Goal: Task Accomplishment & Management: Manage account settings

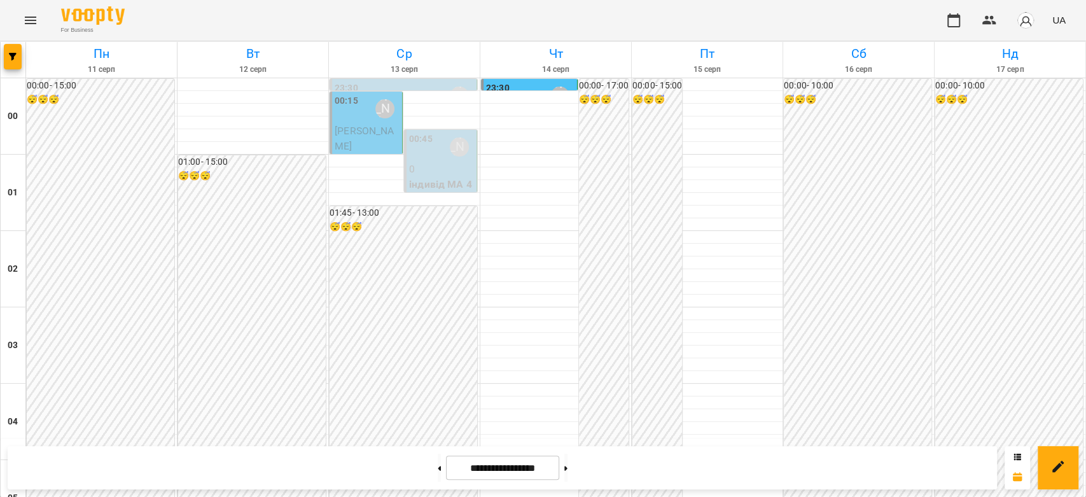
scroll to position [1130, 0]
click at [567, 473] on button at bounding box center [565, 468] width 3 height 28
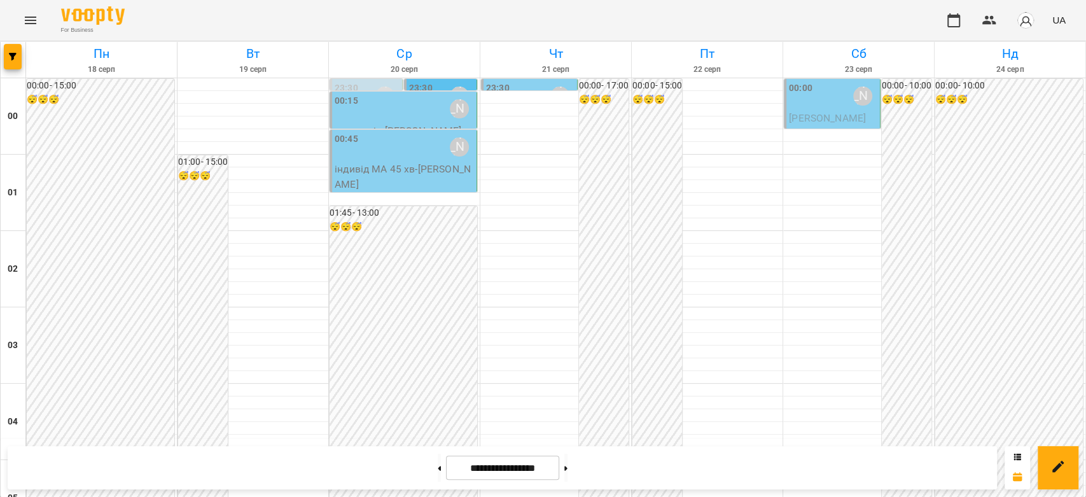
scroll to position [1188, 0]
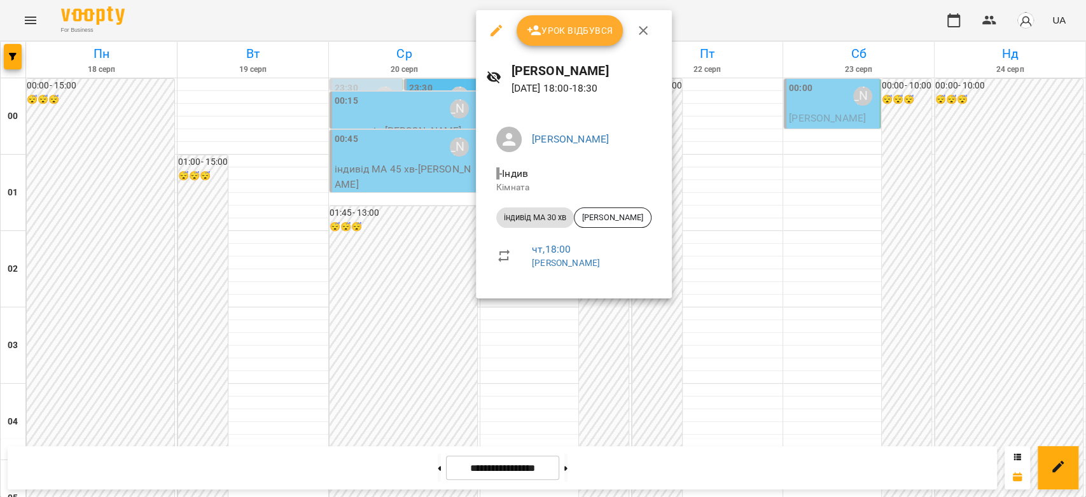
click at [567, 378] on div at bounding box center [543, 248] width 1086 height 497
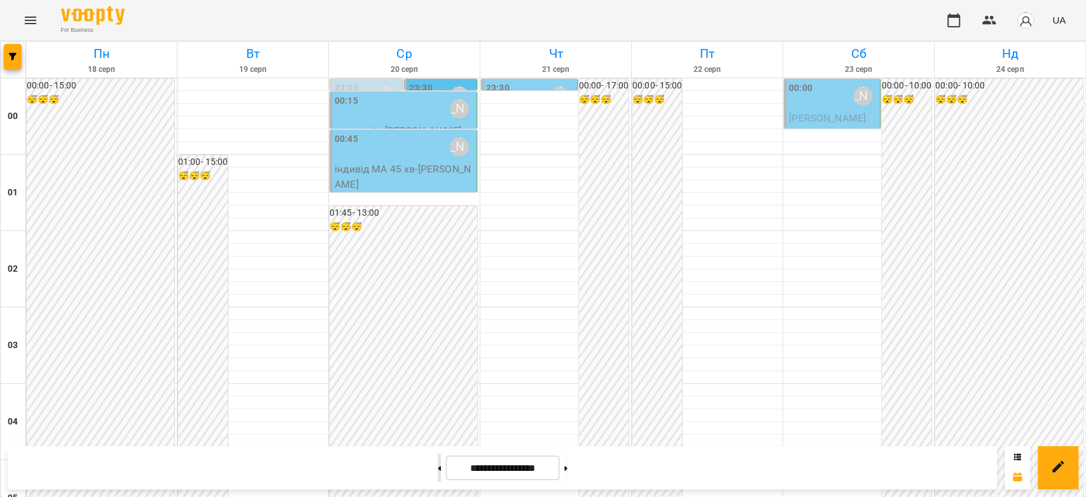
click at [438, 460] on button at bounding box center [439, 468] width 3 height 28
type input "**********"
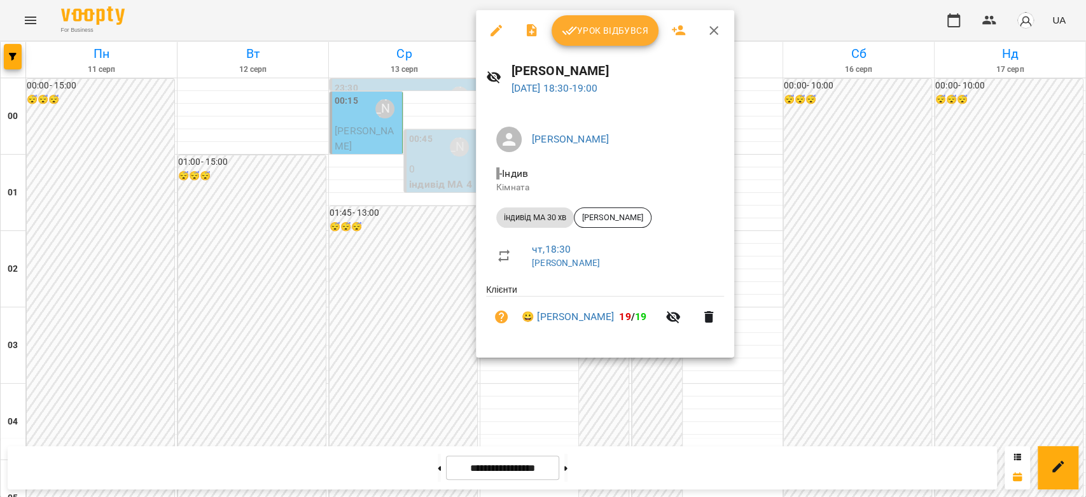
click at [840, 238] on div at bounding box center [543, 248] width 1086 height 497
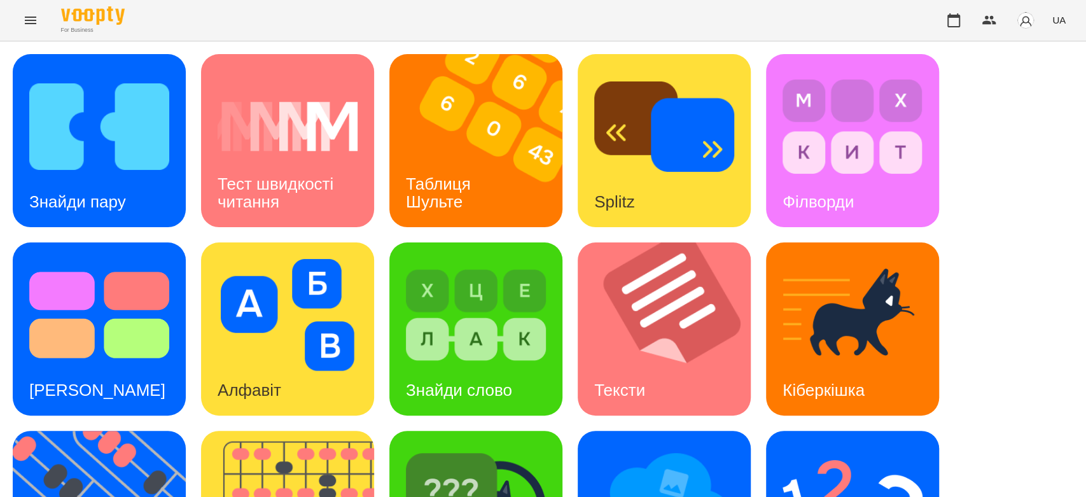
scroll to position [307, 0]
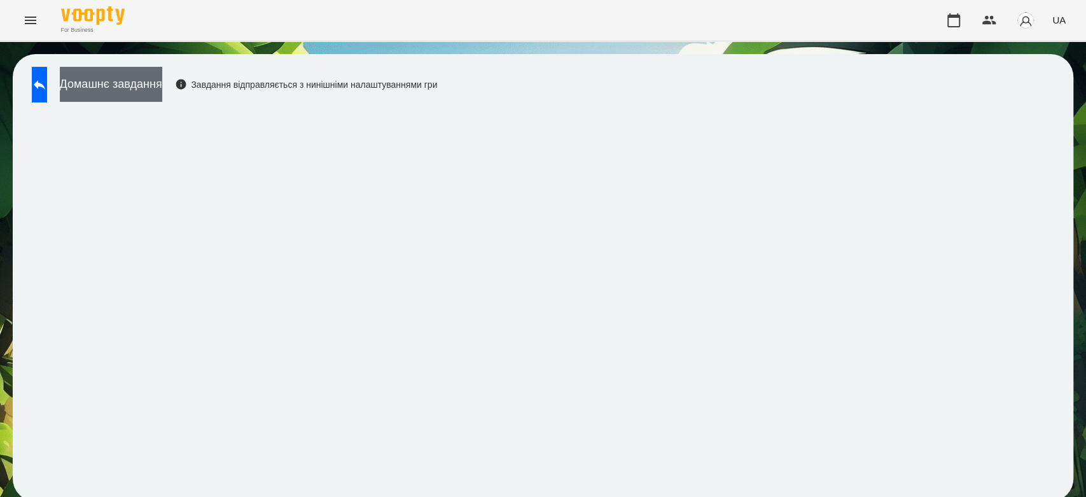
click at [122, 73] on button "Домашнє завдання" at bounding box center [111, 84] width 102 height 35
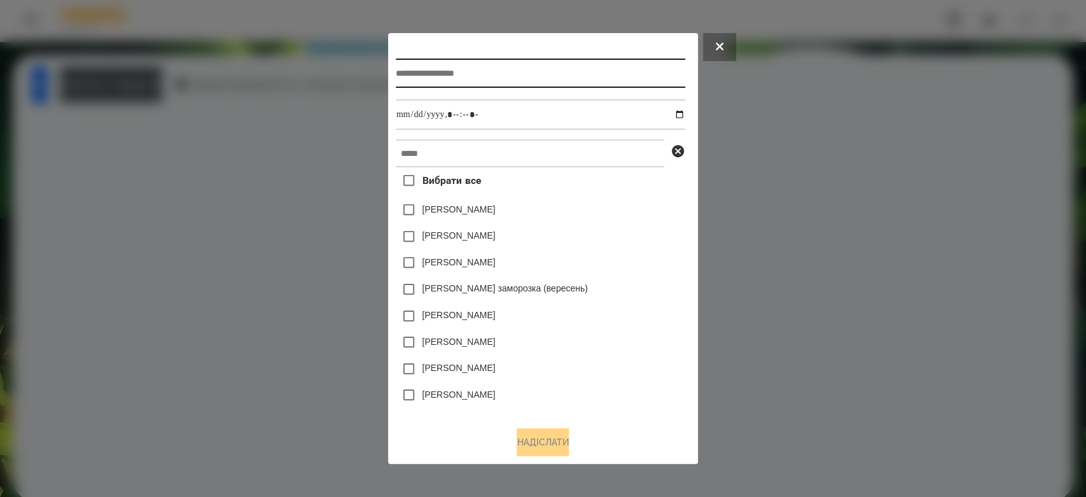
click at [469, 69] on input "text" at bounding box center [540, 73] width 289 height 29
type input "********"
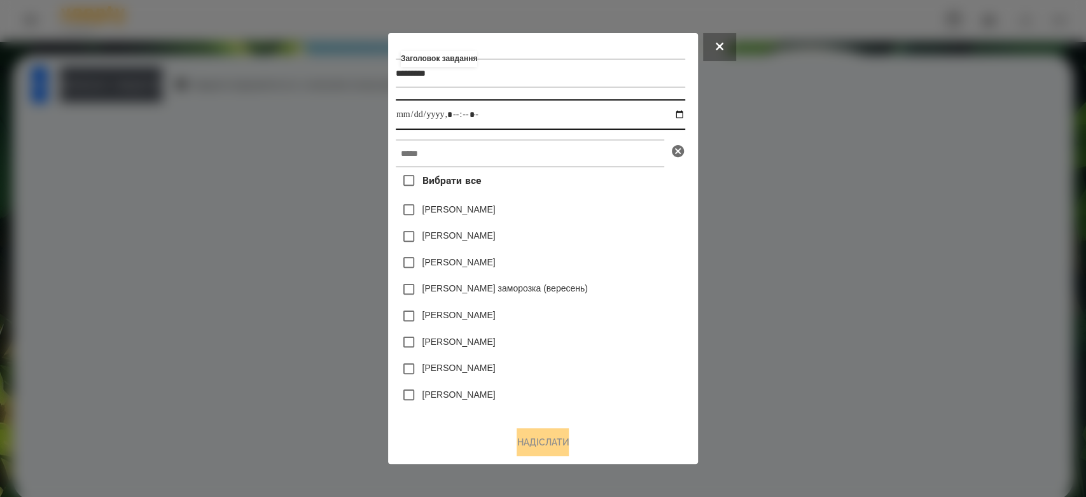
drag, startPoint x: 685, startPoint y: 111, endPoint x: 684, endPoint y: 160, distance: 49.0
click at [684, 111] on input "datetime-local" at bounding box center [540, 114] width 289 height 31
type input "**********"
click at [616, 222] on div "Вибрати все Емма Северен Яна Щербакова Нижник Тамерлан Злата Миц заморозка (вер…" at bounding box center [540, 291] width 289 height 249
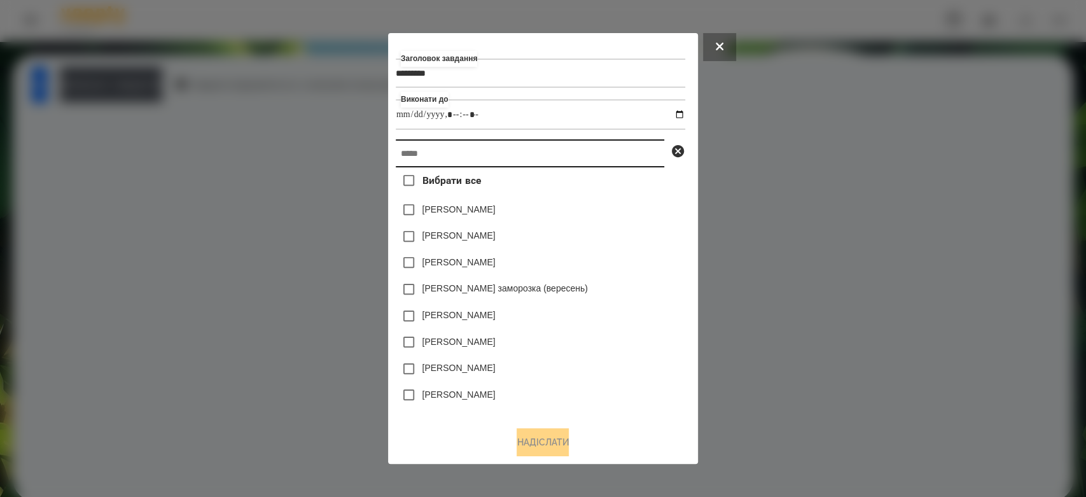
click at [587, 151] on input "text" at bounding box center [530, 153] width 268 height 28
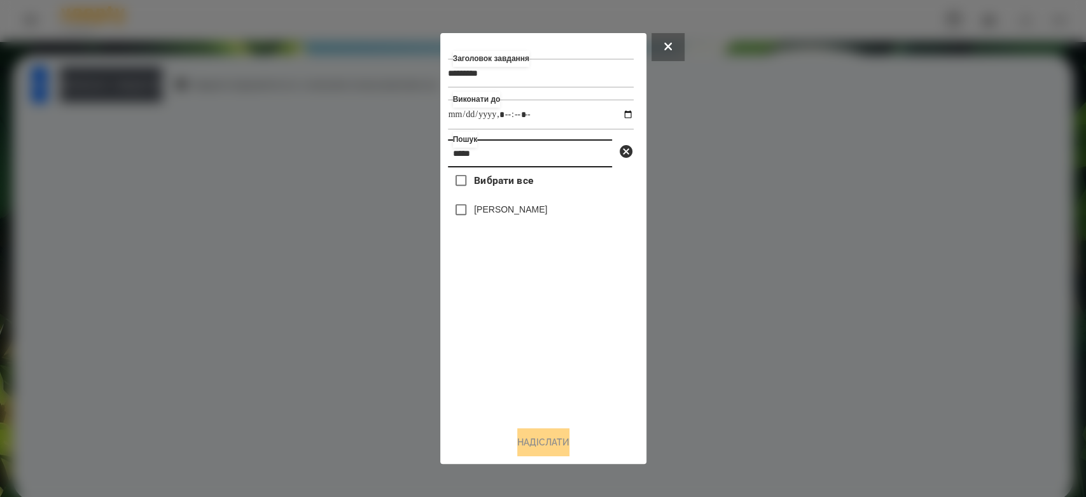
type input "*****"
click at [522, 216] on label "Богдан Логвін" at bounding box center [510, 209] width 73 height 13
click at [550, 452] on button "Надіслати" at bounding box center [543, 442] width 52 height 28
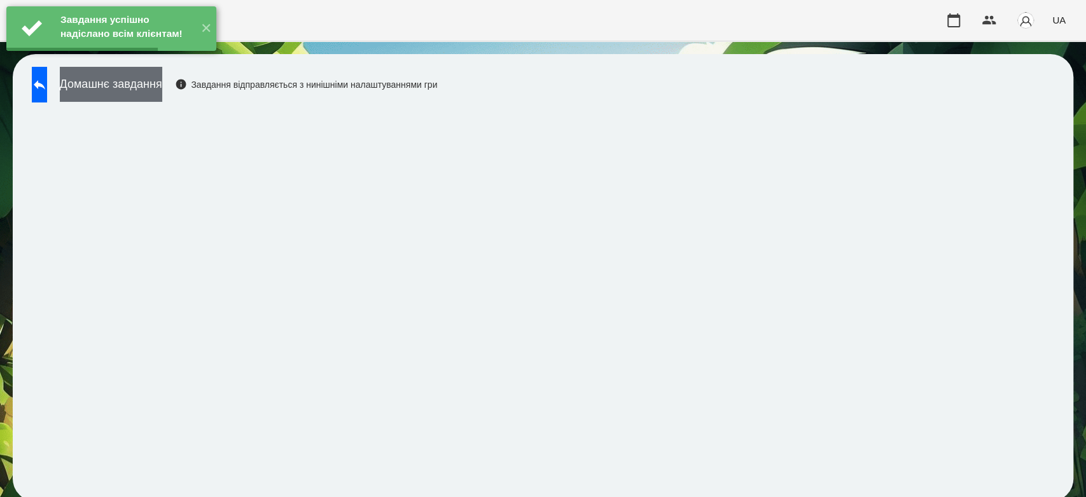
click at [162, 89] on button "Домашнє завдання" at bounding box center [111, 84] width 102 height 35
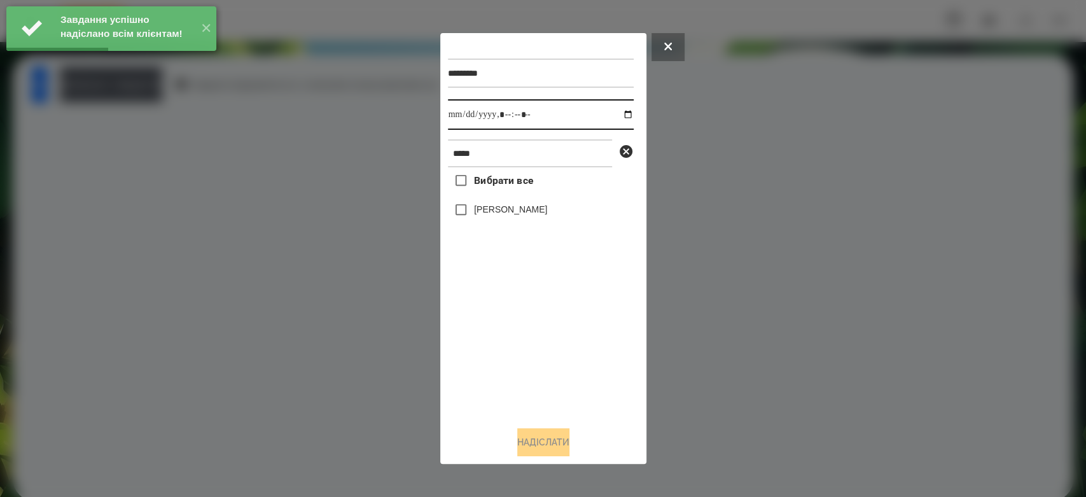
click at [614, 109] on input "datetime-local" at bounding box center [541, 114] width 186 height 31
type input "**********"
drag, startPoint x: 541, startPoint y: 384, endPoint x: 539, endPoint y: 363, distance: 21.1
click at [541, 384] on div "Вибрати все Богдан Логвін" at bounding box center [541, 291] width 186 height 249
click at [489, 215] on label "Богдан Логвін" at bounding box center [510, 209] width 73 height 13
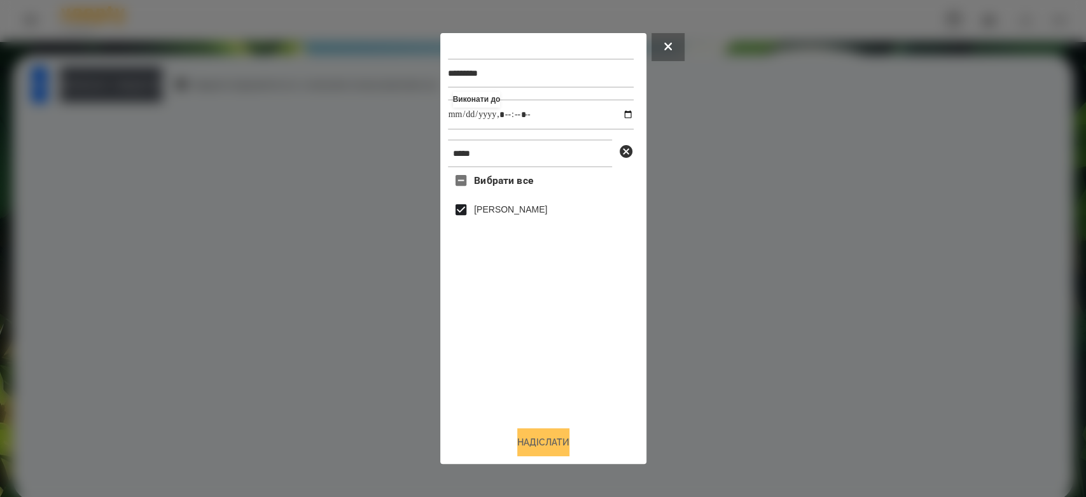
click at [550, 450] on button "Надіслати" at bounding box center [543, 442] width 52 height 28
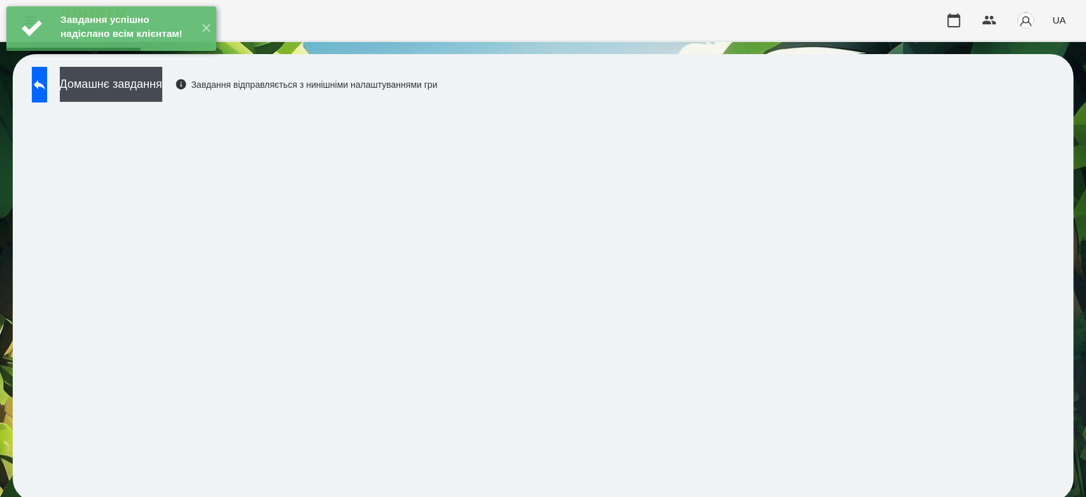
click at [168, 102] on div "Домашнє завдання Завдання відправляється з нинішніми налаштуваннями гри" at bounding box center [231, 88] width 412 height 42
click at [162, 98] on button "Домашнє завдання" at bounding box center [111, 84] width 102 height 35
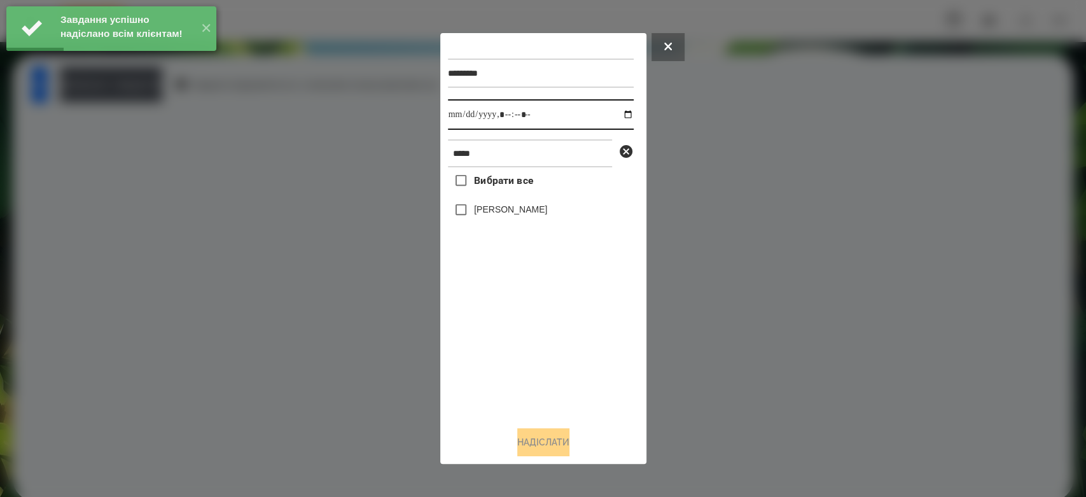
click at [616, 113] on input "datetime-local" at bounding box center [541, 114] width 186 height 31
type input "**********"
drag, startPoint x: 564, startPoint y: 331, endPoint x: 552, endPoint y: 289, distance: 43.5
click at [564, 331] on div "Вибрати все Богдан Логвін" at bounding box center [541, 291] width 186 height 249
click at [519, 210] on label "Богдан Логвін" at bounding box center [510, 209] width 73 height 13
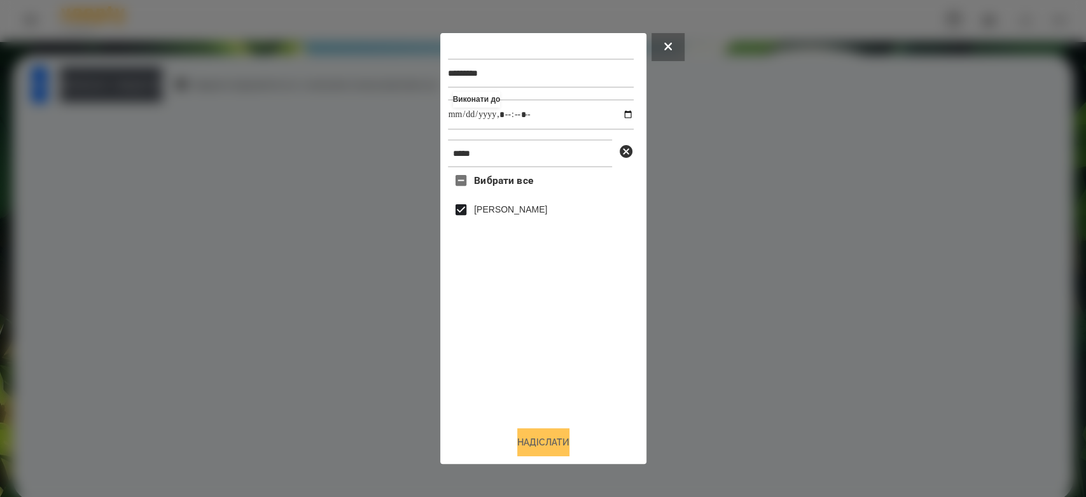
click at [559, 436] on button "Надіслати" at bounding box center [543, 442] width 52 height 28
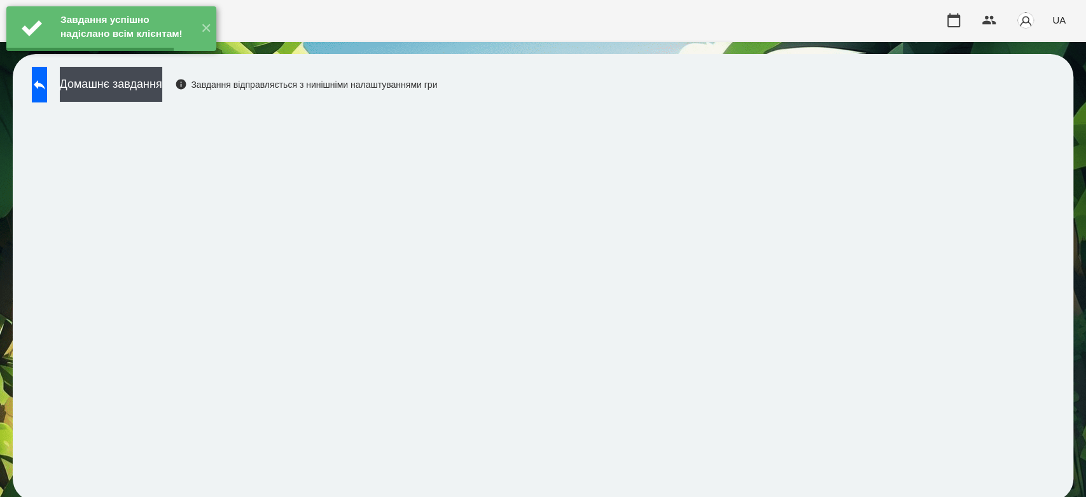
click at [162, 85] on button "Домашнє завдання" at bounding box center [111, 84] width 102 height 35
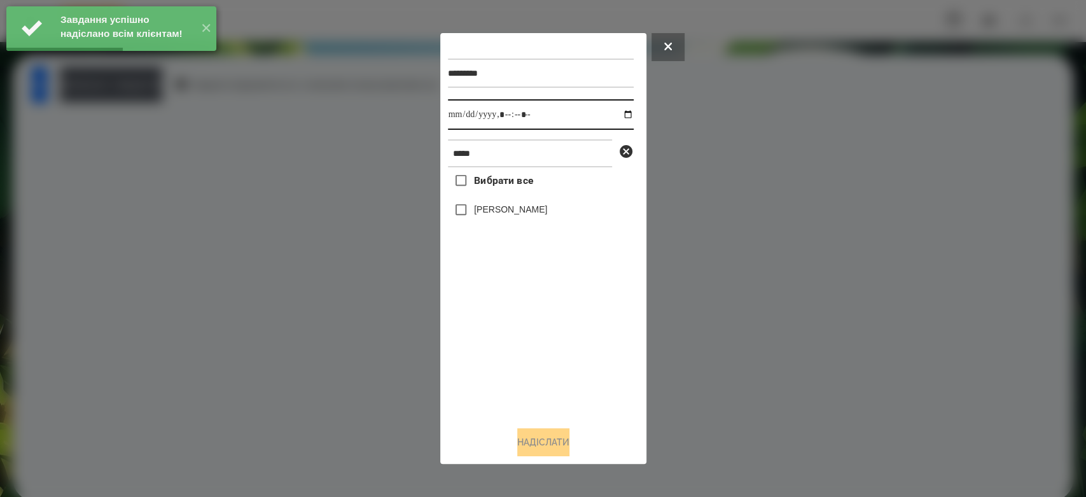
click at [615, 116] on input "datetime-local" at bounding box center [541, 114] width 186 height 31
type input "**********"
drag, startPoint x: 562, startPoint y: 380, endPoint x: 550, endPoint y: 309, distance: 71.7
click at [562, 379] on div "Вибрати все Богдан Логвін" at bounding box center [541, 291] width 186 height 249
click at [522, 216] on label "Богдан Логвін" at bounding box center [510, 209] width 73 height 13
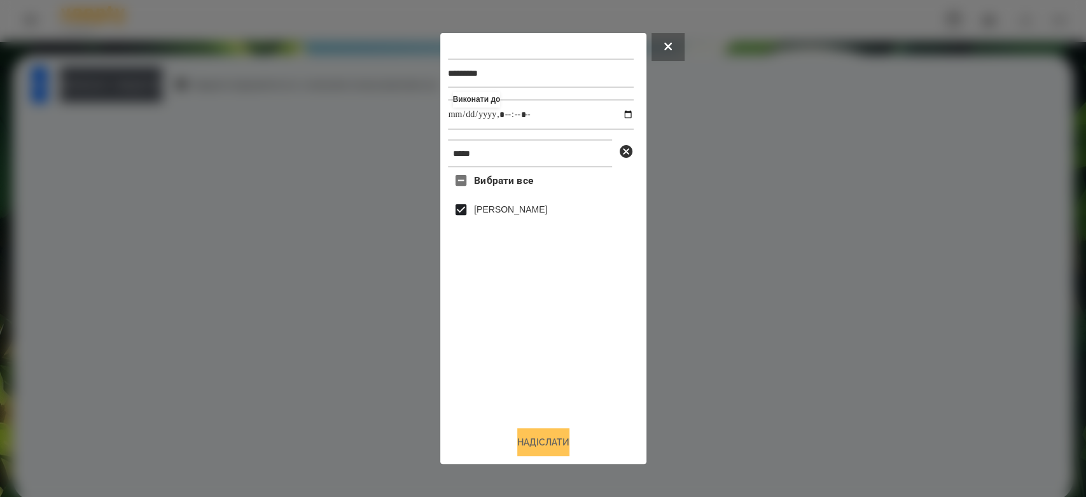
click at [551, 441] on button "Надіслати" at bounding box center [543, 442] width 52 height 28
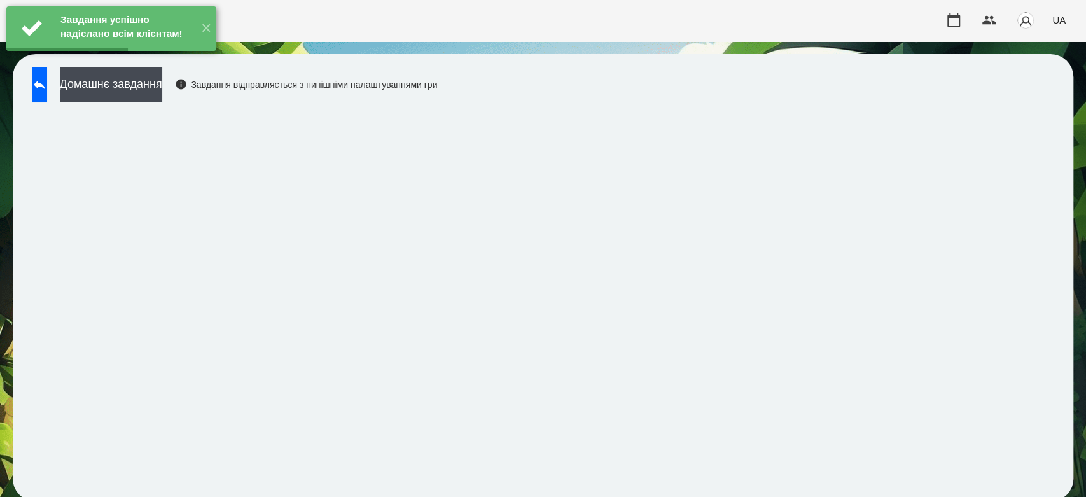
click at [45, 57] on div "Завдання успішно надіслано всім клієнтам! ✕" at bounding box center [111, 28] width 223 height 57
click at [36, 57] on div "Завдання успішно надіслано всім клієнтам! ✕" at bounding box center [111, 28] width 223 height 57
click at [39, 85] on button at bounding box center [39, 85] width 15 height 36
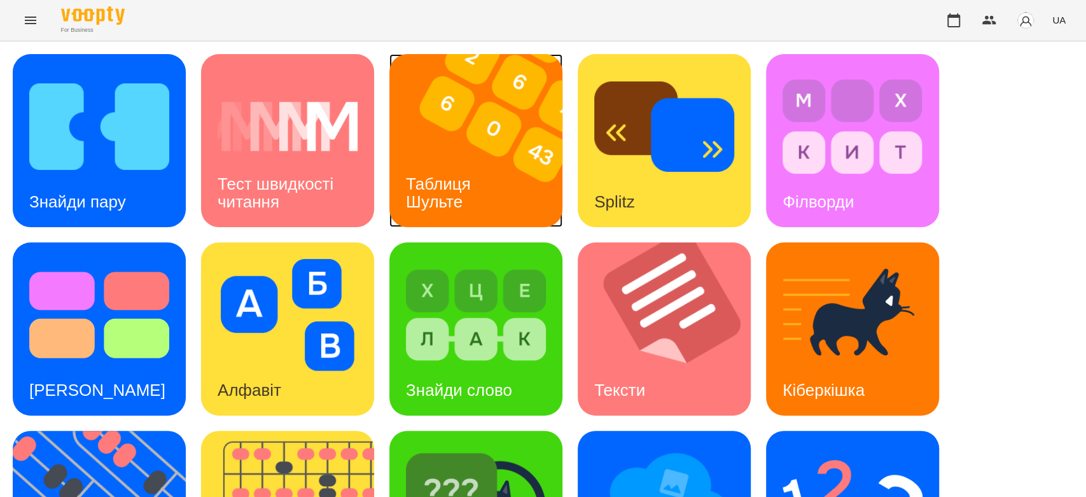
click at [473, 120] on img at bounding box center [483, 140] width 189 height 173
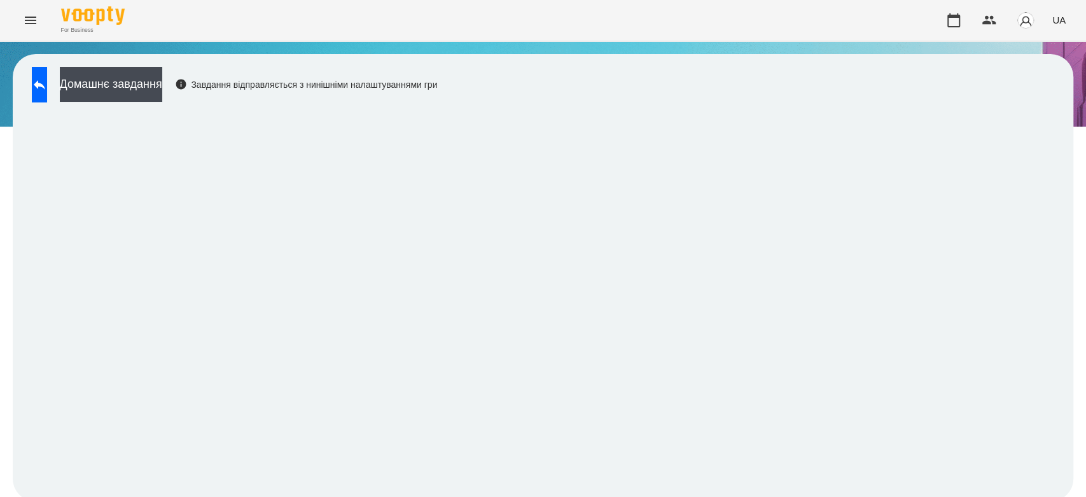
scroll to position [4, 0]
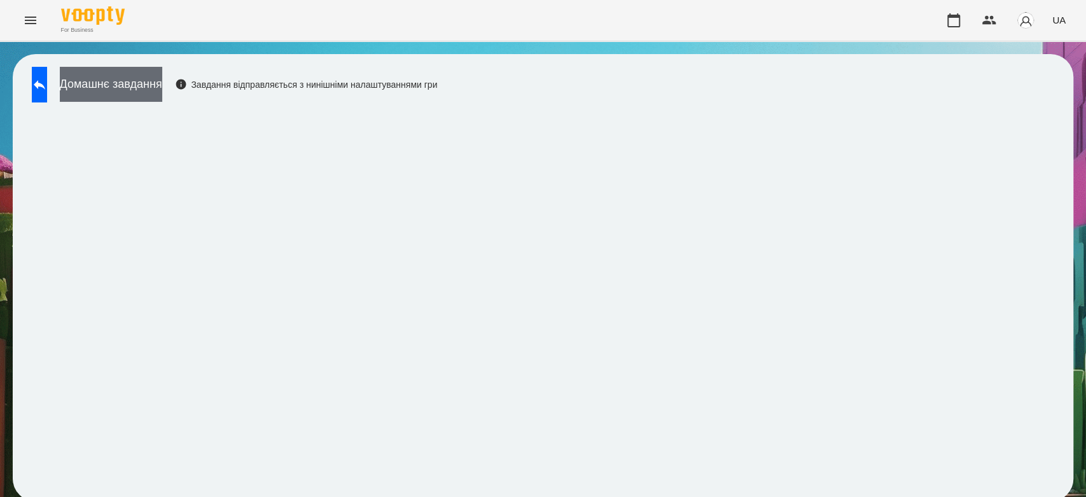
click at [162, 88] on button "Домашнє завдання" at bounding box center [111, 84] width 102 height 35
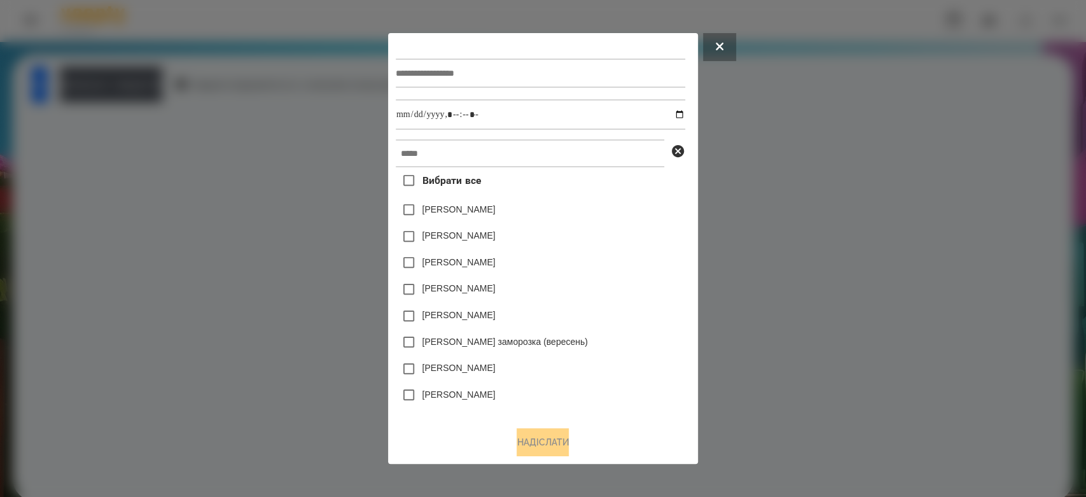
click at [473, 87] on div at bounding box center [540, 73] width 289 height 52
click at [471, 81] on input "text" at bounding box center [540, 73] width 289 height 29
type input "******"
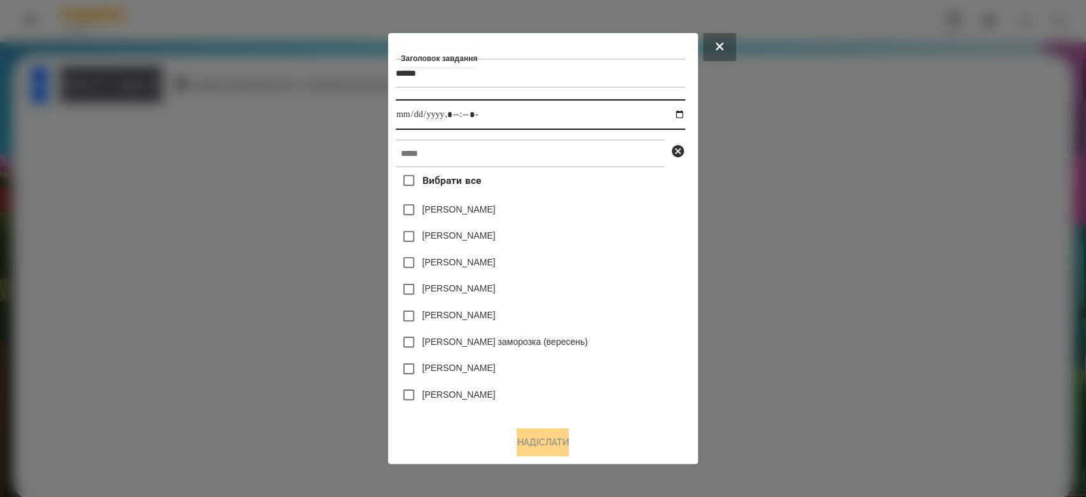
click at [679, 111] on input "datetime-local" at bounding box center [540, 114] width 289 height 31
type input "**********"
click at [618, 237] on div "Емма Северен" at bounding box center [540, 236] width 289 height 27
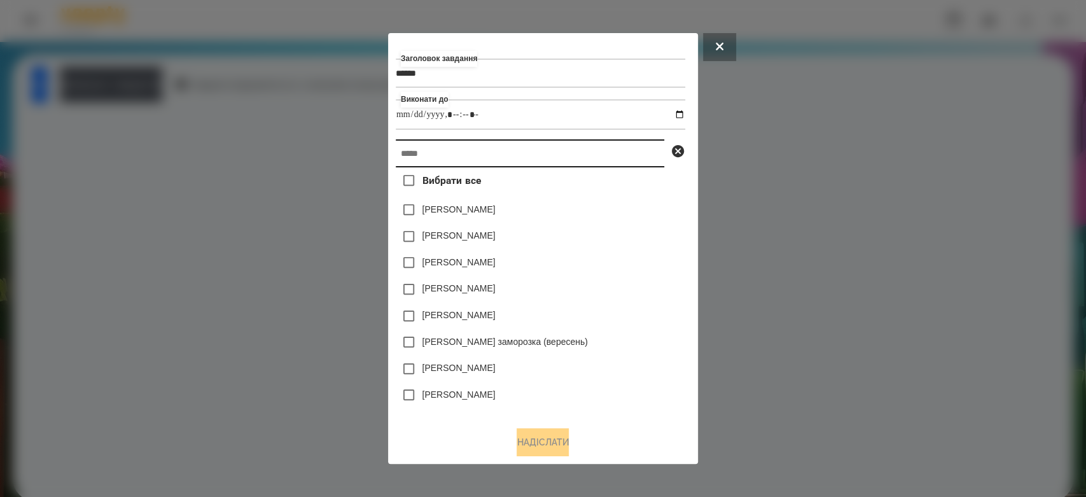
click at [612, 155] on input "text" at bounding box center [530, 153] width 268 height 28
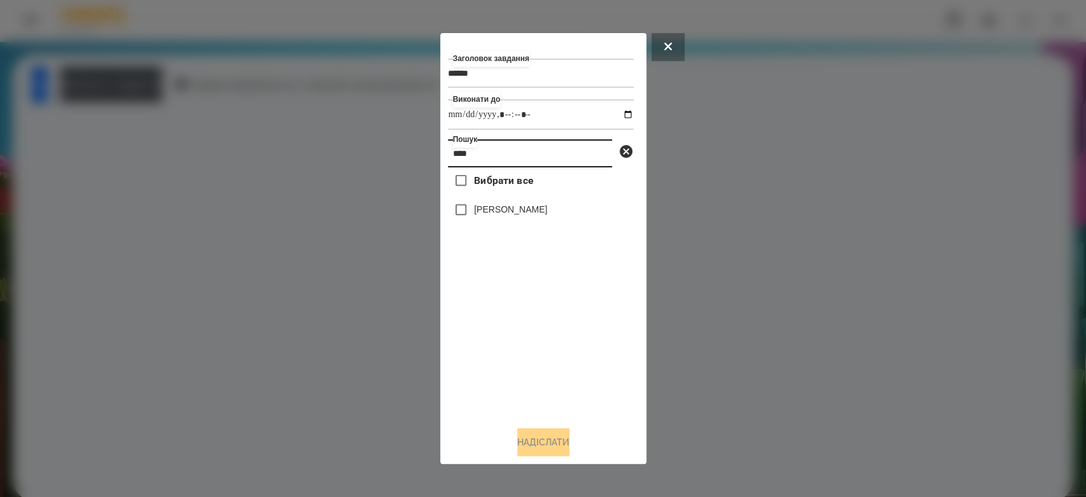
type input "****"
click at [515, 216] on label "Богдан Логвін" at bounding box center [510, 209] width 73 height 13
click at [528, 445] on button "Надіслати" at bounding box center [543, 442] width 52 height 28
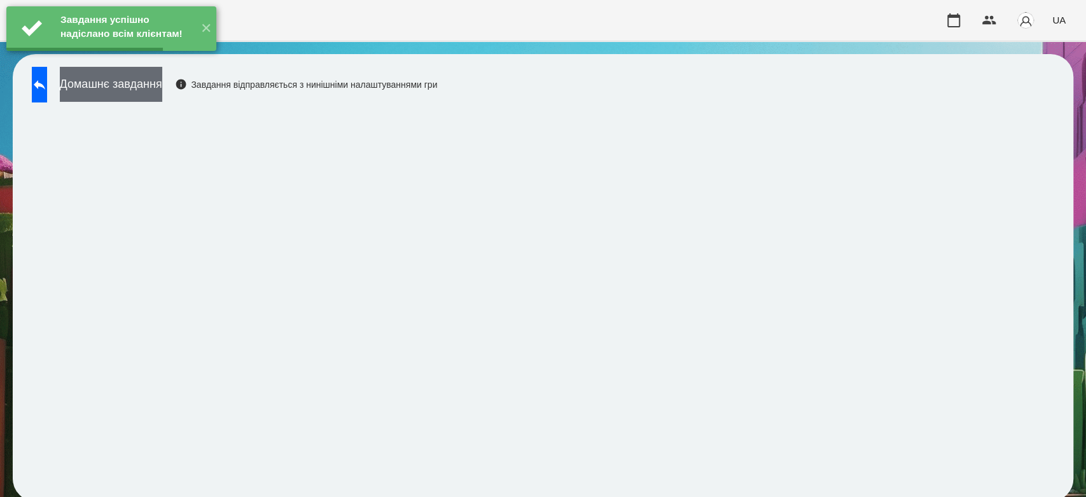
click at [148, 87] on button "Домашнє завдання" at bounding box center [111, 84] width 102 height 35
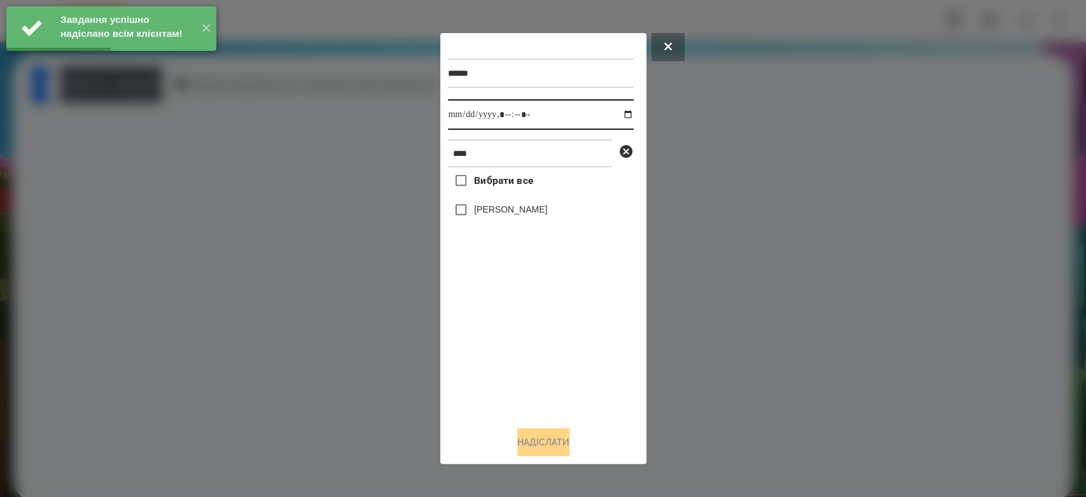
click at [618, 117] on input "datetime-local" at bounding box center [541, 114] width 186 height 31
type input "**********"
drag, startPoint x: 539, startPoint y: 401, endPoint x: 541, endPoint y: 382, distance: 19.2
click at [539, 401] on div "Вибрати все Богдан Логвін" at bounding box center [541, 291] width 186 height 249
click at [503, 213] on label "Богдан Логвін" at bounding box center [510, 209] width 73 height 13
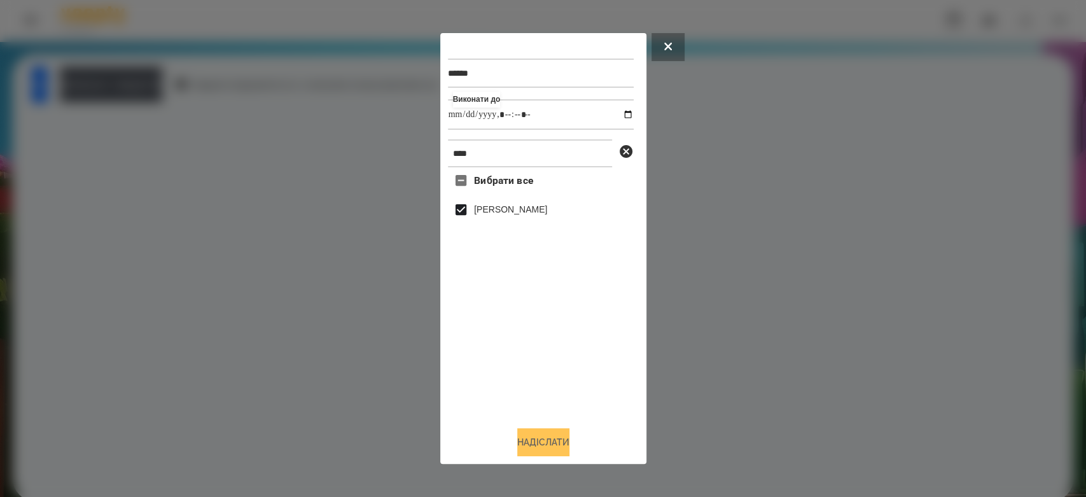
click at [552, 437] on button "Надіслати" at bounding box center [543, 442] width 52 height 28
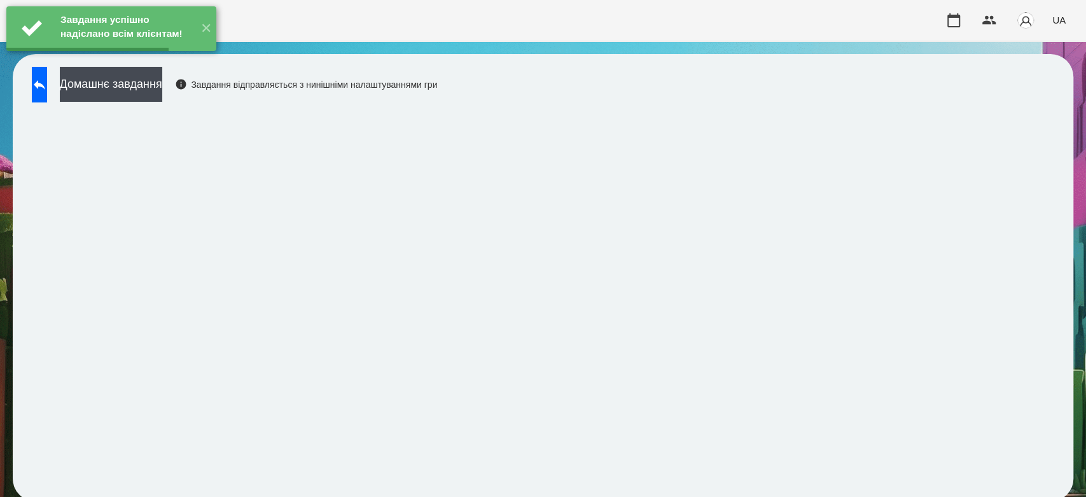
click at [138, 87] on button "Домашнє завдання" at bounding box center [111, 84] width 102 height 35
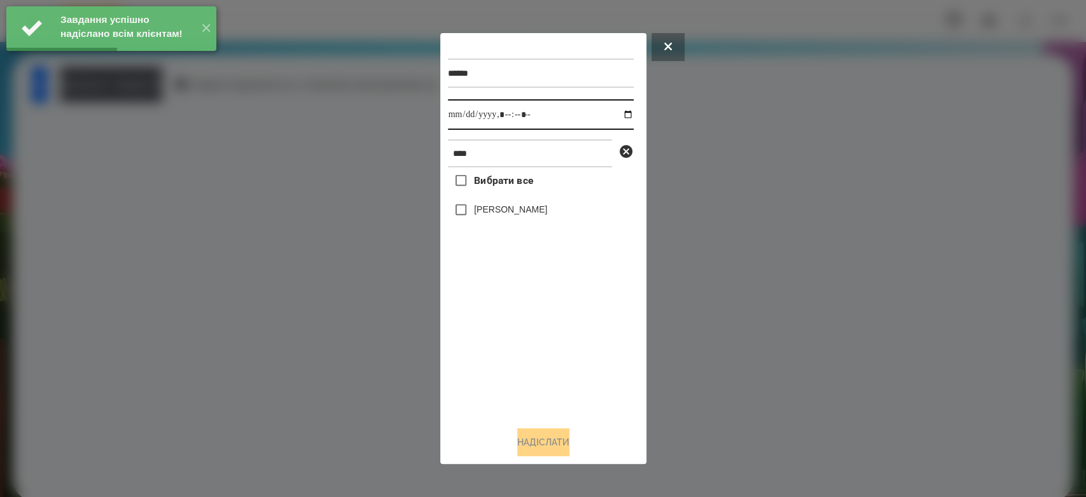
click at [621, 117] on input "datetime-local" at bounding box center [541, 114] width 186 height 31
type input "**********"
click at [579, 390] on div "Вибрати все Богдан Логвін" at bounding box center [541, 291] width 186 height 249
click at [497, 198] on div "Вибрати все Богдан Логвін" at bounding box center [541, 291] width 186 height 249
click at [501, 216] on label "Богдан Логвін" at bounding box center [510, 209] width 73 height 13
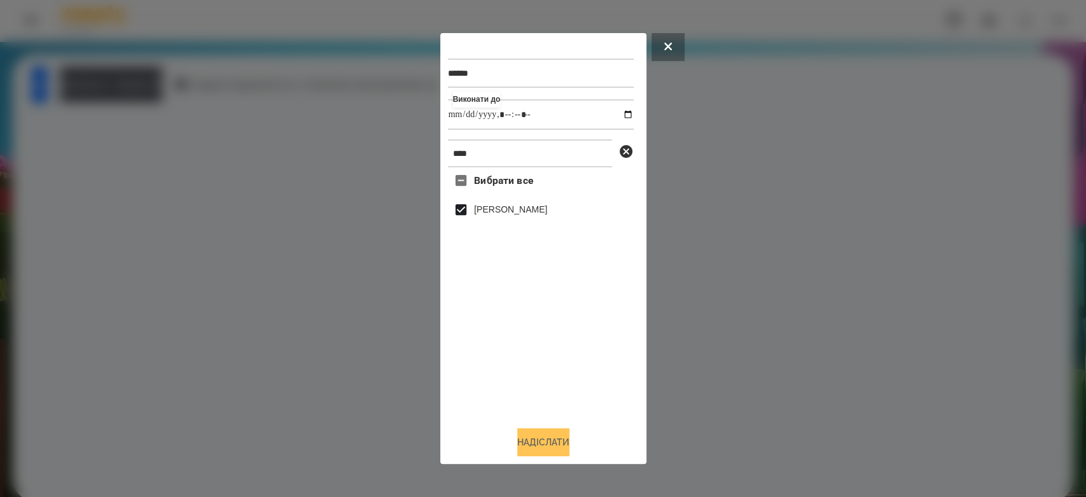
click at [537, 441] on button "Надіслати" at bounding box center [543, 442] width 52 height 28
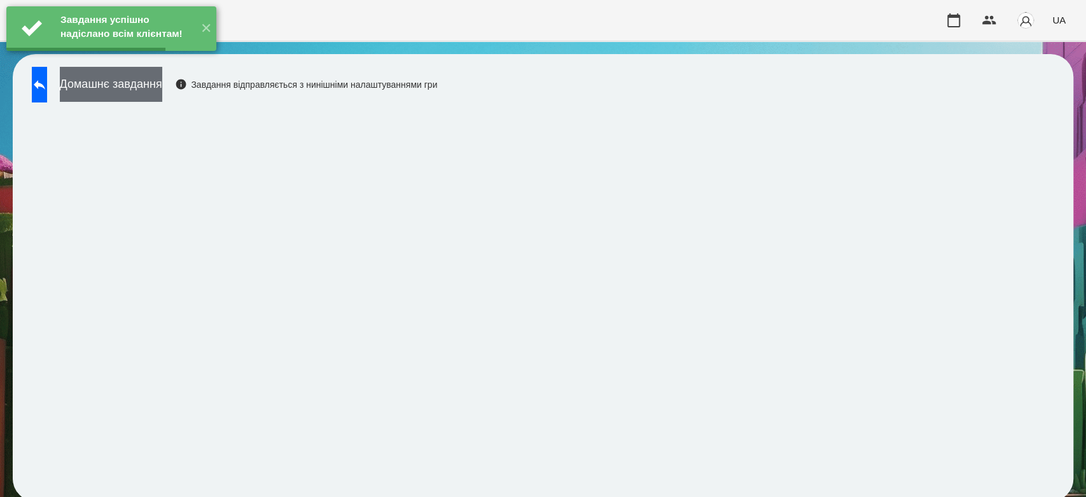
click at [155, 90] on button "Домашнє завдання" at bounding box center [111, 84] width 102 height 35
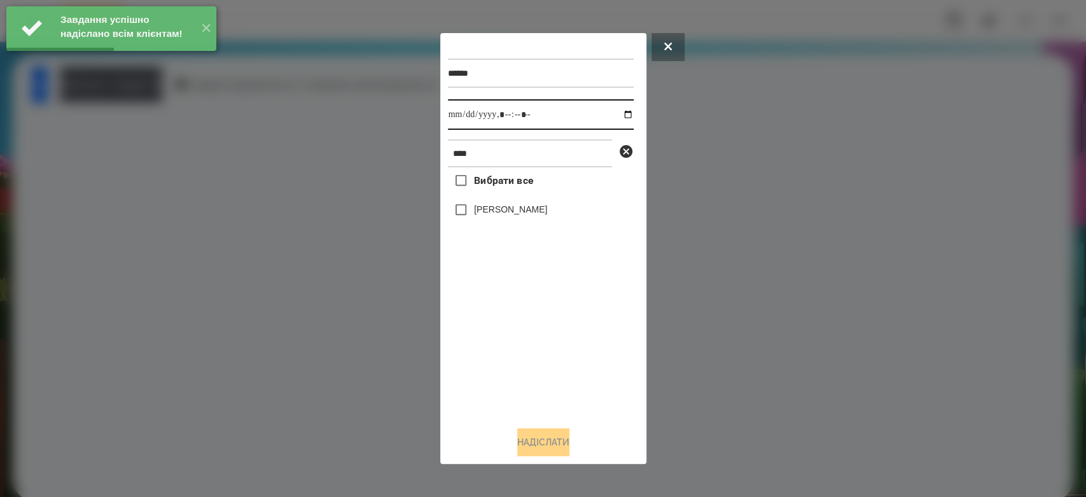
click at [621, 114] on input "datetime-local" at bounding box center [541, 114] width 186 height 31
type input "**********"
drag, startPoint x: 581, startPoint y: 357, endPoint x: 571, endPoint y: 335, distance: 25.3
click at [581, 357] on div "Вибрати все Богдан Логвін" at bounding box center [541, 291] width 186 height 249
click at [511, 201] on div "Богдан Логвін" at bounding box center [541, 210] width 186 height 27
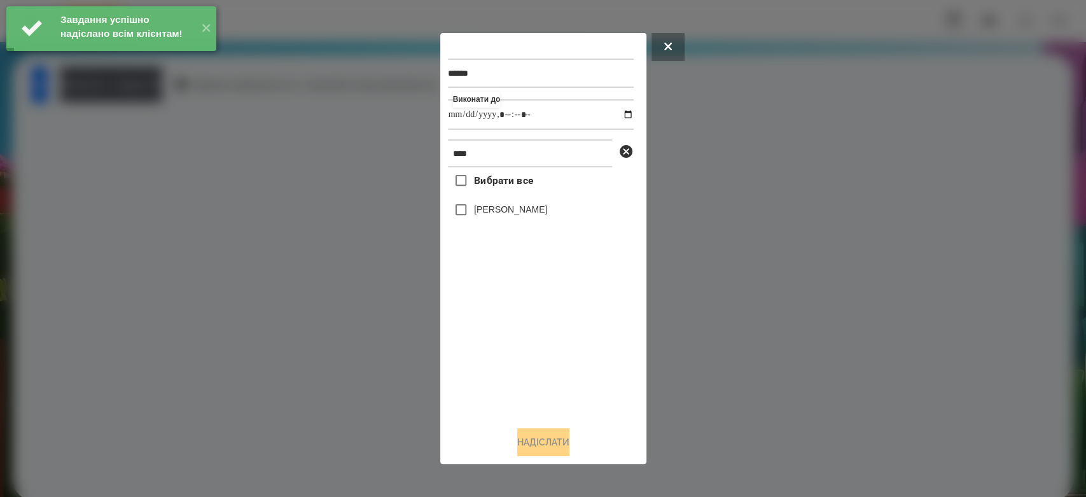
click at [515, 215] on label "Богдан Логвін" at bounding box center [510, 209] width 73 height 13
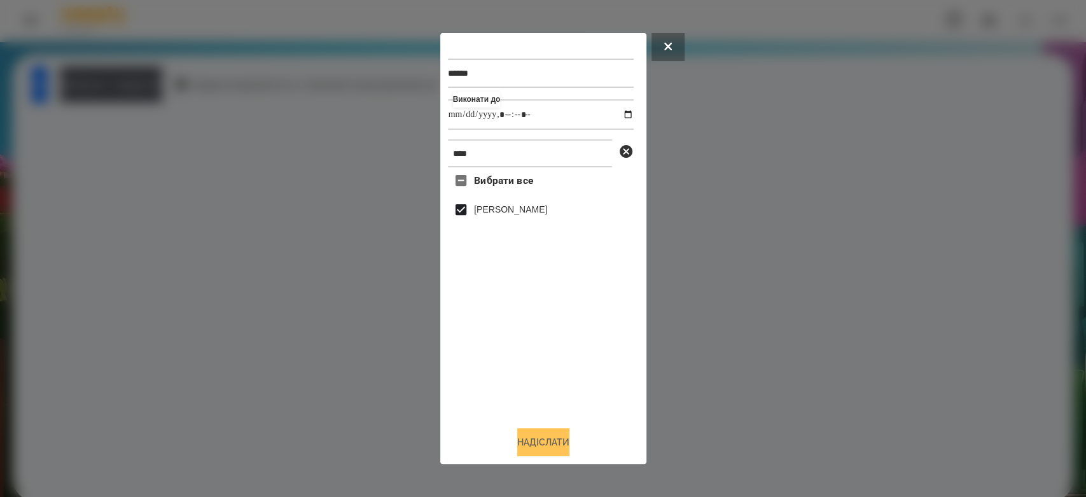
click at [550, 445] on button "Надіслати" at bounding box center [543, 442] width 52 height 28
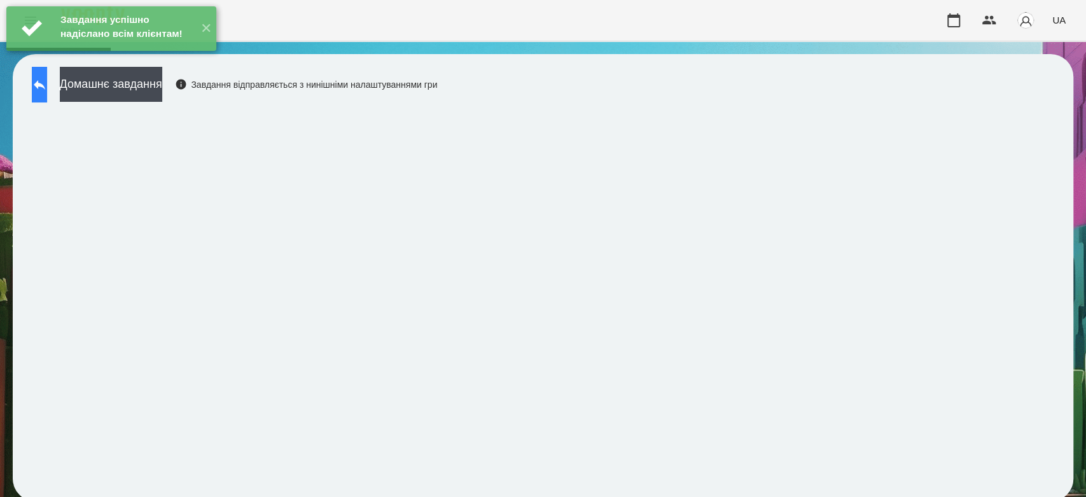
click at [36, 78] on button at bounding box center [39, 85] width 15 height 36
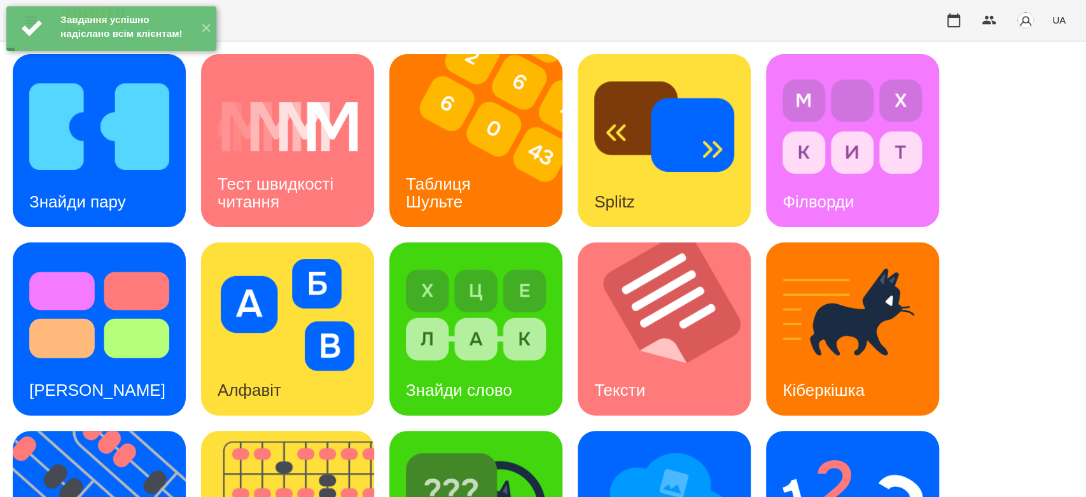
scroll to position [307, 0]
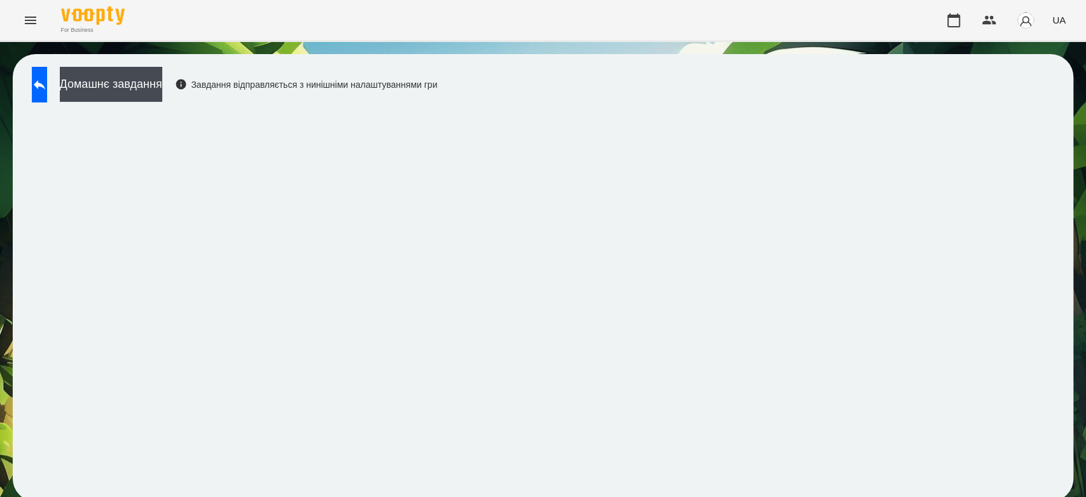
scroll to position [4, 0]
click at [45, 83] on icon at bounding box center [39, 85] width 11 height 10
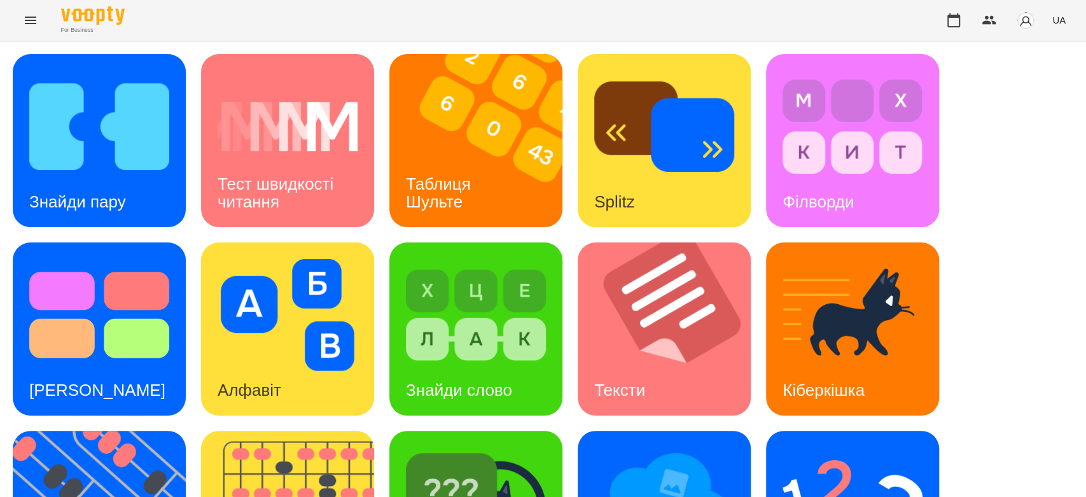
scroll to position [307, 0]
click at [891, 447] on img at bounding box center [852, 503] width 140 height 112
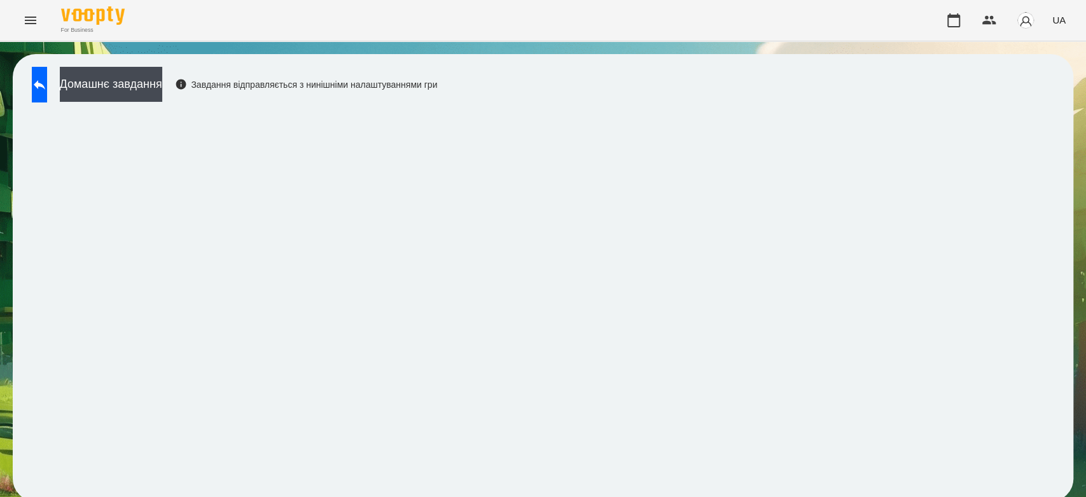
scroll to position [4, 0]
click at [162, 90] on button "Домашнє завдання" at bounding box center [111, 84] width 102 height 35
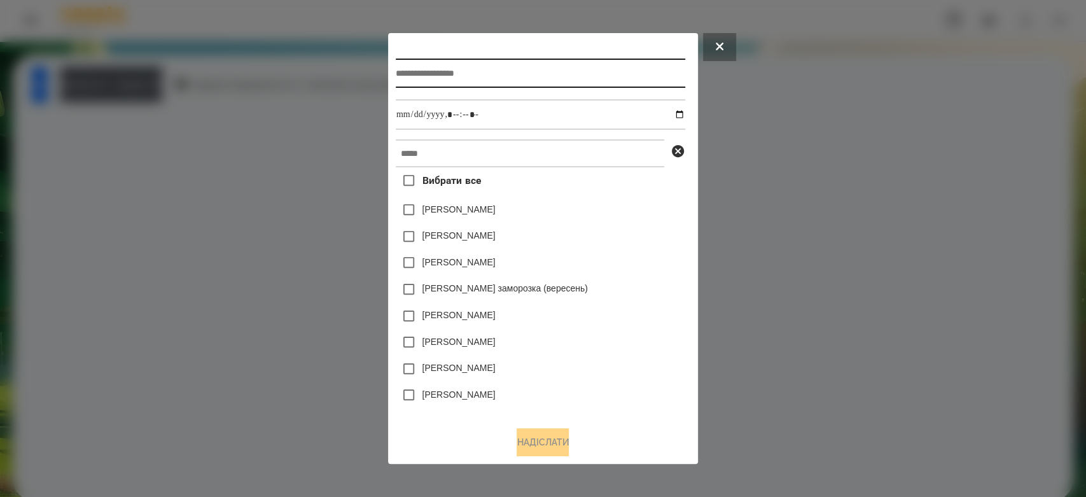
click at [477, 67] on input "text" at bounding box center [540, 73] width 289 height 29
type input "*********"
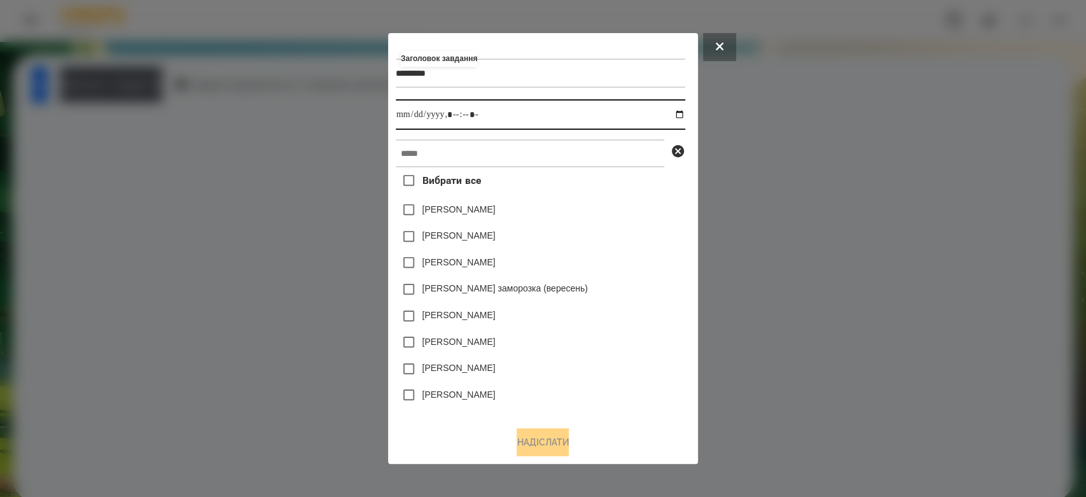
click at [683, 116] on input "datetime-local" at bounding box center [540, 114] width 289 height 31
type input "**********"
drag, startPoint x: 623, startPoint y: 224, endPoint x: 619, endPoint y: 205, distance: 19.6
click at [621, 216] on div "Емма Северен" at bounding box center [540, 210] width 289 height 27
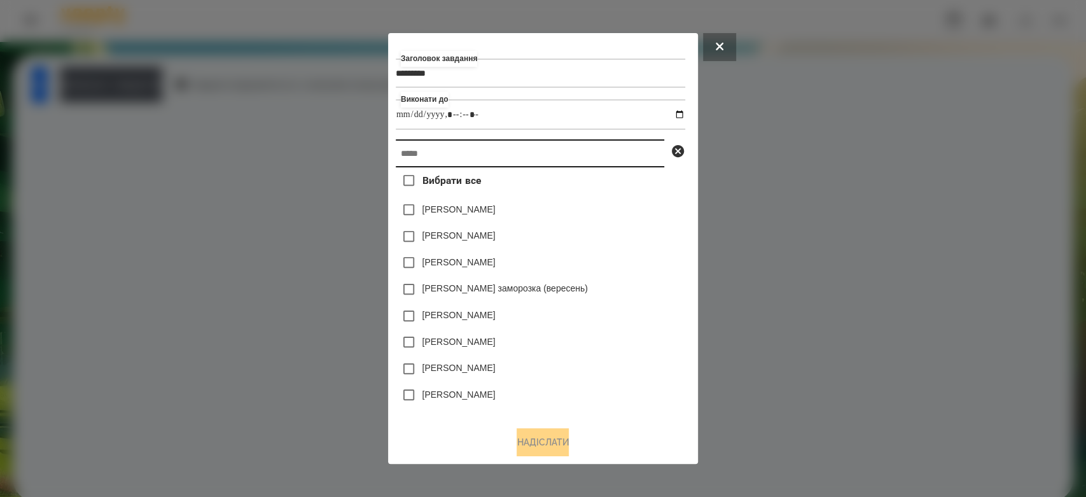
click at [613, 148] on input "text" at bounding box center [530, 153] width 268 height 28
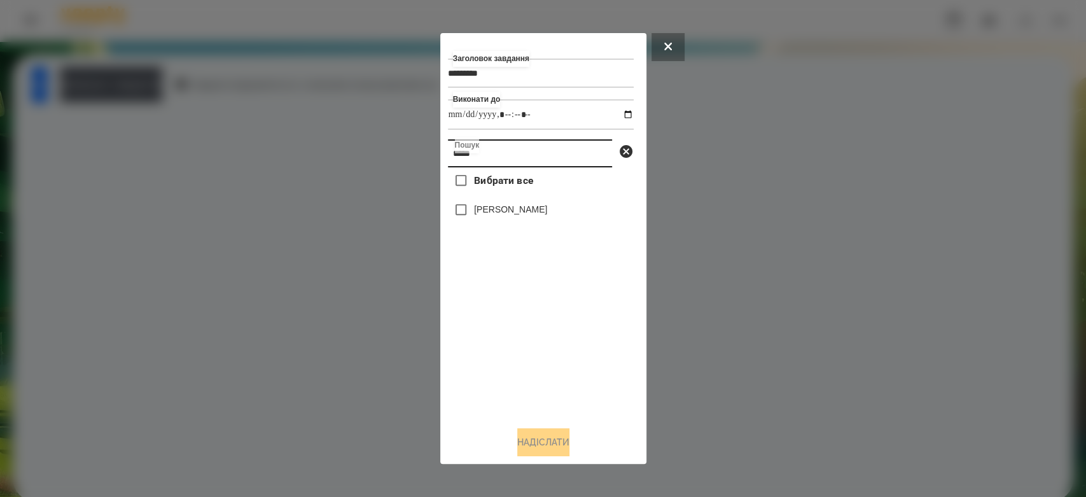
type input "*****"
drag, startPoint x: 524, startPoint y: 214, endPoint x: 528, endPoint y: 404, distance: 190.2
click at [524, 215] on label "[PERSON_NAME]" at bounding box center [510, 209] width 73 height 13
click at [544, 437] on button "Надіслати" at bounding box center [543, 442] width 52 height 28
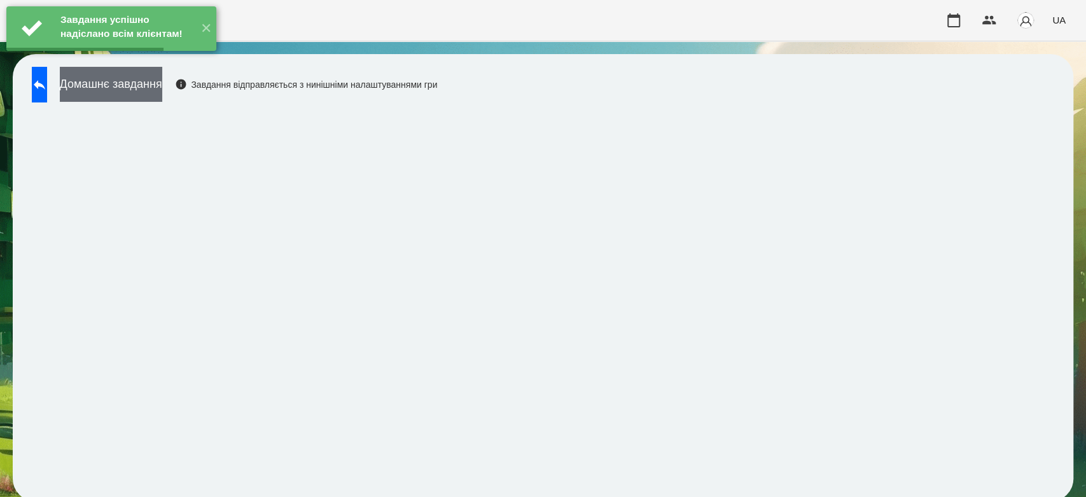
click at [162, 80] on button "Домашнє завдання" at bounding box center [111, 84] width 102 height 35
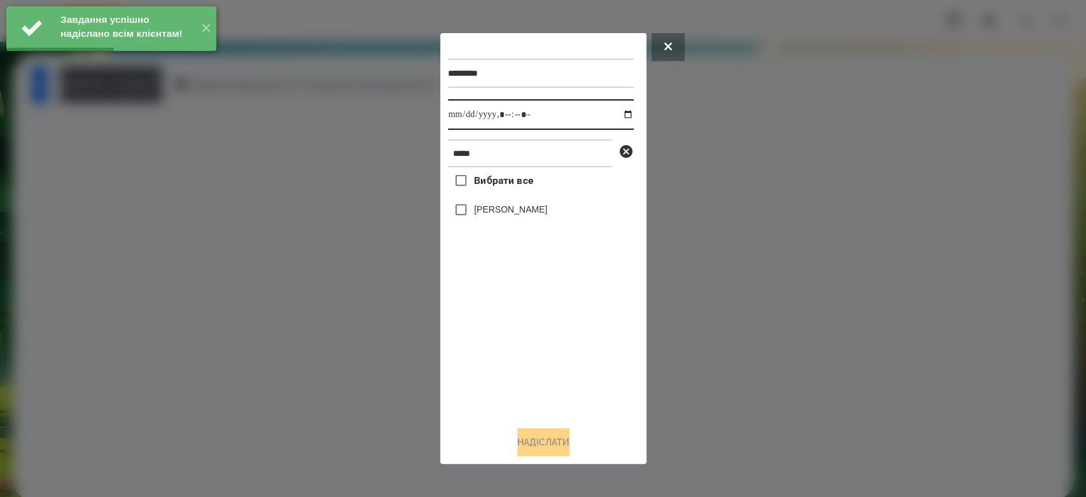
click at [621, 113] on input "datetime-local" at bounding box center [541, 114] width 186 height 31
type input "**********"
click at [558, 366] on div "Вибрати все Богдан Логвін" at bounding box center [541, 291] width 186 height 249
click at [504, 207] on label "[PERSON_NAME]" at bounding box center [510, 209] width 73 height 13
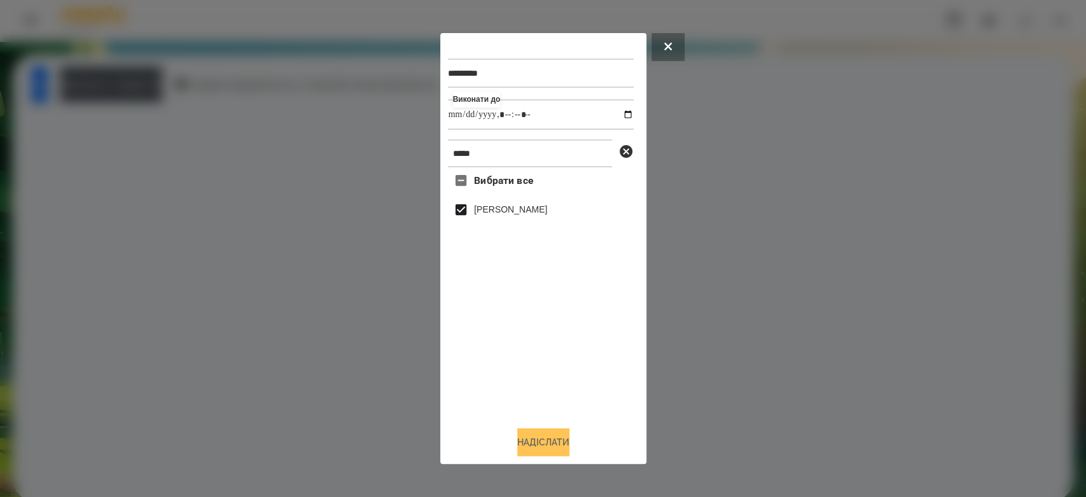
click at [549, 441] on button "Надіслати" at bounding box center [543, 442] width 52 height 28
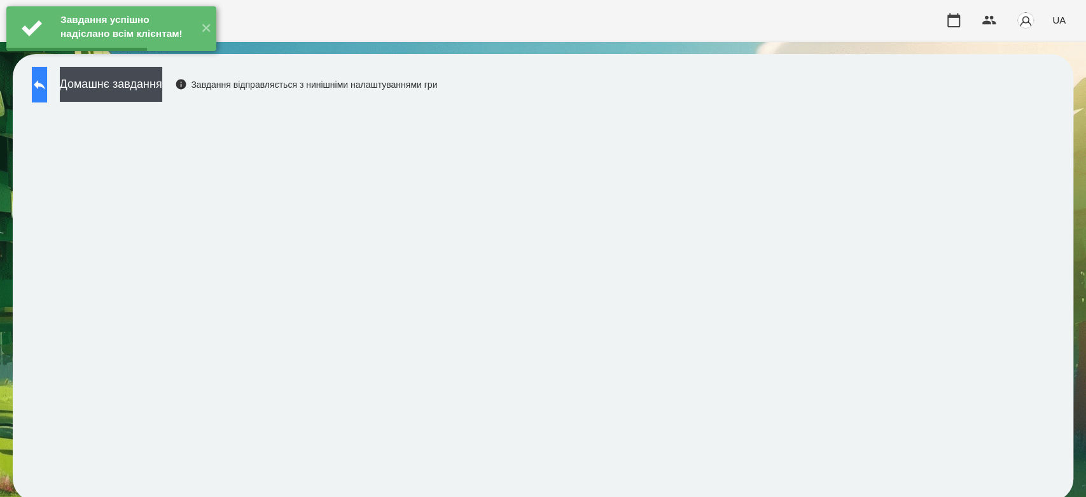
click at [36, 90] on button at bounding box center [39, 85] width 15 height 36
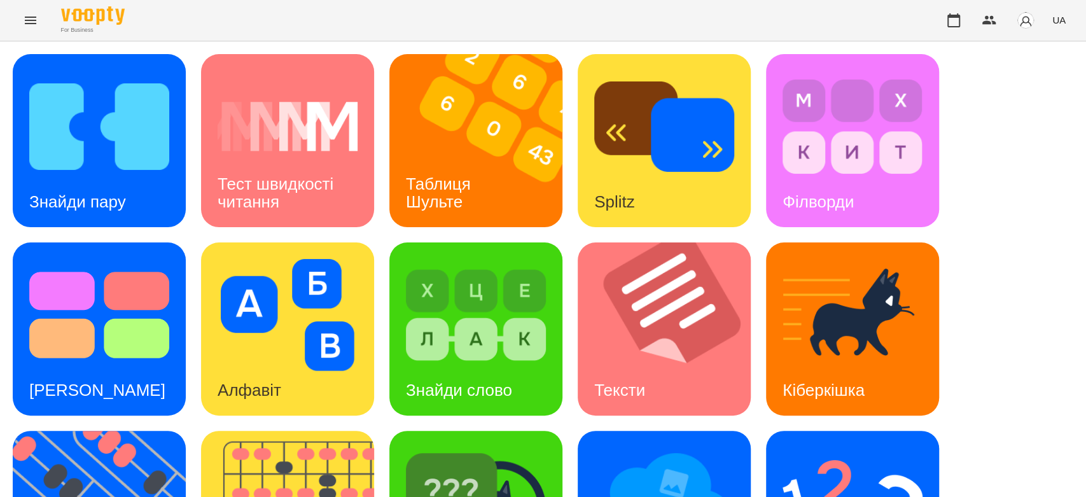
scroll to position [307, 0]
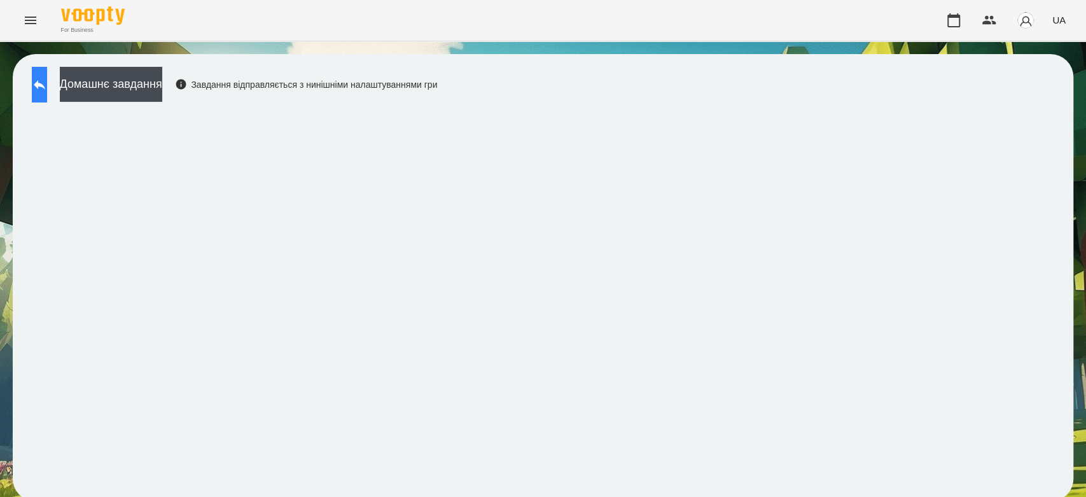
click at [47, 95] on button at bounding box center [39, 85] width 15 height 36
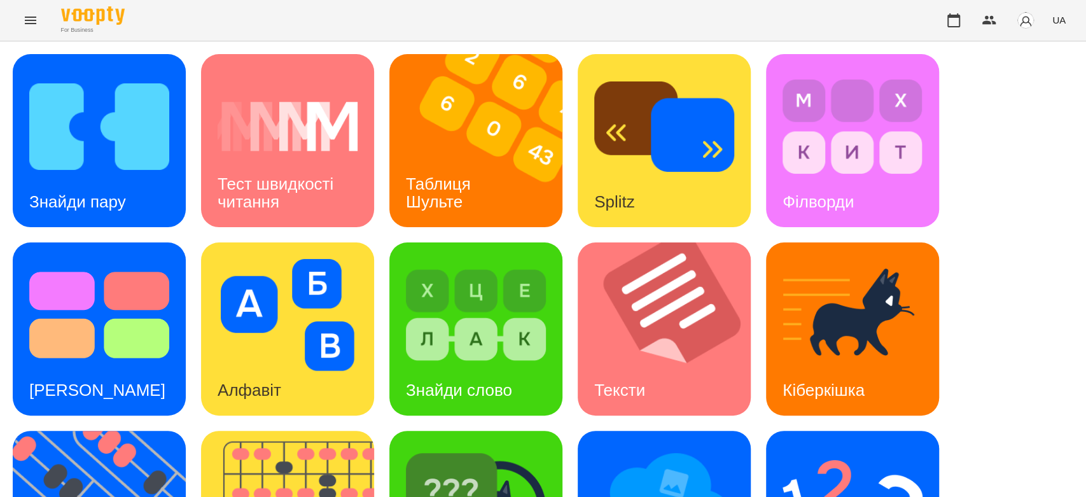
scroll to position [307, 0]
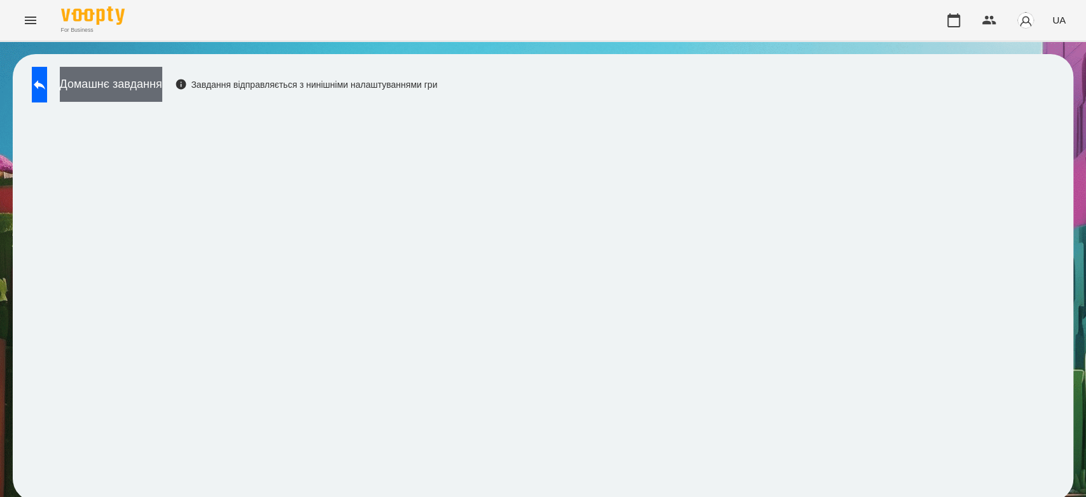
click at [162, 99] on button "Домашнє завдання" at bounding box center [111, 84] width 102 height 35
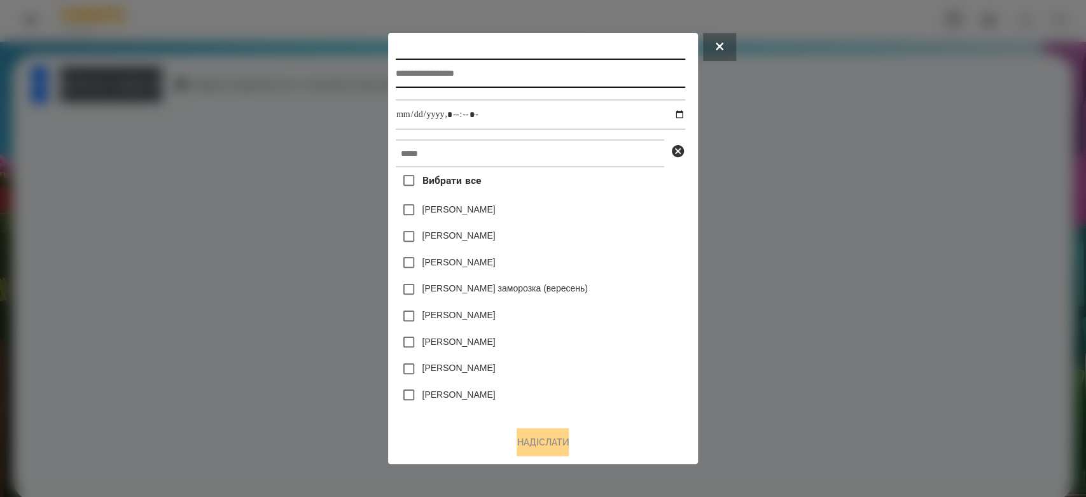
click at [462, 78] on input "text" at bounding box center [540, 73] width 289 height 29
type input "**********"
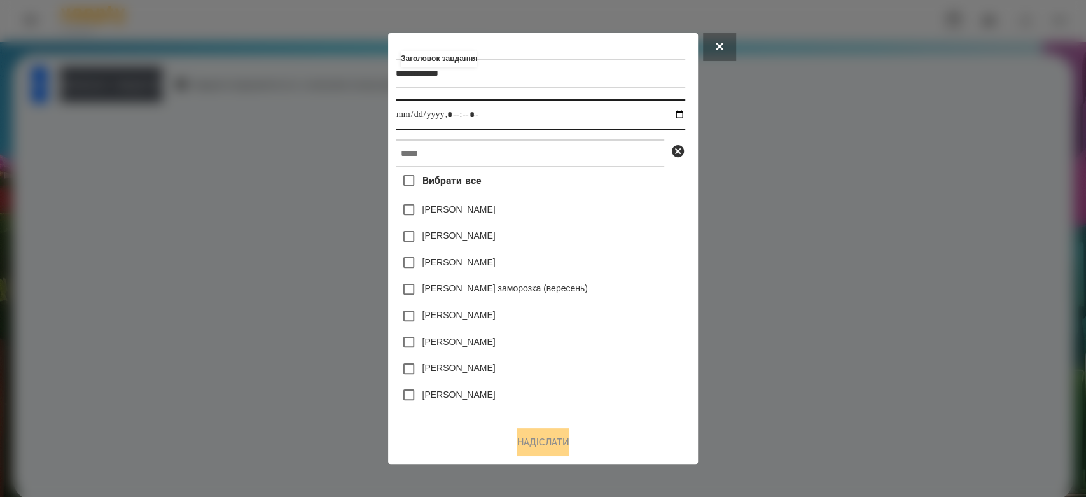
click at [685, 110] on input "datetime-local" at bounding box center [540, 114] width 289 height 31
type input "**********"
click at [632, 219] on div "Емма Северен" at bounding box center [540, 210] width 289 height 27
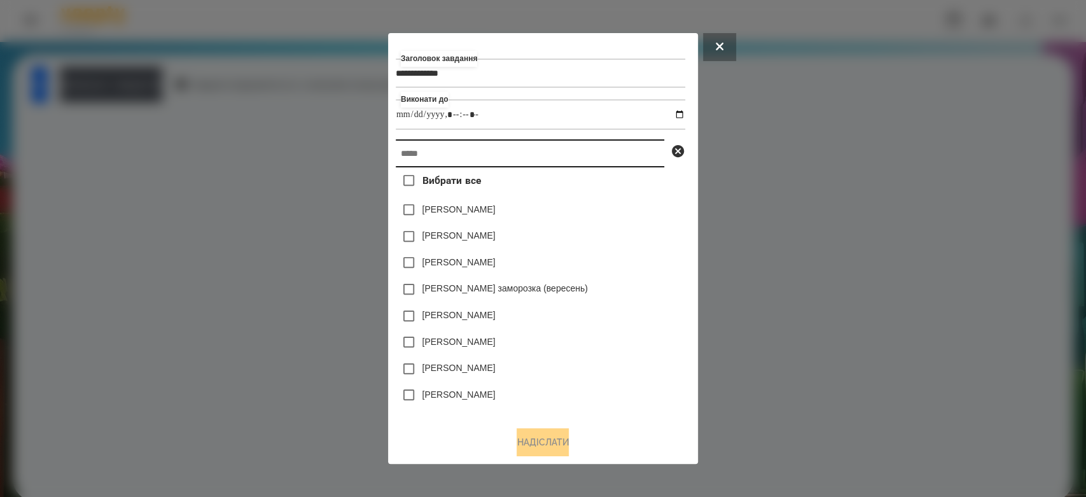
click at [608, 161] on input "text" at bounding box center [530, 153] width 268 height 28
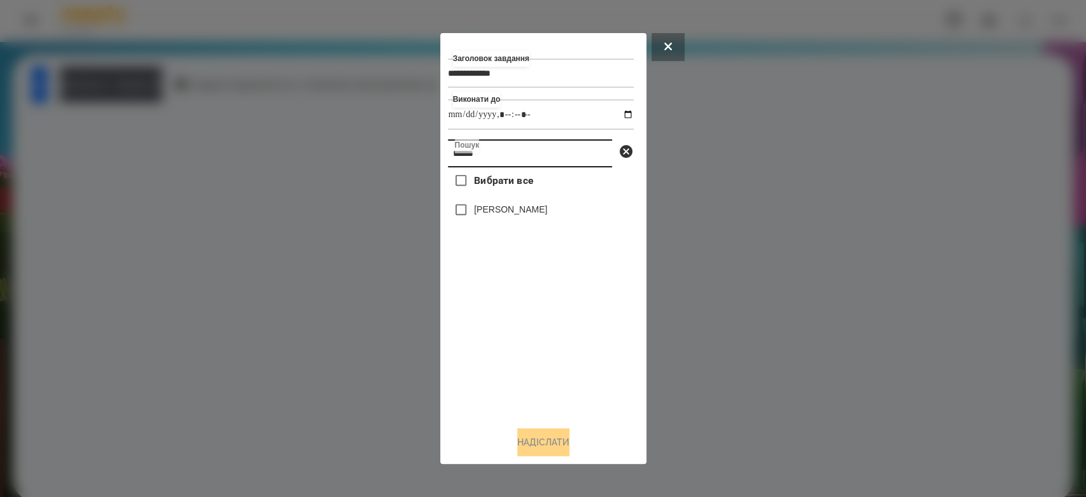
type input "******"
click at [513, 214] on label "[PERSON_NAME]" at bounding box center [510, 209] width 73 height 13
click at [569, 436] on button "Надіслати" at bounding box center [543, 442] width 52 height 28
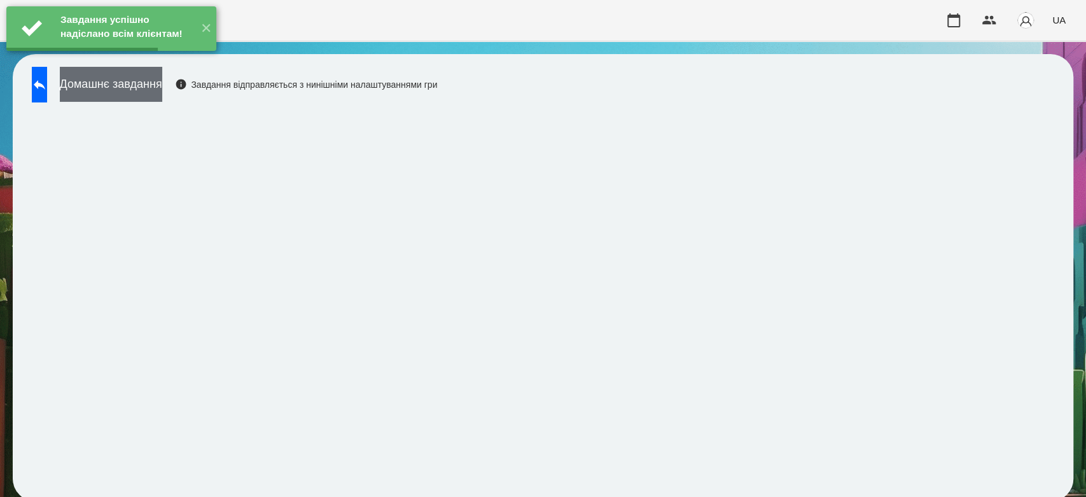
click at [162, 94] on button "Домашнє завдання" at bounding box center [111, 84] width 102 height 35
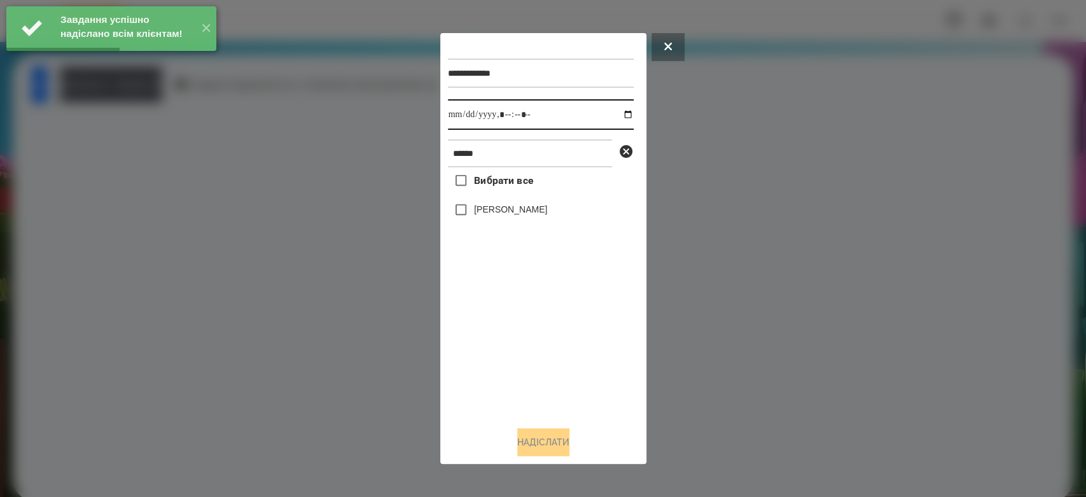
click at [618, 114] on input "datetime-local" at bounding box center [541, 114] width 186 height 31
type input "**********"
drag, startPoint x: 574, startPoint y: 406, endPoint x: 545, endPoint y: 337, distance: 75.8
click at [574, 406] on div "Вибрати все Богдан Логвін" at bounding box center [541, 291] width 186 height 249
click at [521, 214] on label "[PERSON_NAME]" at bounding box center [510, 209] width 73 height 13
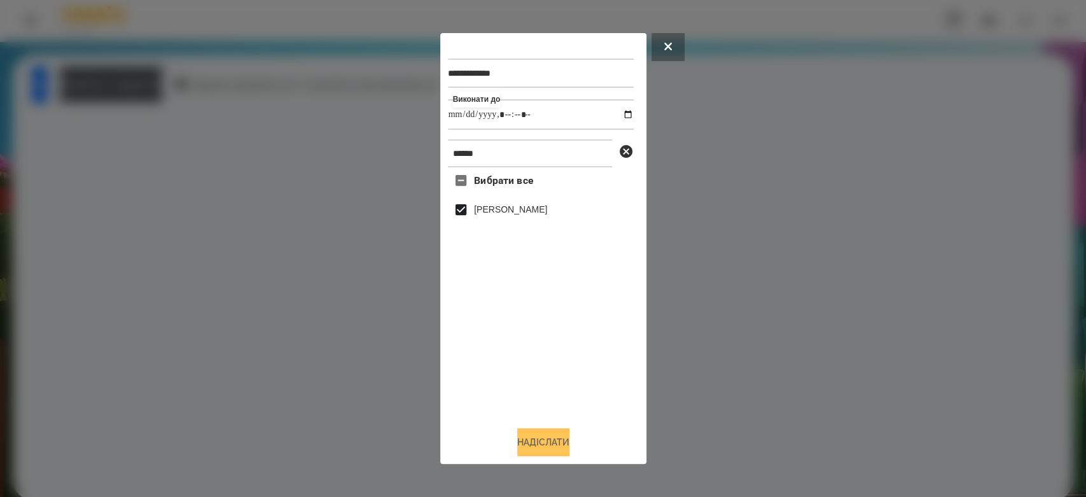
click at [552, 438] on button "Надіслати" at bounding box center [543, 442] width 52 height 28
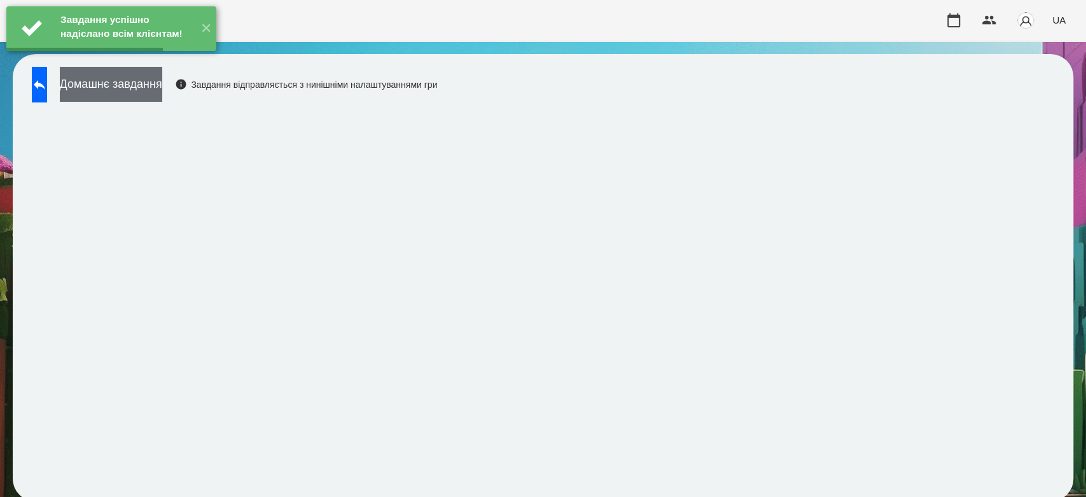
click at [162, 87] on button "Домашнє завдання" at bounding box center [111, 84] width 102 height 35
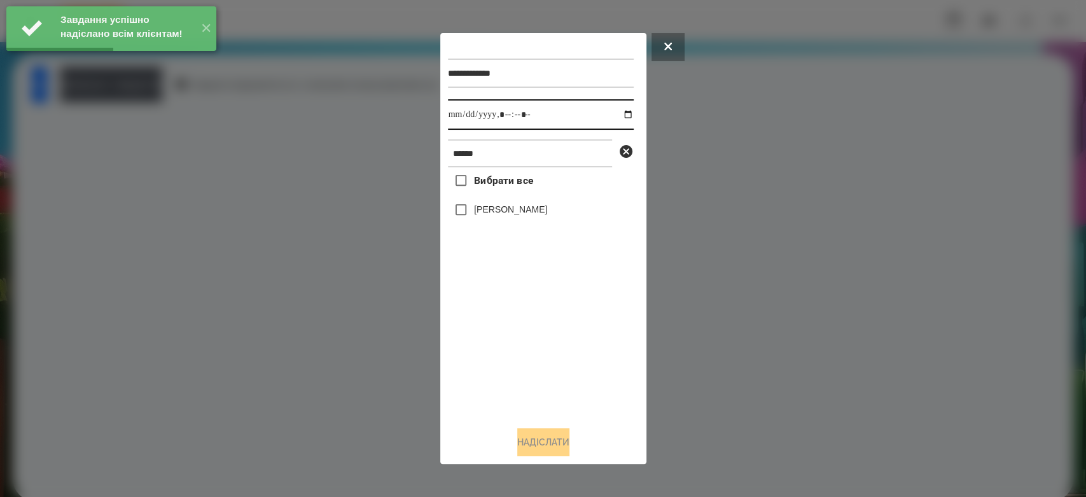
click at [619, 116] on input "datetime-local" at bounding box center [541, 114] width 186 height 31
type input "**********"
click at [568, 371] on div "Вибрати все Богдан Логвін" at bounding box center [541, 291] width 186 height 249
click at [516, 216] on label "[PERSON_NAME]" at bounding box center [510, 209] width 73 height 13
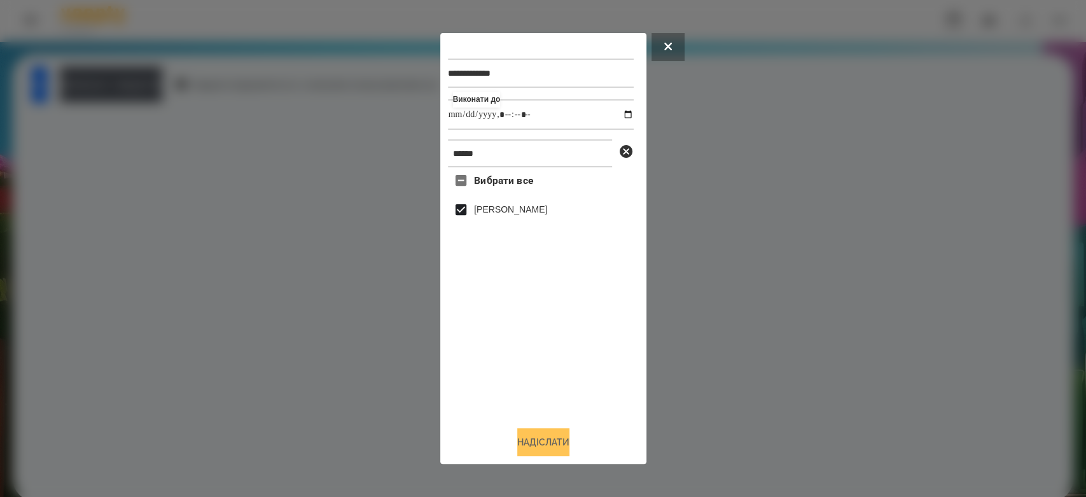
click at [568, 445] on button "Надіслати" at bounding box center [543, 442] width 52 height 28
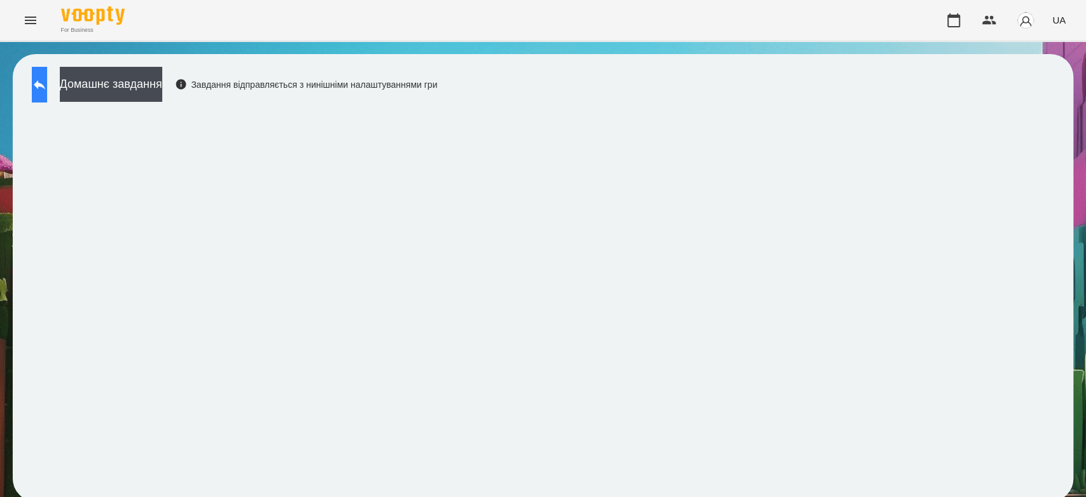
click at [47, 92] on button at bounding box center [39, 85] width 15 height 36
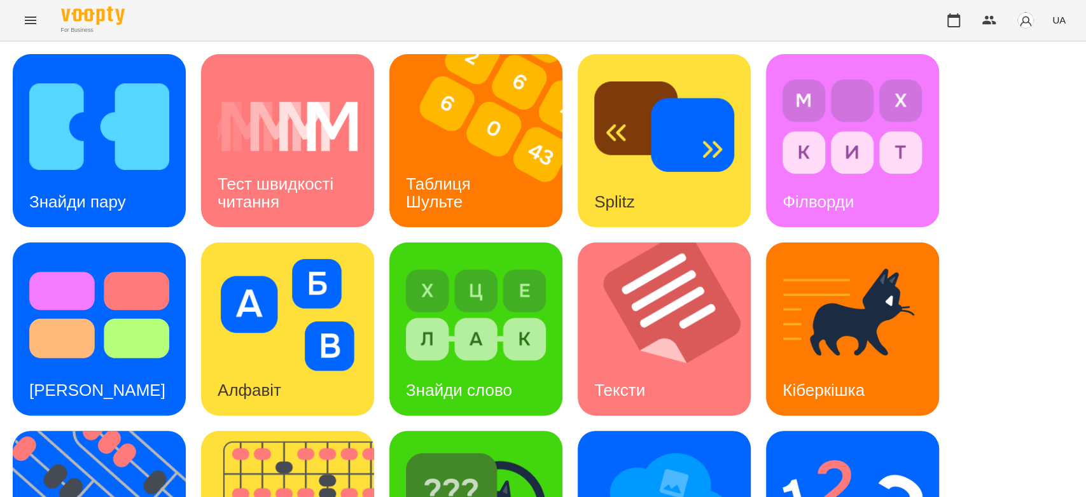
scroll to position [307, 0]
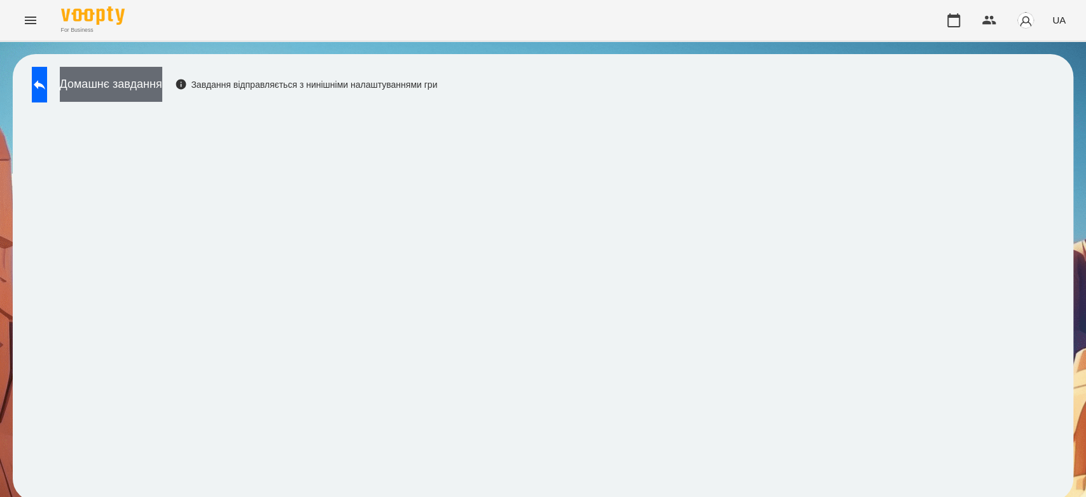
click at [158, 78] on button "Домашнє завдання" at bounding box center [111, 84] width 102 height 35
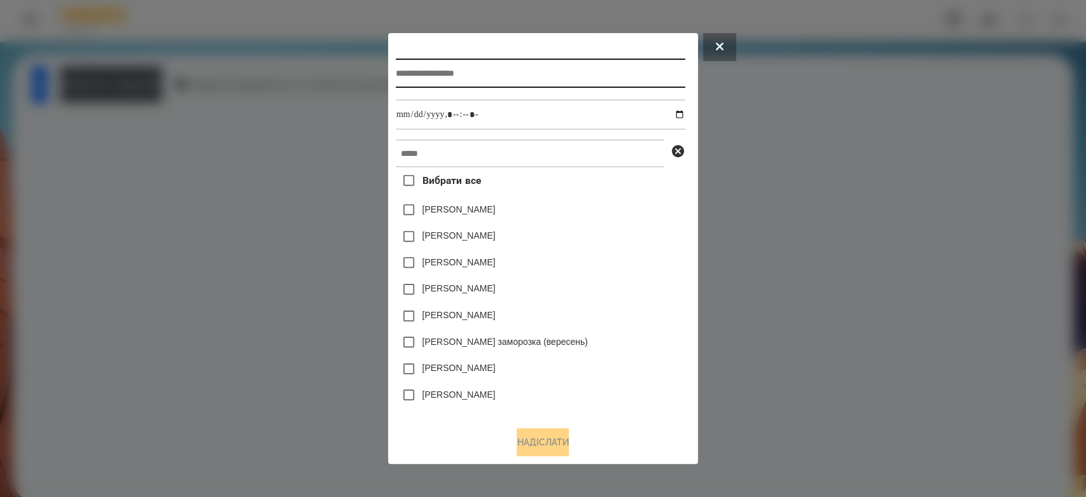
click at [560, 71] on input "text" at bounding box center [540, 73] width 289 height 29
type input "*"
type input "*********"
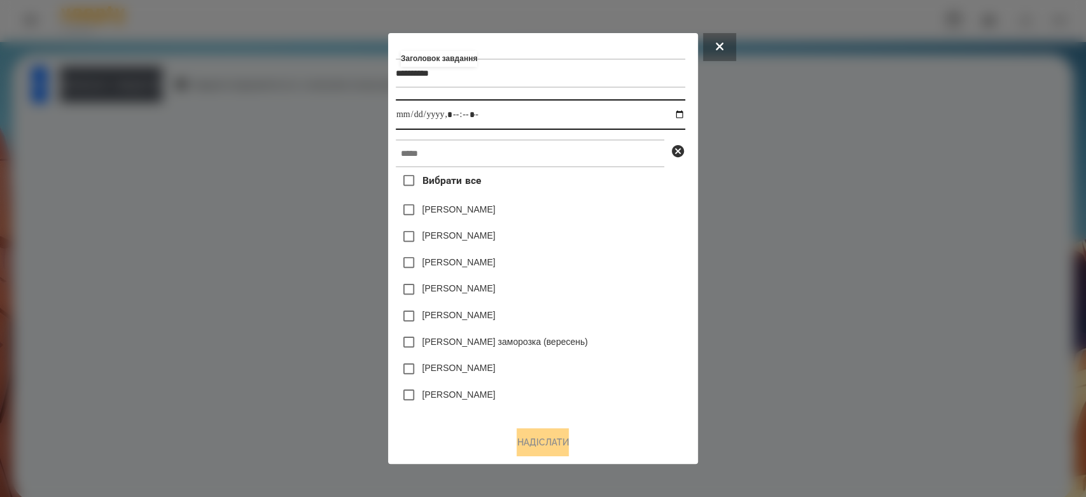
click at [681, 117] on input "datetime-local" at bounding box center [540, 114] width 289 height 31
type input "**********"
click at [637, 237] on div "Емма Северен" at bounding box center [540, 236] width 289 height 27
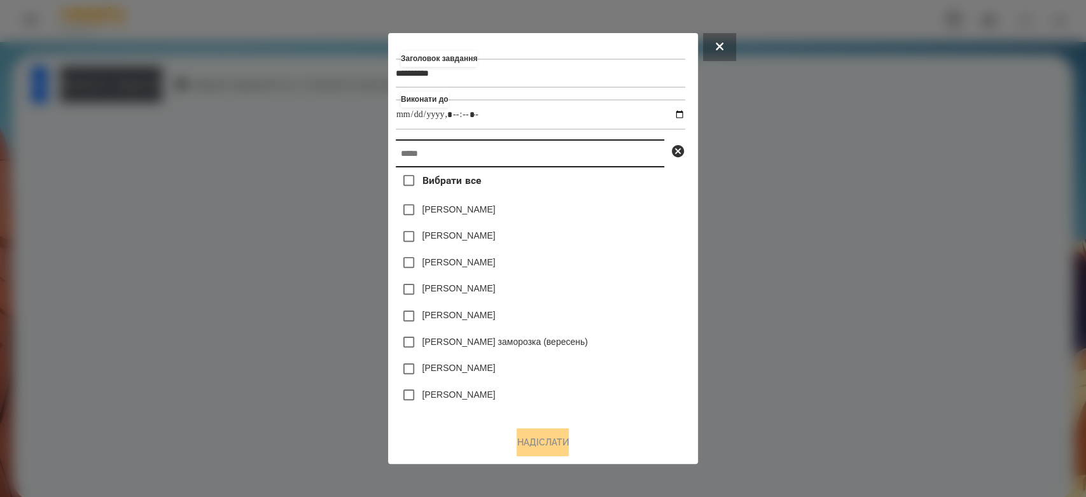
click at [586, 153] on input "text" at bounding box center [530, 153] width 268 height 28
click at [469, 154] on input "text" at bounding box center [530, 153] width 268 height 28
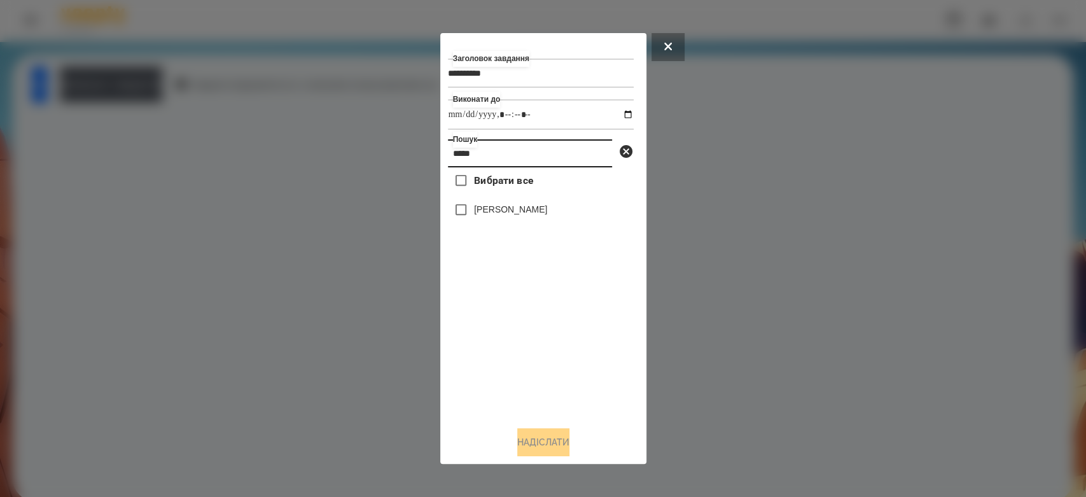
type input "*****"
click at [489, 194] on label "Вибрати все" at bounding box center [490, 180] width 85 height 27
click at [518, 216] on label "[PERSON_NAME]" at bounding box center [510, 209] width 73 height 13
click at [538, 216] on label "[PERSON_NAME]" at bounding box center [510, 209] width 73 height 13
click at [569, 452] on button "Надіслати" at bounding box center [543, 442] width 52 height 28
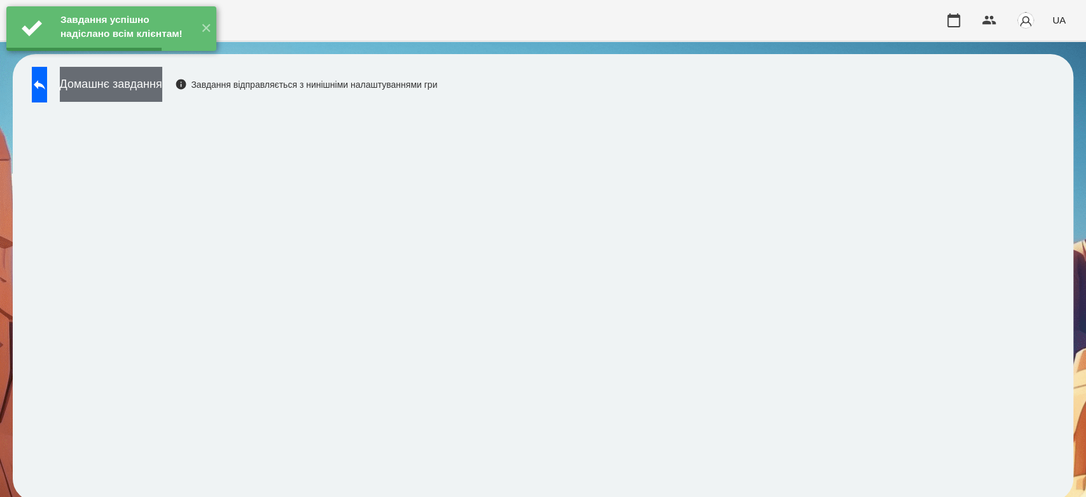
click at [162, 87] on button "Домашнє завдання" at bounding box center [111, 84] width 102 height 35
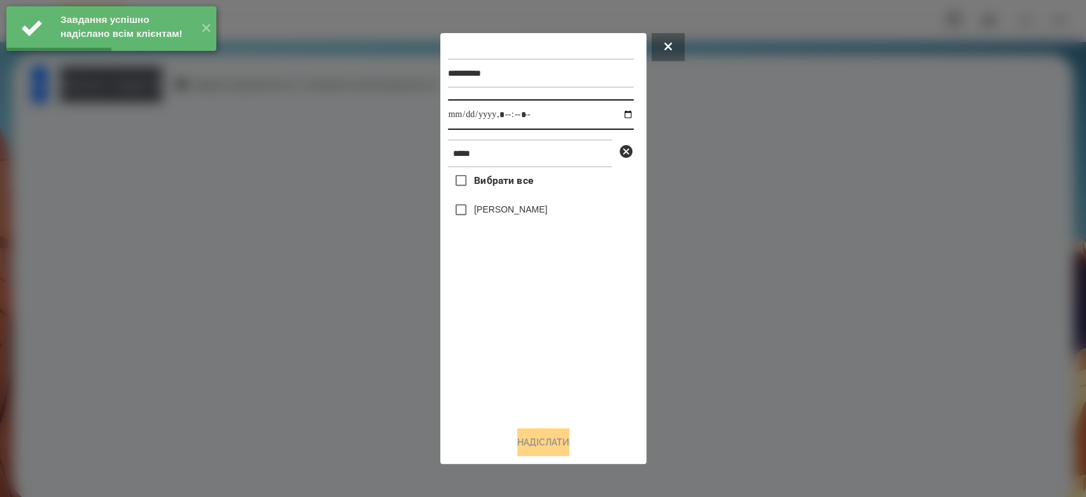
click at [616, 118] on input "datetime-local" at bounding box center [541, 114] width 186 height 31
type input "**********"
drag, startPoint x: 565, startPoint y: 338, endPoint x: 543, endPoint y: 286, distance: 56.7
click at [565, 338] on div "Вибрати все Лео Гришаков" at bounding box center [541, 291] width 186 height 249
click at [520, 203] on div "[PERSON_NAME]" at bounding box center [541, 210] width 186 height 27
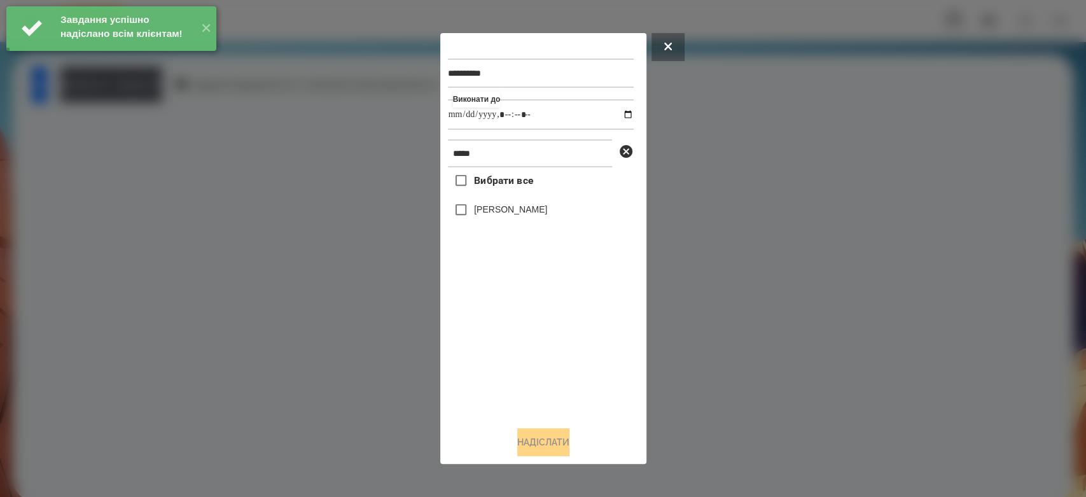
click at [521, 212] on label "[PERSON_NAME]" at bounding box center [510, 209] width 73 height 13
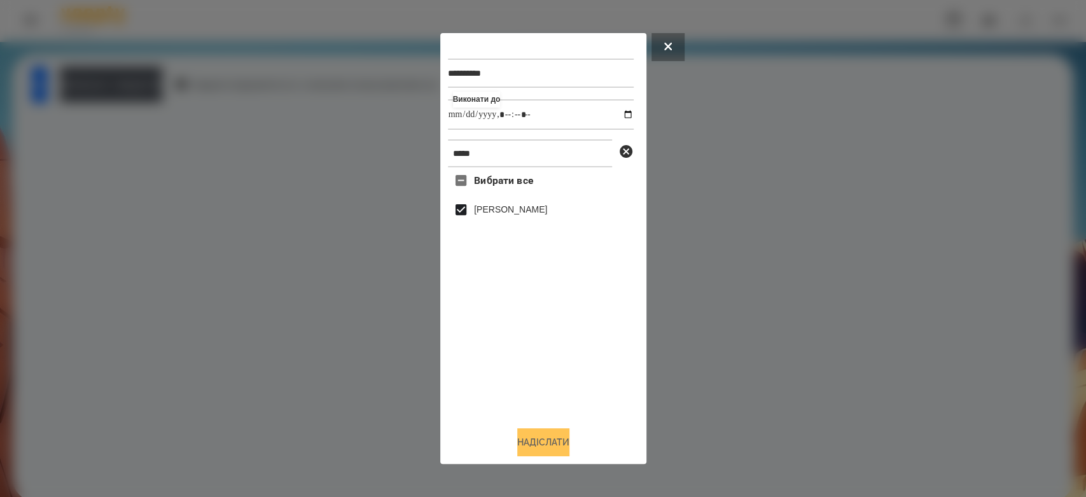
click at [569, 452] on button "Надіслати" at bounding box center [543, 442] width 52 height 28
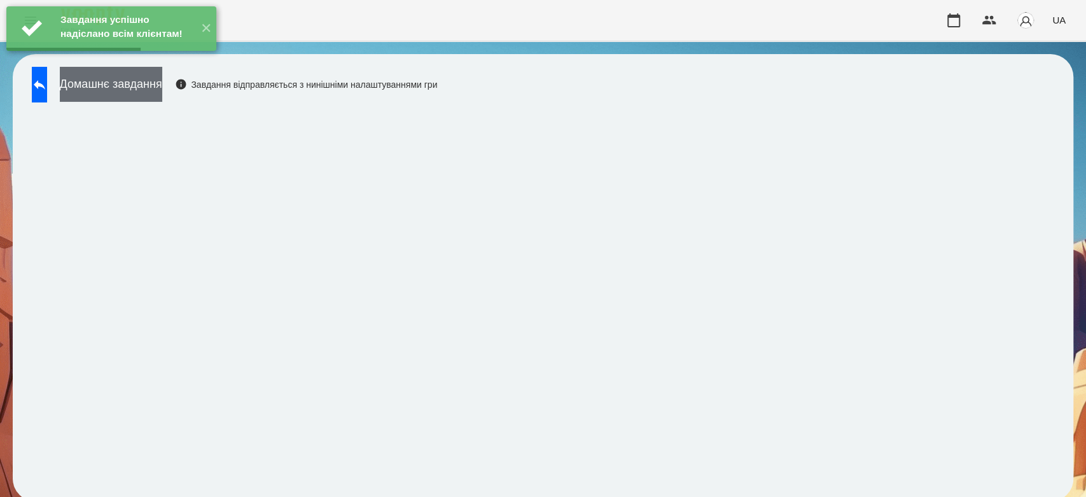
click at [162, 85] on button "Домашнє завдання" at bounding box center [111, 84] width 102 height 35
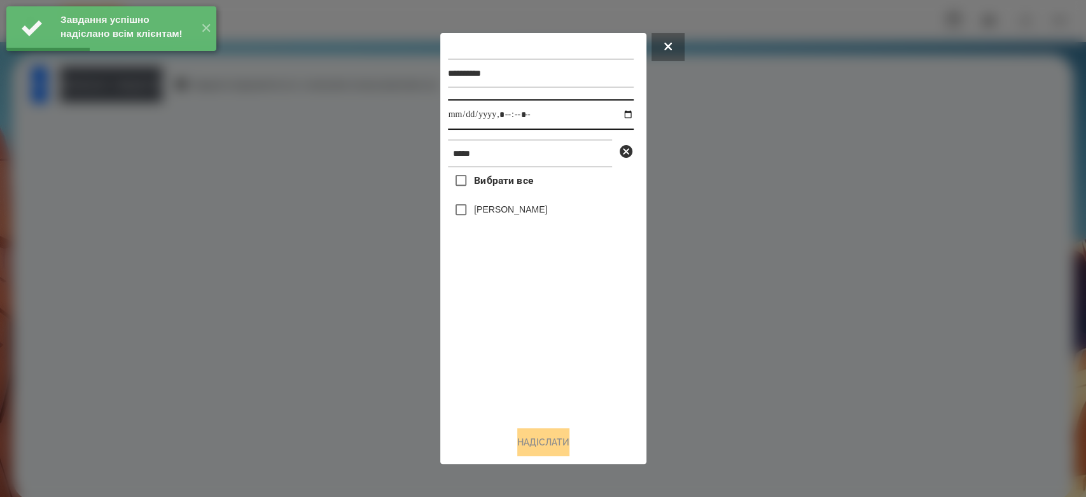
click at [620, 114] on input "datetime-local" at bounding box center [541, 114] width 186 height 31
type input "**********"
drag, startPoint x: 581, startPoint y: 355, endPoint x: 572, endPoint y: 305, distance: 50.4
click at [581, 355] on div "Вибрати все Лео Гришаков" at bounding box center [541, 291] width 186 height 249
click at [530, 207] on label "[PERSON_NAME]" at bounding box center [510, 209] width 73 height 13
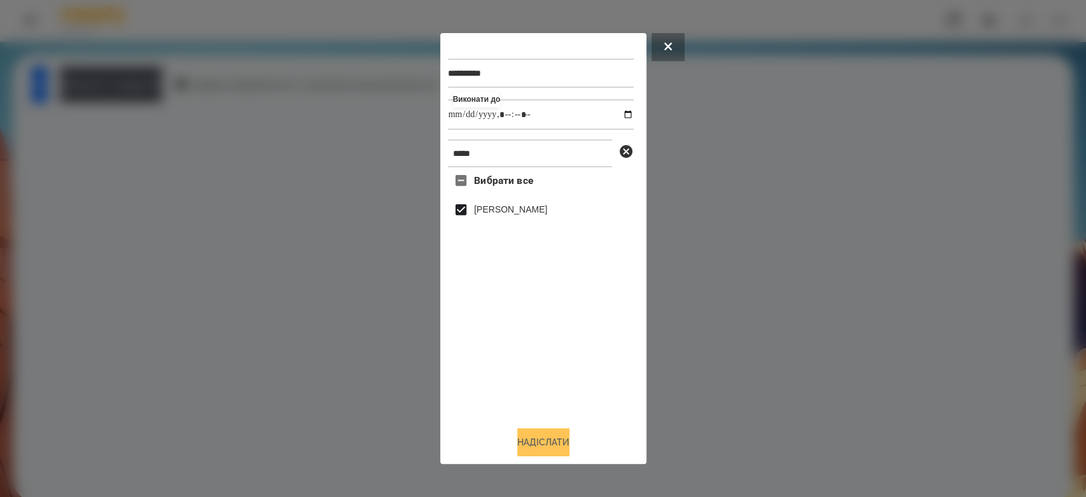
click at [560, 450] on button "Надіслати" at bounding box center [543, 442] width 52 height 28
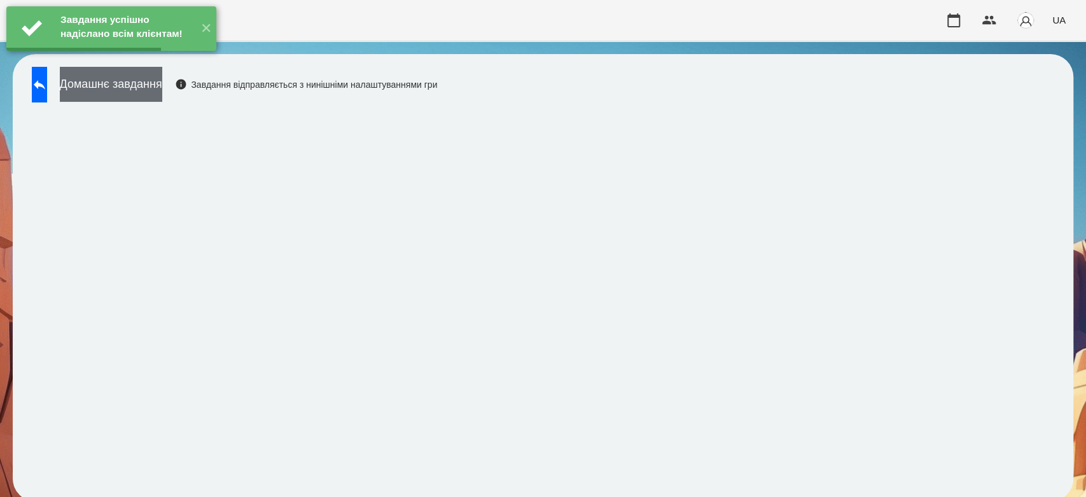
click at [162, 95] on button "Домашнє завдання" at bounding box center [111, 84] width 102 height 35
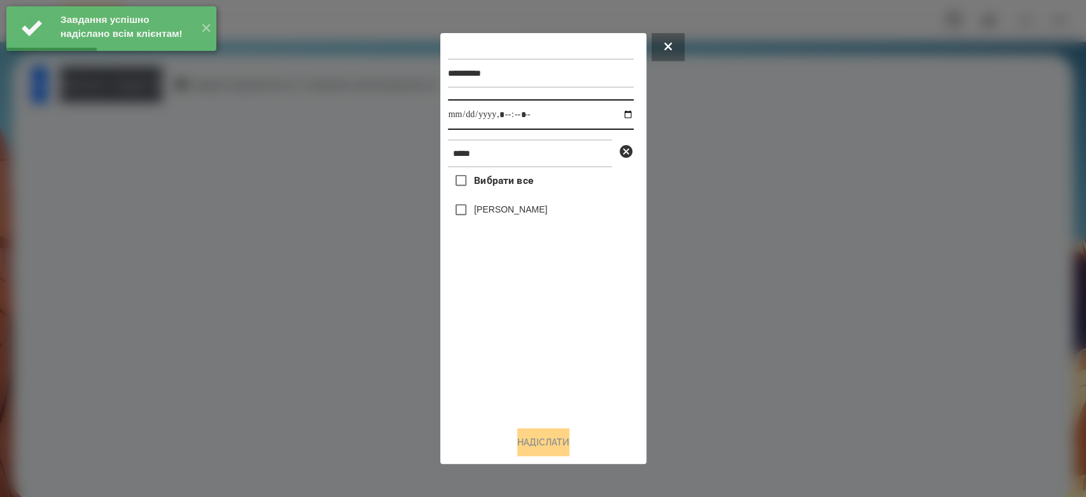
drag, startPoint x: 613, startPoint y: 112, endPoint x: 614, endPoint y: 127, distance: 14.7
click at [613, 112] on input "datetime-local" at bounding box center [541, 114] width 186 height 31
type input "**********"
click at [568, 355] on div "Вибрати все Лео Гришаков" at bounding box center [541, 291] width 186 height 249
click at [520, 207] on label "[PERSON_NAME]" at bounding box center [510, 209] width 73 height 13
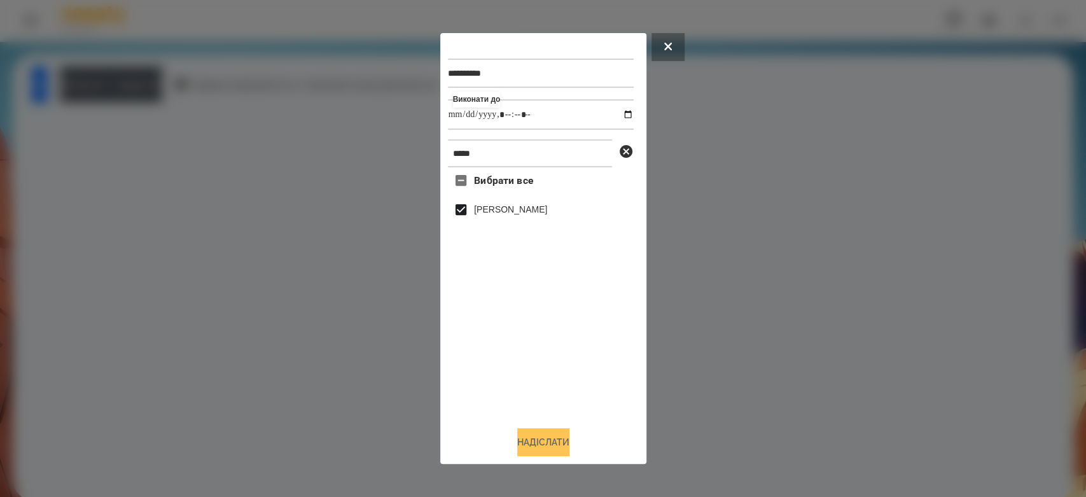
click at [559, 443] on button "Надіслати" at bounding box center [543, 442] width 52 height 28
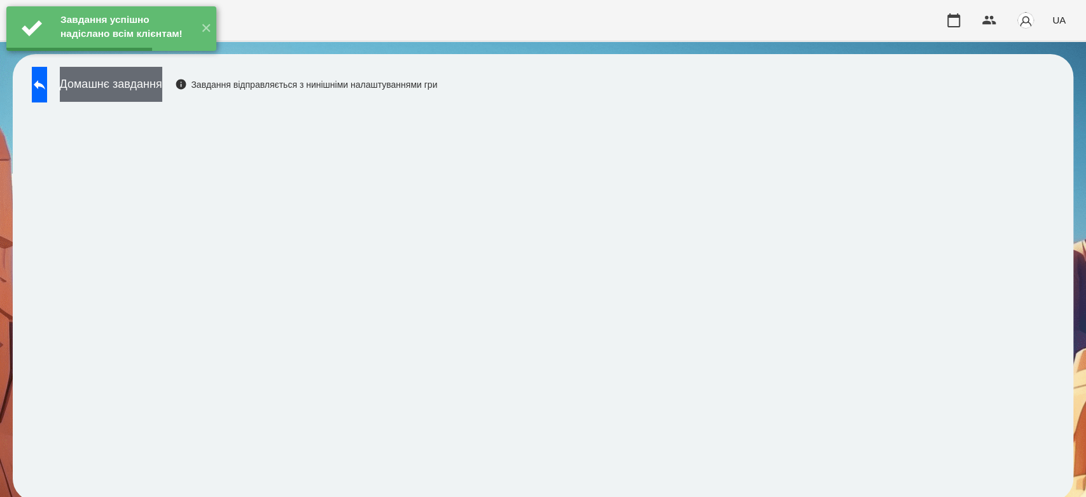
click at [162, 93] on button "Домашнє завдання" at bounding box center [111, 84] width 102 height 35
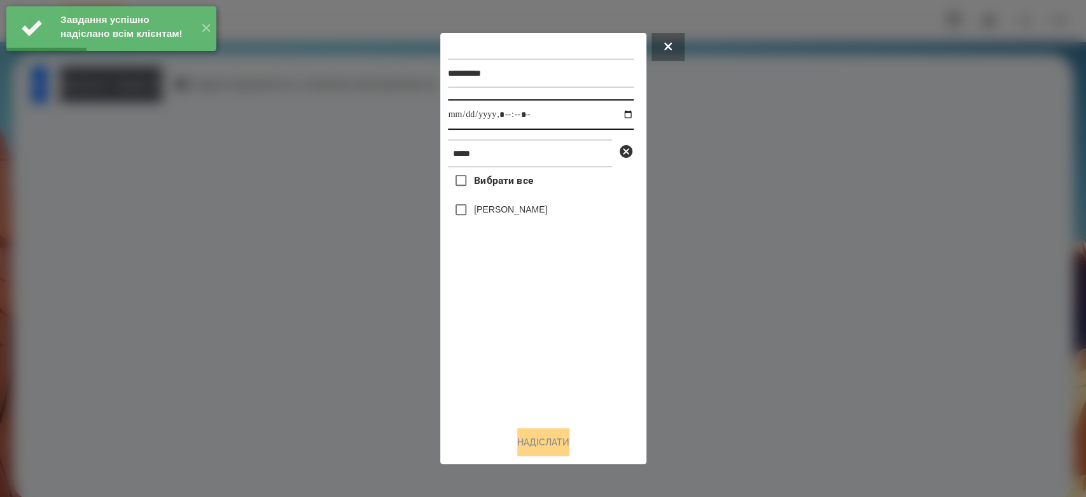
click at [617, 116] on input "datetime-local" at bounding box center [541, 114] width 186 height 31
type input "**********"
drag, startPoint x: 531, startPoint y: 382, endPoint x: 531, endPoint y: 340, distance: 42.6
click at [531, 382] on div "Вибрати все Лео Гришаков" at bounding box center [541, 291] width 186 height 249
click at [514, 216] on label "[PERSON_NAME]" at bounding box center [510, 209] width 73 height 13
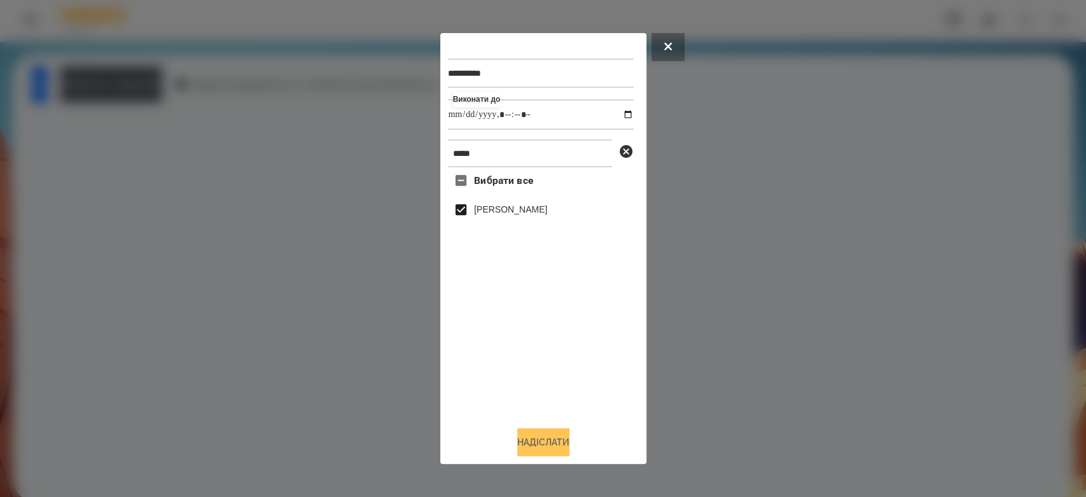
click at [569, 451] on button "Надіслати" at bounding box center [543, 442] width 52 height 28
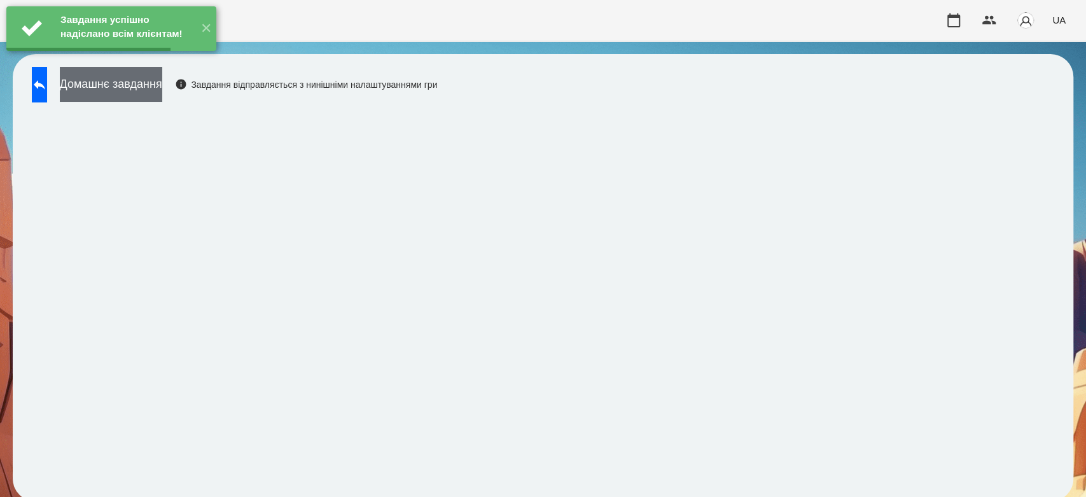
click at [162, 84] on button "Домашнє завдання" at bounding box center [111, 84] width 102 height 35
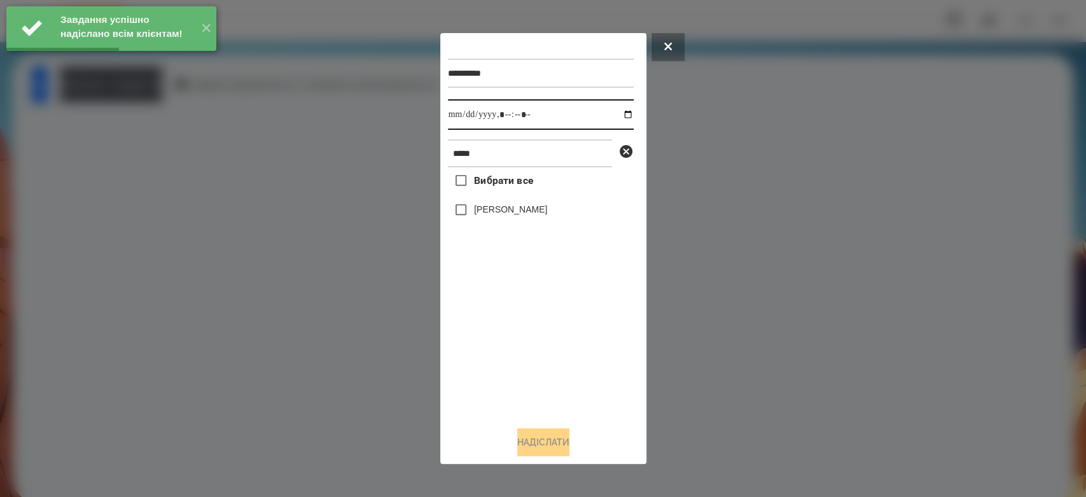
click at [616, 114] on input "datetime-local" at bounding box center [541, 114] width 186 height 31
type input "**********"
drag, startPoint x: 560, startPoint y: 361, endPoint x: 553, endPoint y: 349, distance: 14.2
click at [560, 361] on div "Вибрати все Лео Гришаков" at bounding box center [541, 291] width 186 height 249
click at [496, 204] on div "[PERSON_NAME]" at bounding box center [541, 210] width 186 height 27
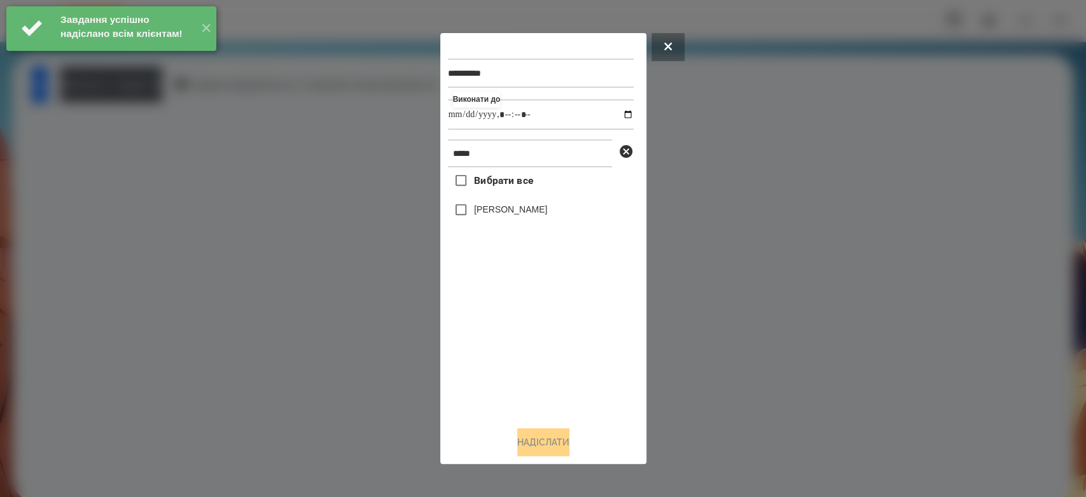
click at [514, 216] on label "[PERSON_NAME]" at bounding box center [510, 209] width 73 height 13
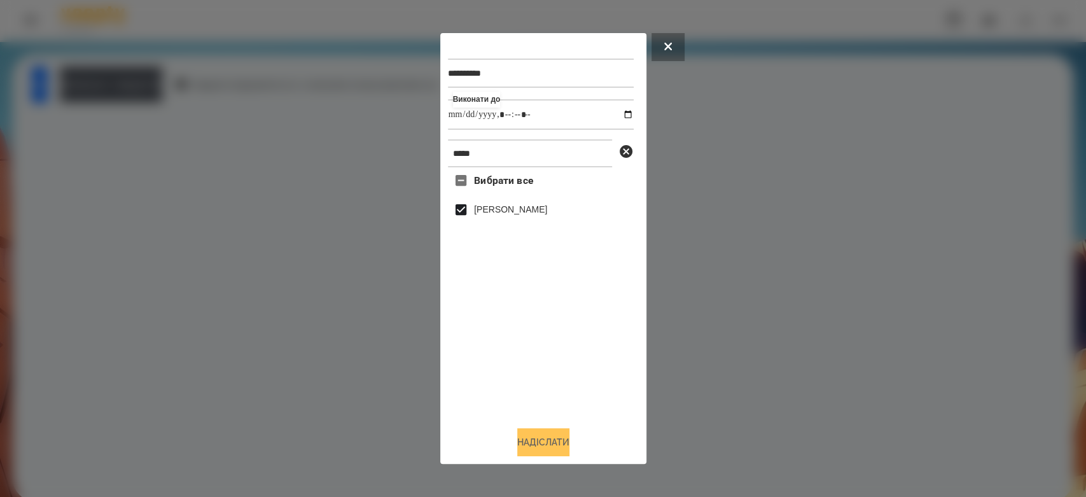
click at [561, 440] on button "Надіслати" at bounding box center [543, 442] width 52 height 28
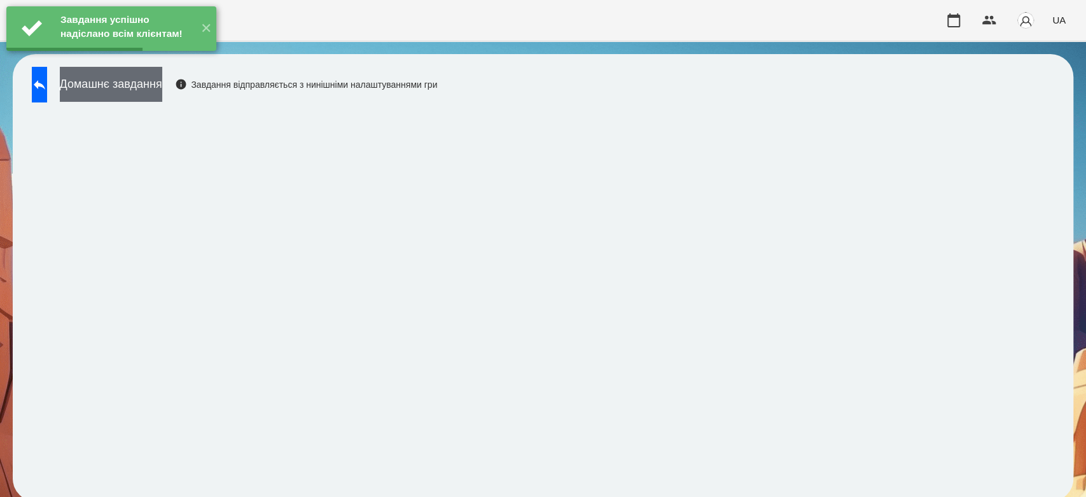
click at [162, 96] on button "Домашнє завдання" at bounding box center [111, 84] width 102 height 35
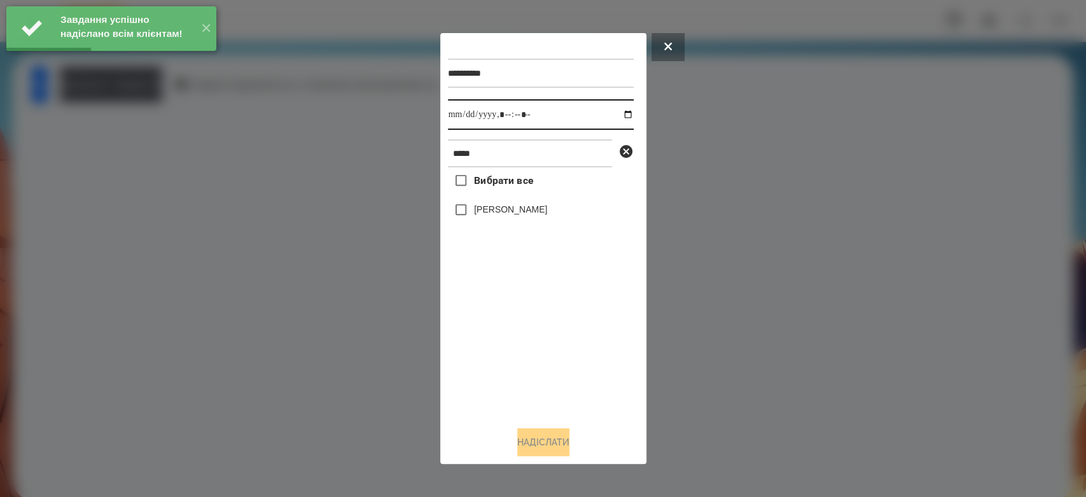
click at [616, 109] on input "datetime-local" at bounding box center [541, 114] width 186 height 31
type input "**********"
click at [555, 363] on div "Вибрати все Лео Гришаков" at bounding box center [541, 291] width 186 height 249
click at [496, 216] on label "[PERSON_NAME]" at bounding box center [510, 209] width 73 height 13
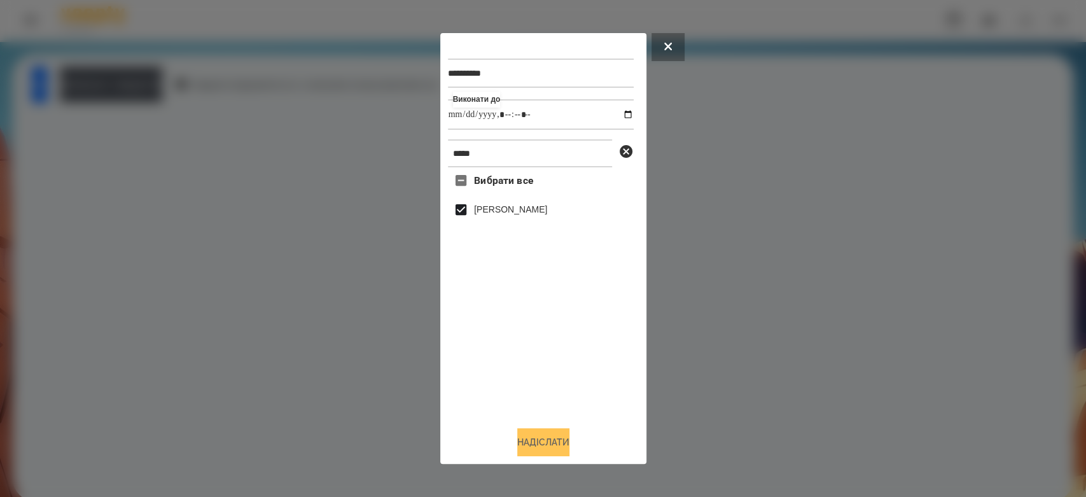
click at [562, 451] on button "Надіслати" at bounding box center [543, 442] width 52 height 28
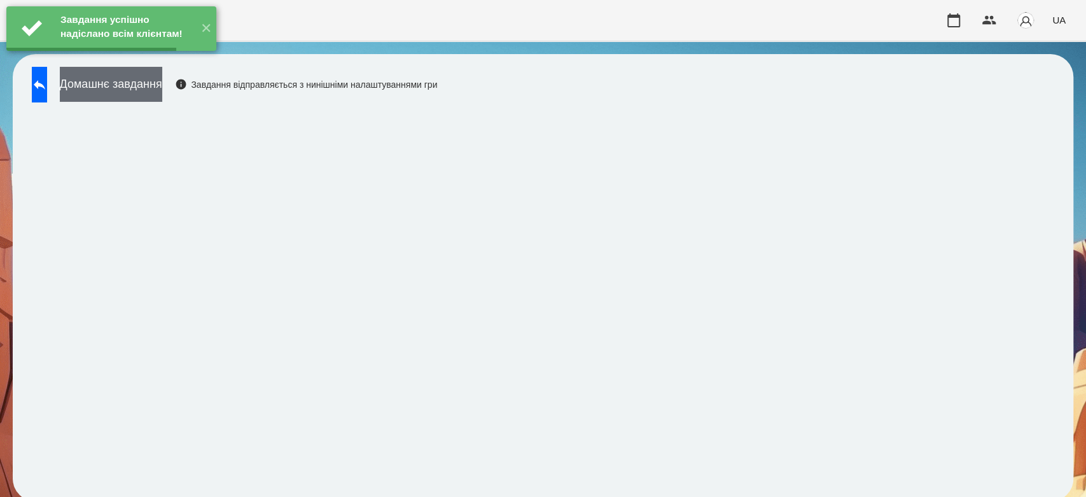
click at [162, 87] on button "Домашнє завдання" at bounding box center [111, 84] width 102 height 35
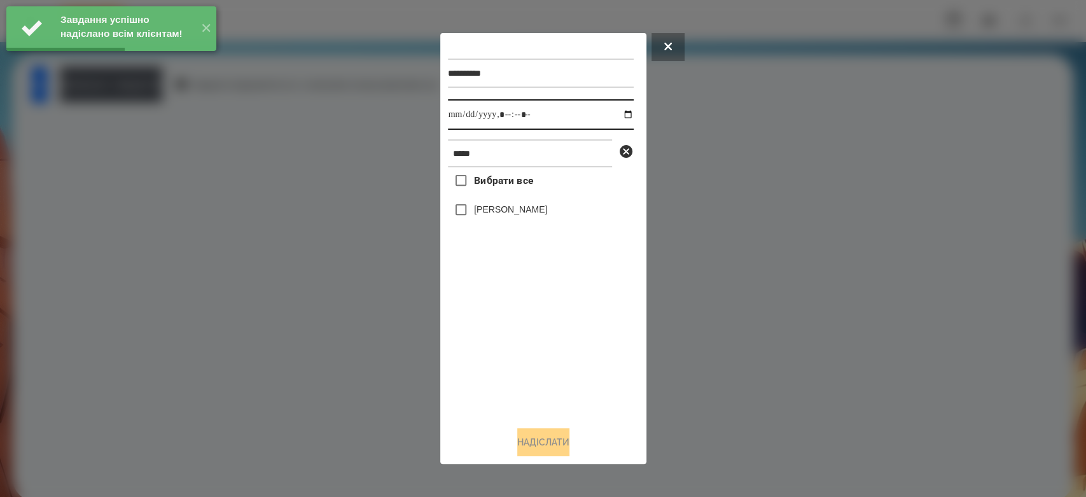
click at [618, 114] on input "datetime-local" at bounding box center [541, 114] width 186 height 31
type input "**********"
drag, startPoint x: 580, startPoint y: 354, endPoint x: 566, endPoint y: 326, distance: 31.3
click at [580, 354] on div "Вибрати все Лео Гришаков" at bounding box center [541, 291] width 186 height 249
click at [517, 209] on label "[PERSON_NAME]" at bounding box center [510, 209] width 73 height 13
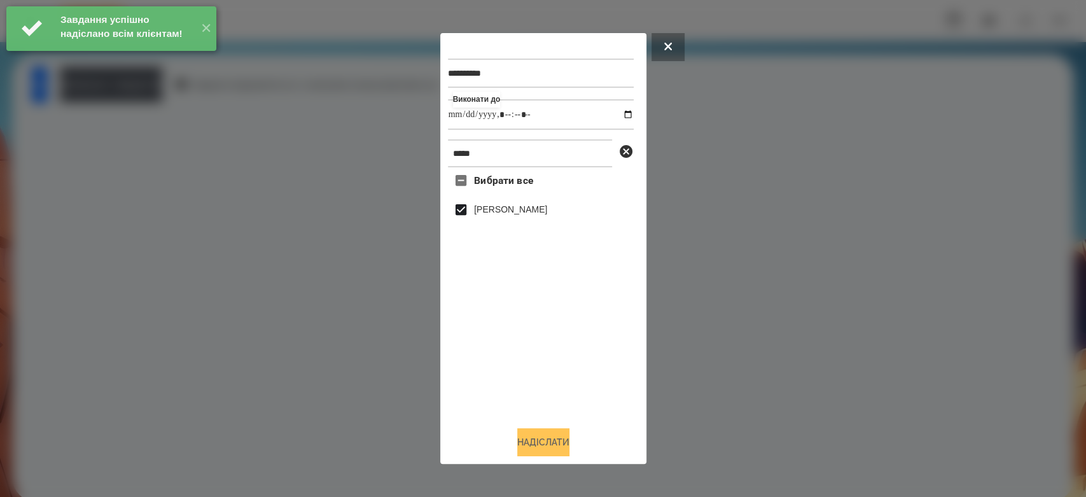
click at [569, 450] on button "Надіслати" at bounding box center [543, 442] width 52 height 28
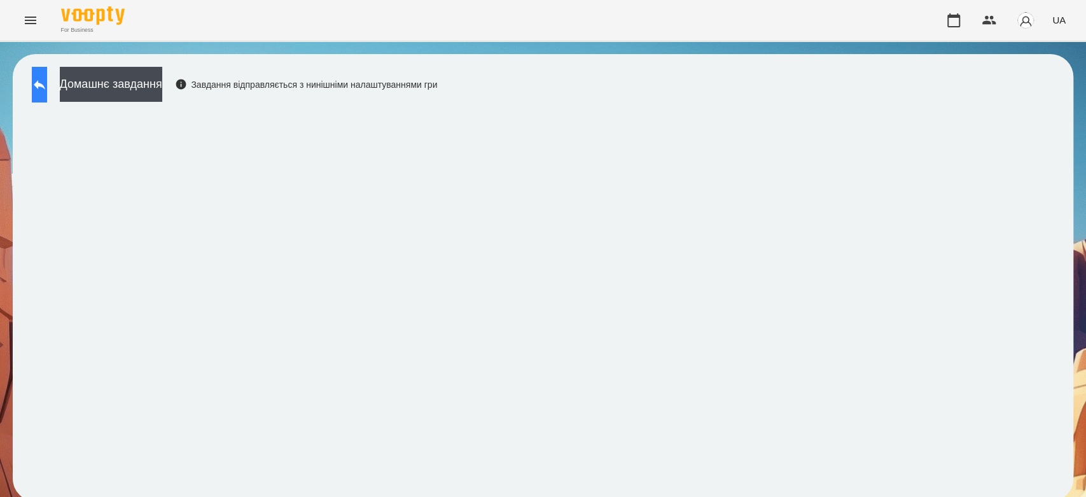
click at [47, 90] on button at bounding box center [39, 85] width 15 height 36
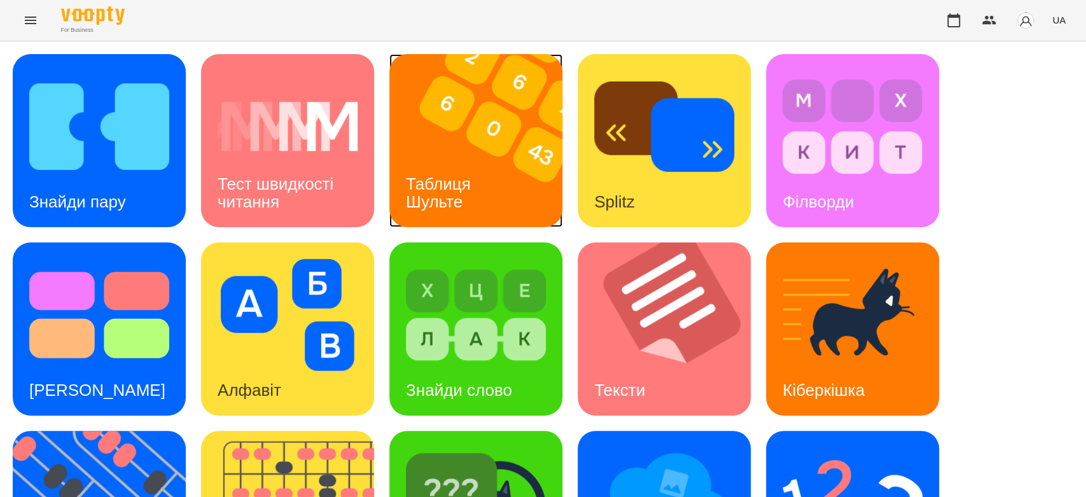
click at [473, 131] on img at bounding box center [483, 140] width 189 height 173
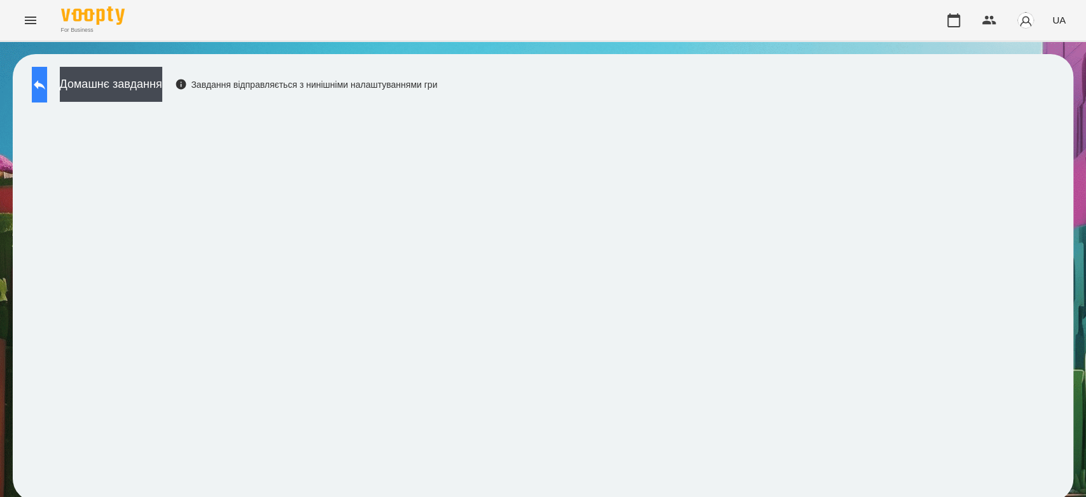
click at [47, 90] on button at bounding box center [39, 85] width 15 height 36
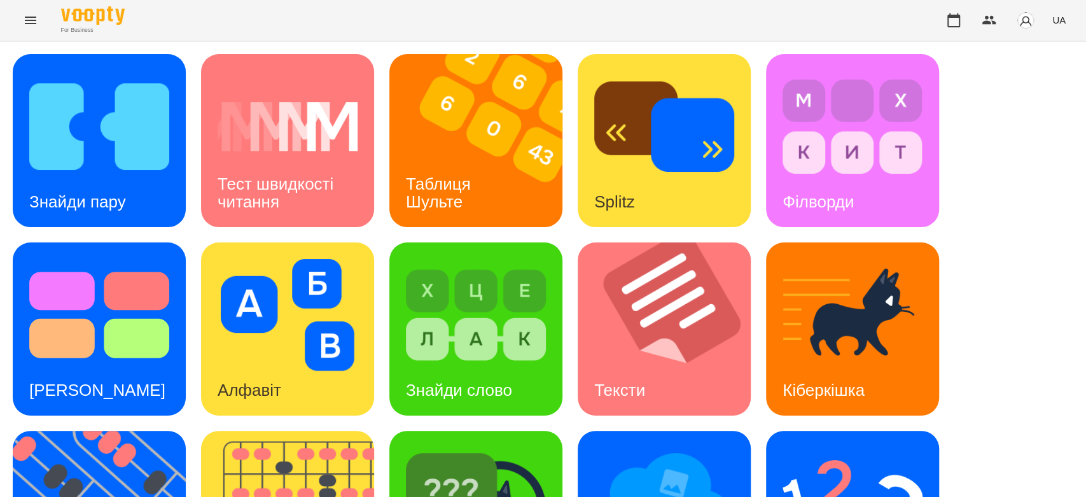
scroll to position [307, 0]
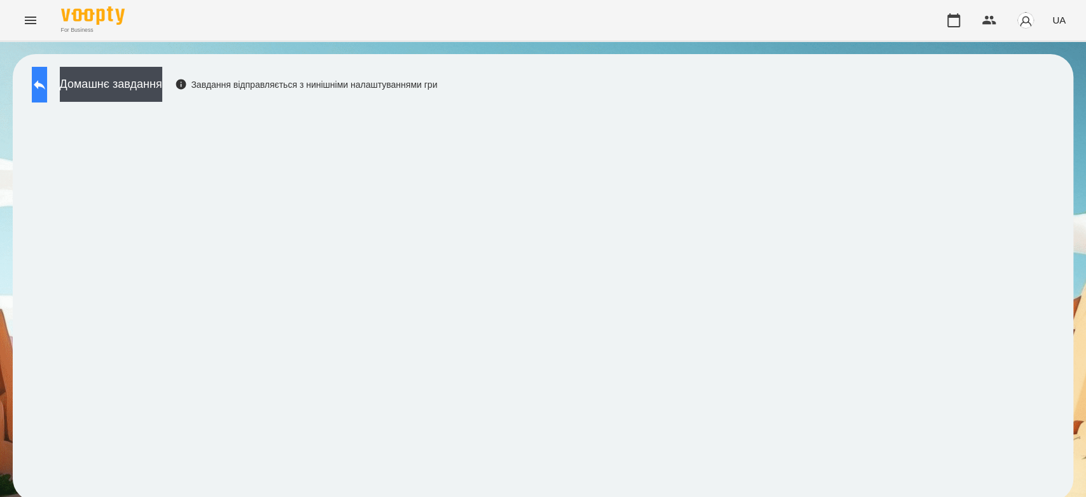
click at [47, 78] on icon at bounding box center [39, 84] width 15 height 15
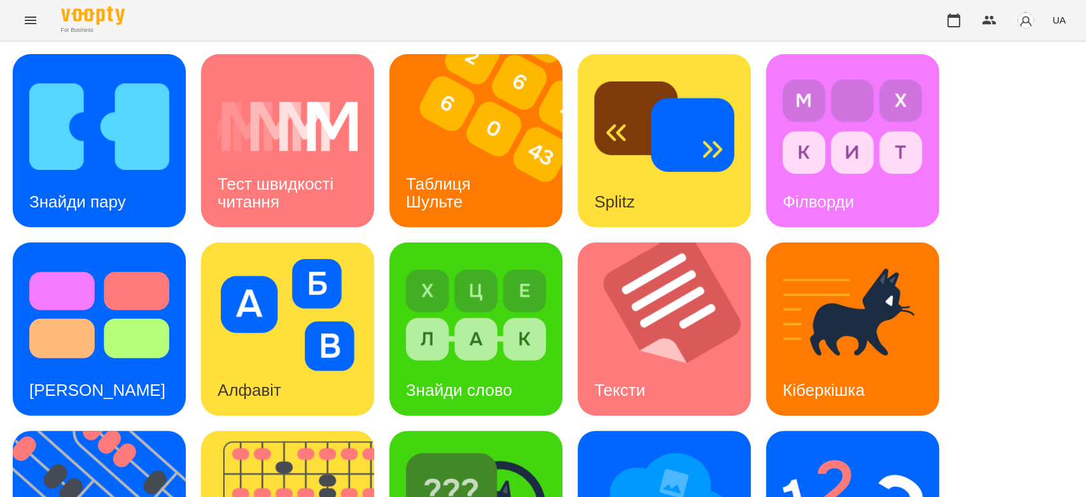
scroll to position [307, 0]
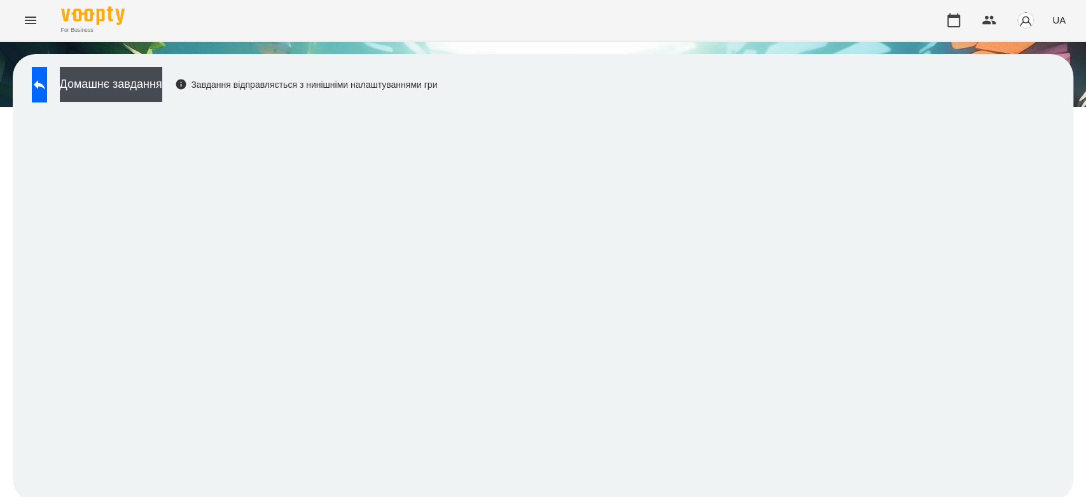
scroll to position [4, 0]
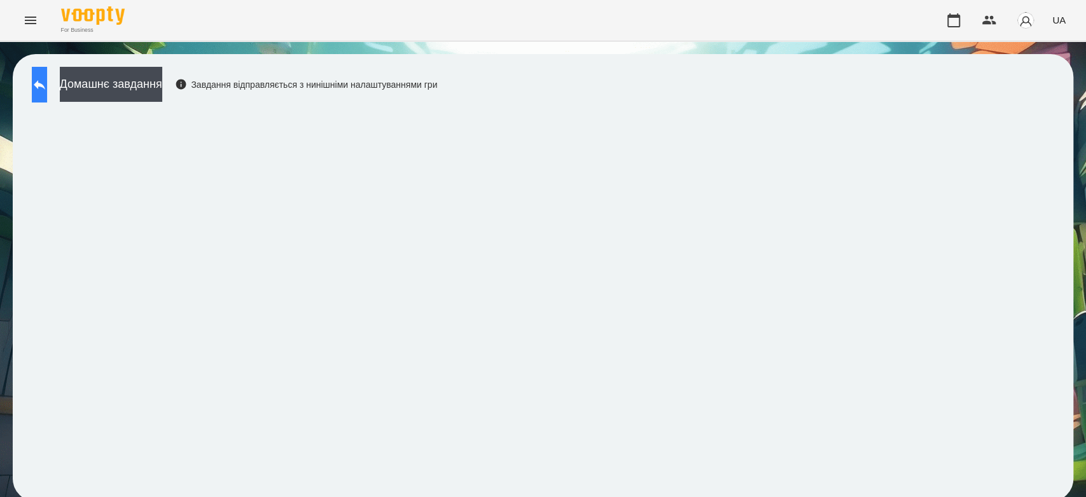
click at [43, 85] on button at bounding box center [39, 85] width 15 height 36
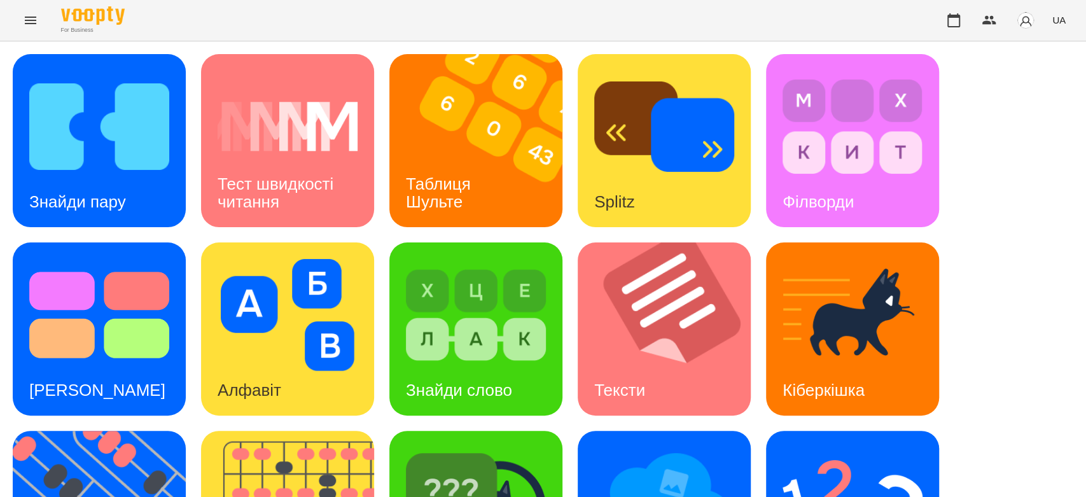
scroll to position [307, 0]
click at [859, 447] on img at bounding box center [852, 503] width 140 height 112
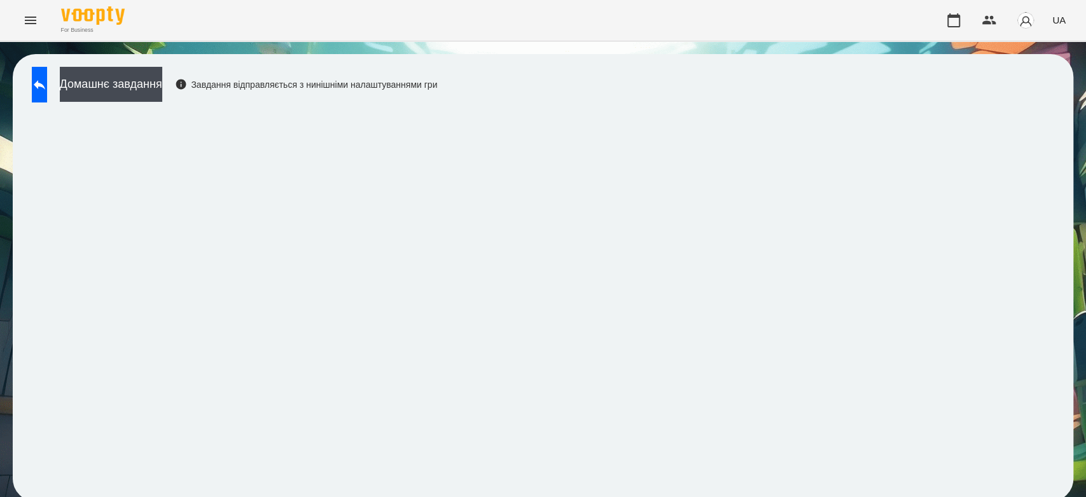
scroll to position [4, 0]
click at [162, 74] on button "Домашнє завдання" at bounding box center [111, 84] width 102 height 35
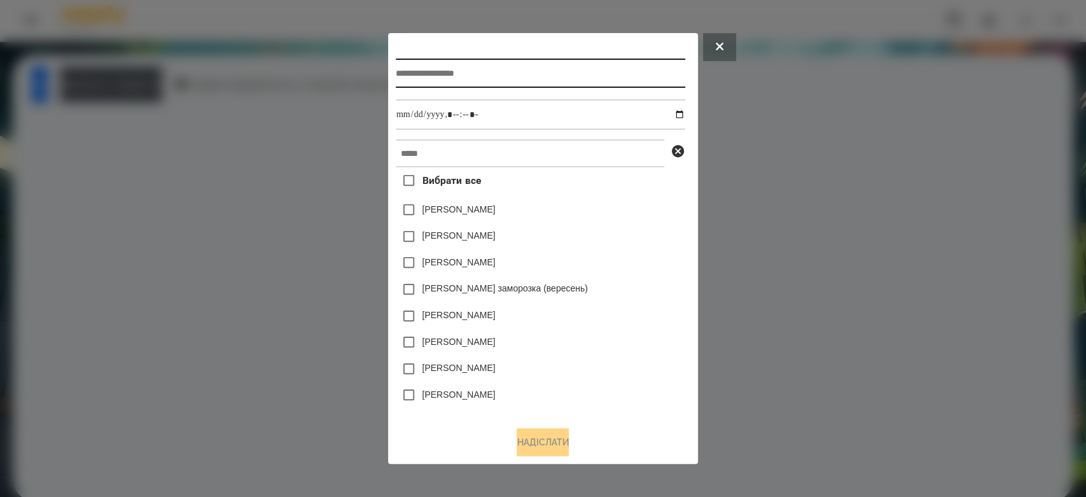
click at [440, 59] on input "text" at bounding box center [540, 73] width 289 height 29
type input "*********"
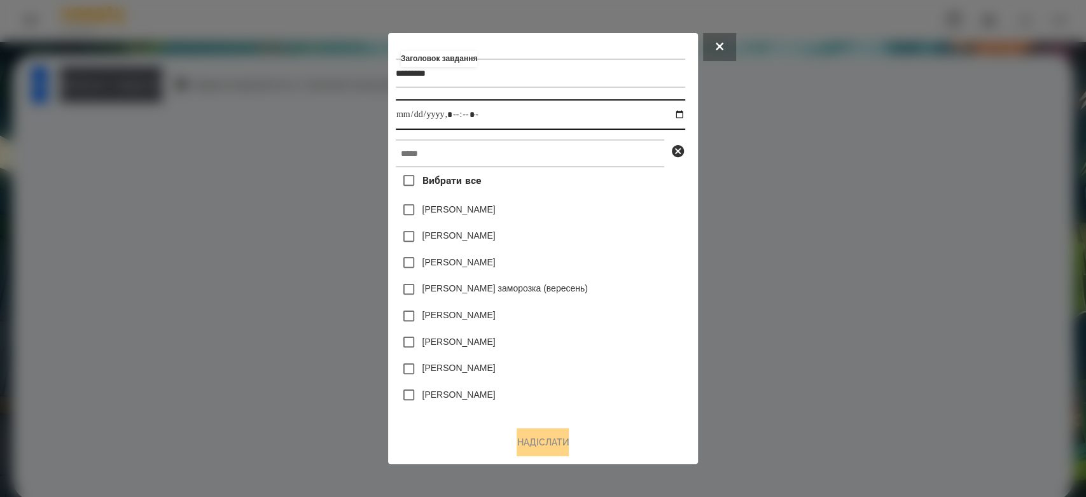
click at [683, 113] on input "datetime-local" at bounding box center [540, 114] width 289 height 31
type input "**********"
drag, startPoint x: 632, startPoint y: 255, endPoint x: 602, endPoint y: 193, distance: 69.1
click at [633, 253] on div "Нижник Тамерлан" at bounding box center [540, 262] width 289 height 27
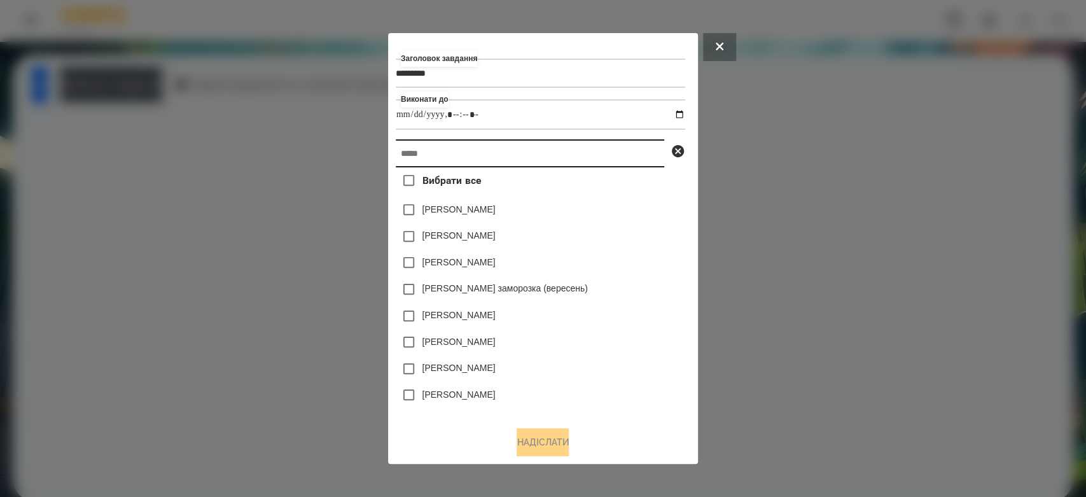
click at [593, 162] on input "text" at bounding box center [530, 153] width 268 height 28
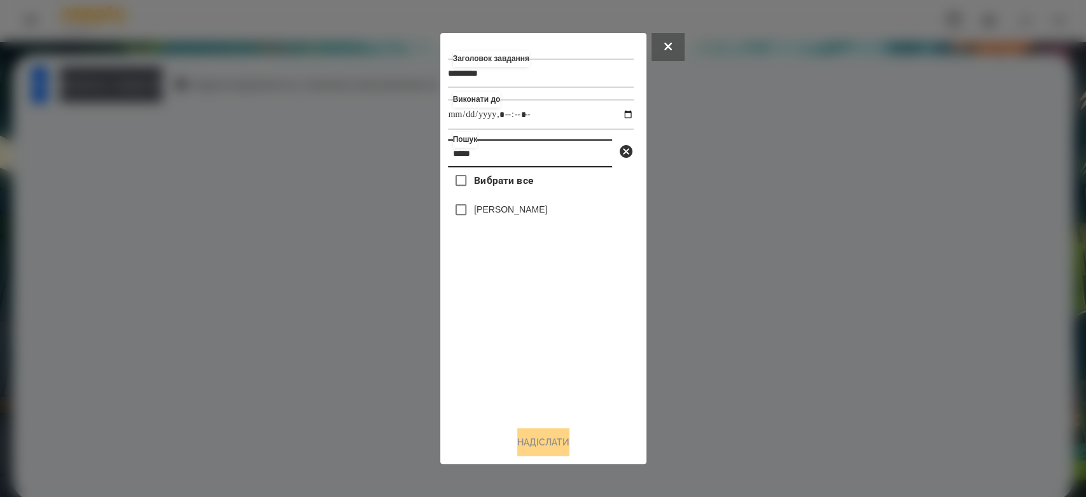
type input "*****"
click at [511, 207] on label "[PERSON_NAME]" at bounding box center [510, 209] width 73 height 13
click at [550, 441] on button "Надіслати" at bounding box center [543, 442] width 52 height 28
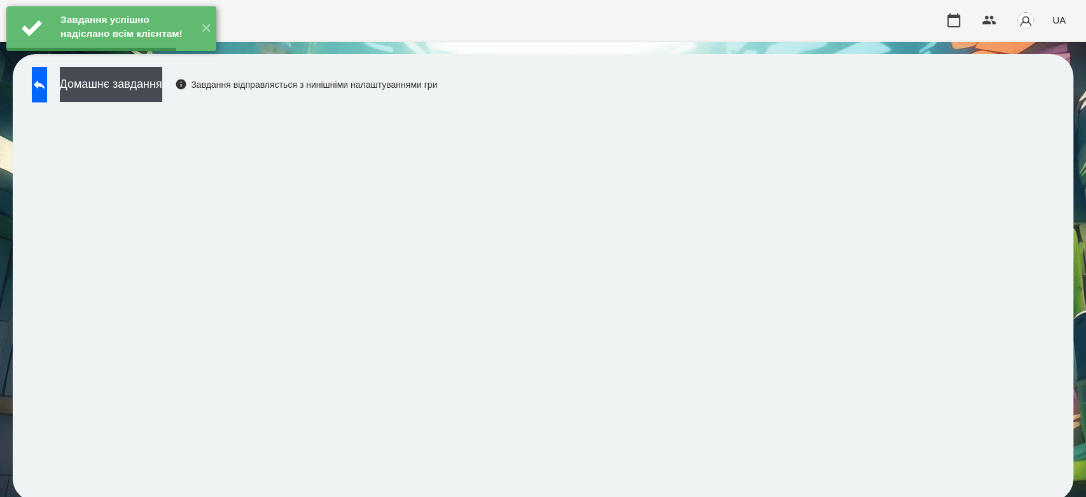
click at [162, 85] on button "Домашнє завдання" at bounding box center [111, 84] width 102 height 35
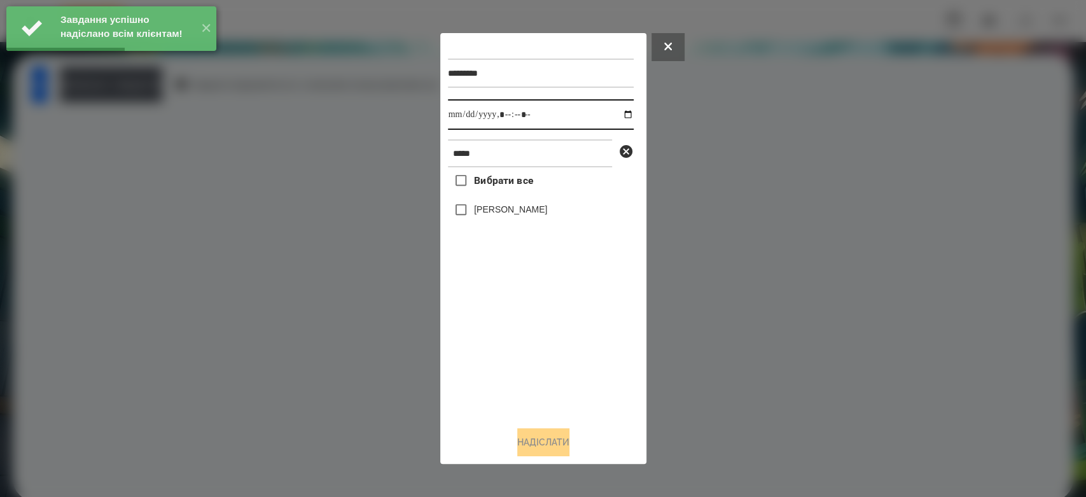
click at [618, 113] on input "datetime-local" at bounding box center [541, 114] width 186 height 31
type input "**********"
drag, startPoint x: 557, startPoint y: 378, endPoint x: 550, endPoint y: 354, distance: 24.4
click at [557, 378] on div "Вибрати все Лео Гришаков" at bounding box center [541, 291] width 186 height 249
click at [499, 211] on label "[PERSON_NAME]" at bounding box center [510, 209] width 73 height 13
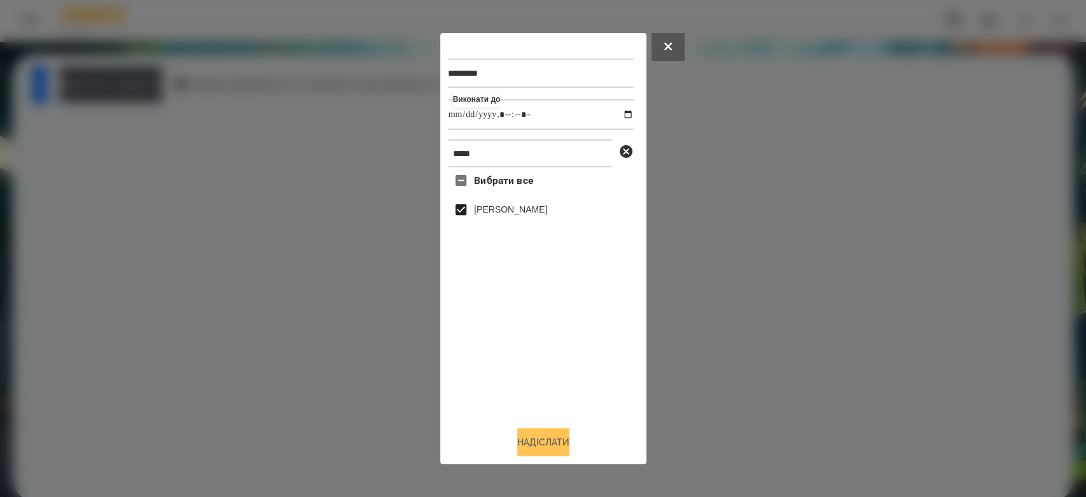
click at [554, 441] on button "Надіслати" at bounding box center [543, 442] width 52 height 28
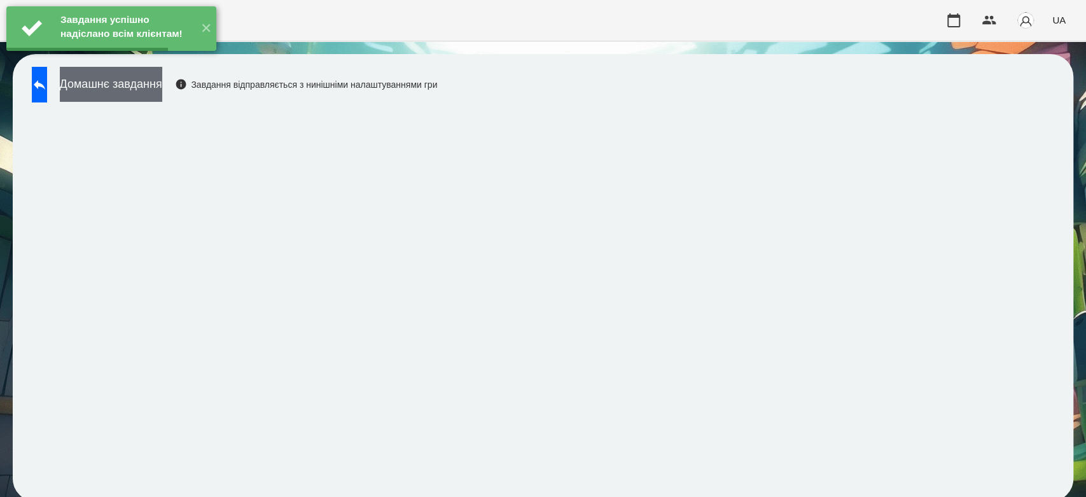
click at [162, 76] on button "Домашнє завдання" at bounding box center [111, 84] width 102 height 35
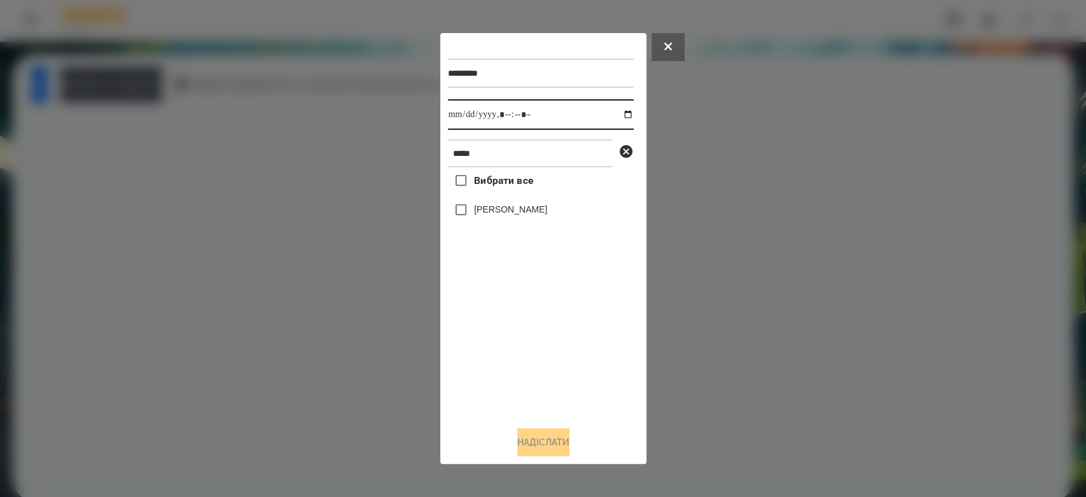
click at [616, 118] on input "datetime-local" at bounding box center [541, 114] width 186 height 31
type input "**********"
click at [562, 375] on div "Вибрати все Лео Гришаков" at bounding box center [541, 291] width 186 height 249
click at [504, 215] on label "[PERSON_NAME]" at bounding box center [510, 209] width 73 height 13
click at [566, 438] on button "Надіслати" at bounding box center [543, 442] width 52 height 28
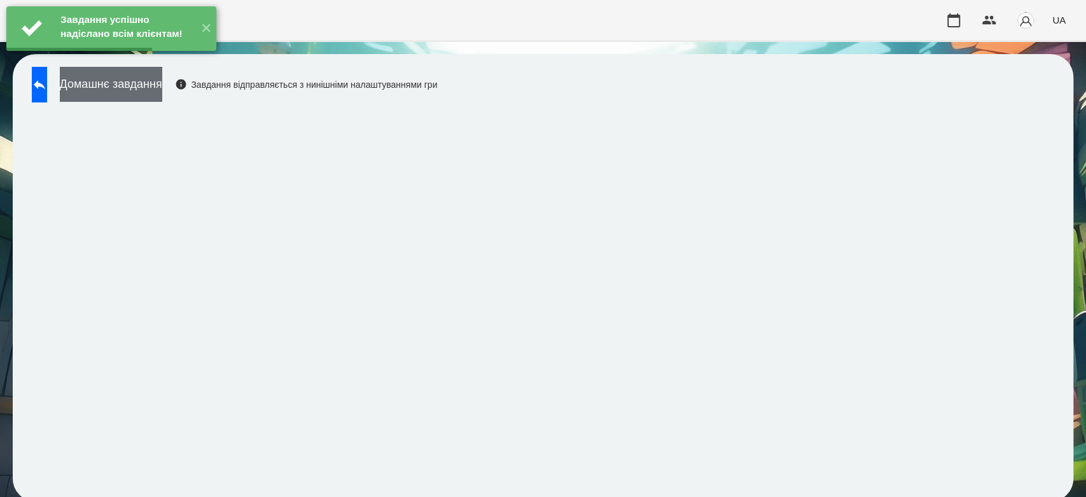
click at [162, 81] on button "Домашнє завдання" at bounding box center [111, 84] width 102 height 35
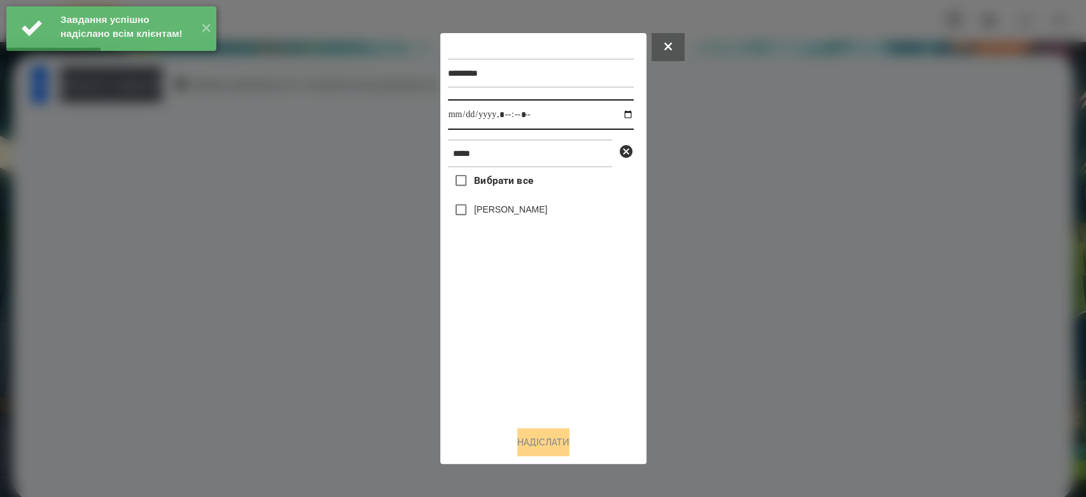
click at [619, 116] on input "datetime-local" at bounding box center [541, 114] width 186 height 31
type input "**********"
drag, startPoint x: 581, startPoint y: 370, endPoint x: 576, endPoint y: 356, distance: 14.9
click at [581, 370] on div "Вибрати все Лео Гришаков" at bounding box center [541, 291] width 186 height 249
click at [511, 205] on label "[PERSON_NAME]" at bounding box center [510, 209] width 73 height 13
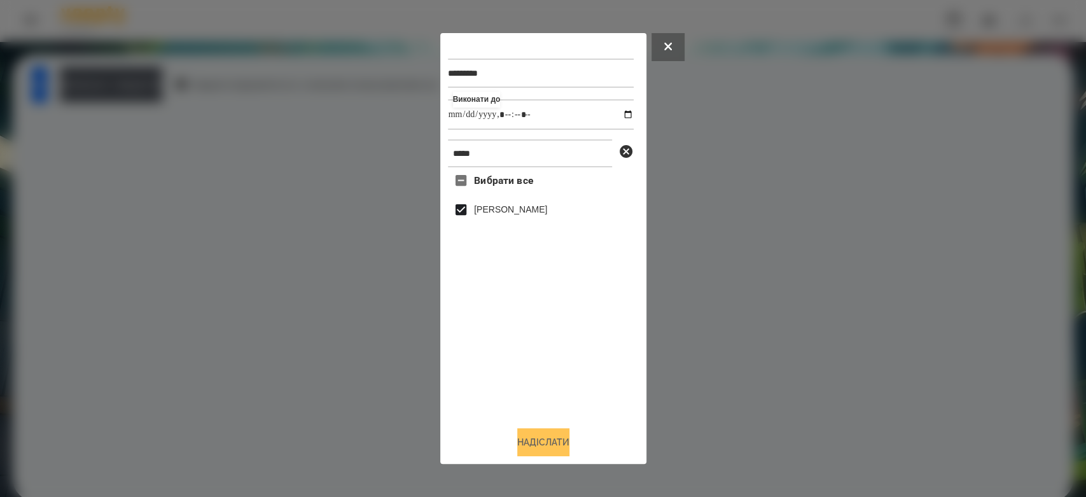
click at [568, 441] on button "Надіслати" at bounding box center [543, 442] width 52 height 28
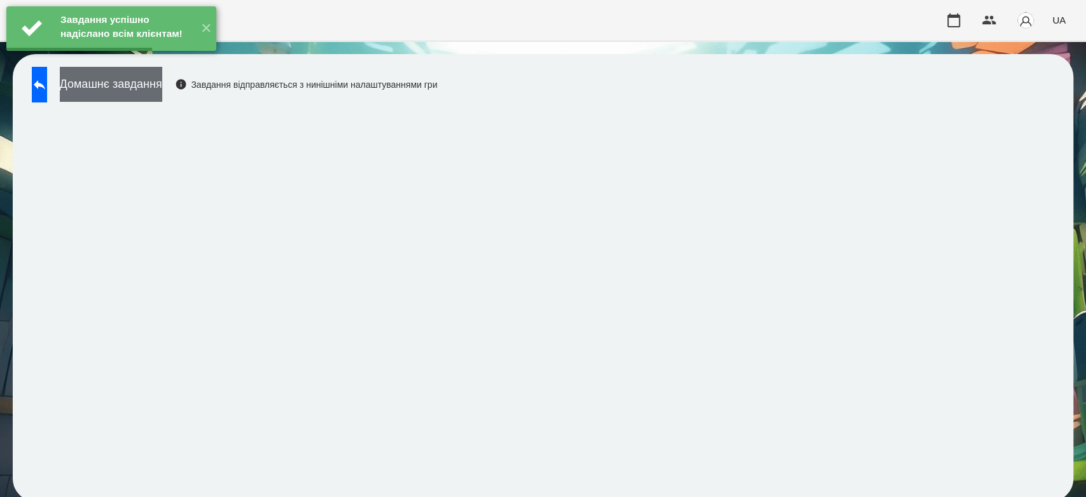
click at [162, 81] on button "Домашнє завдання" at bounding box center [111, 84] width 102 height 35
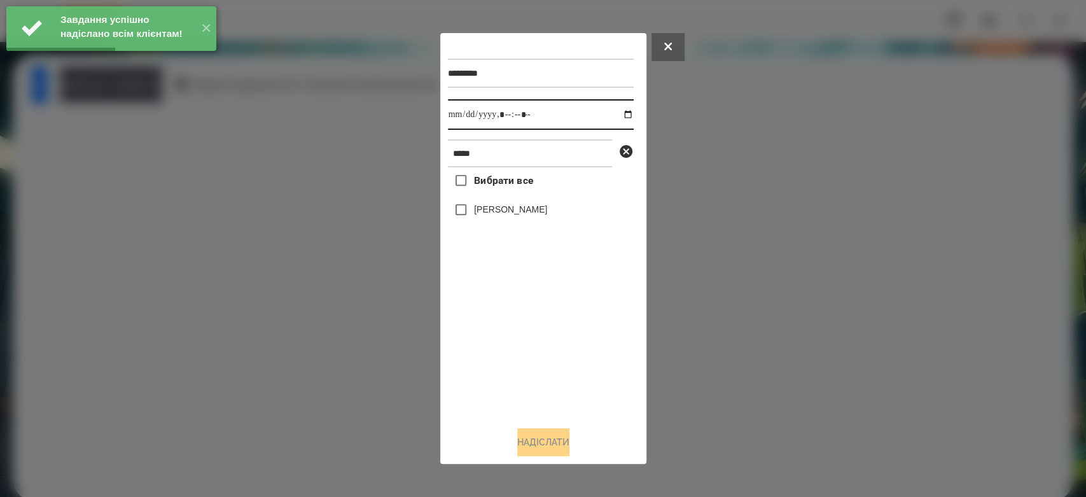
click at [619, 111] on input "datetime-local" at bounding box center [541, 114] width 186 height 31
type input "**********"
drag, startPoint x: 539, startPoint y: 362, endPoint x: 534, endPoint y: 335, distance: 27.8
click at [539, 362] on div "Вибрати все Лео Гришаков" at bounding box center [541, 291] width 186 height 249
click at [494, 208] on label "[PERSON_NAME]" at bounding box center [510, 209] width 73 height 13
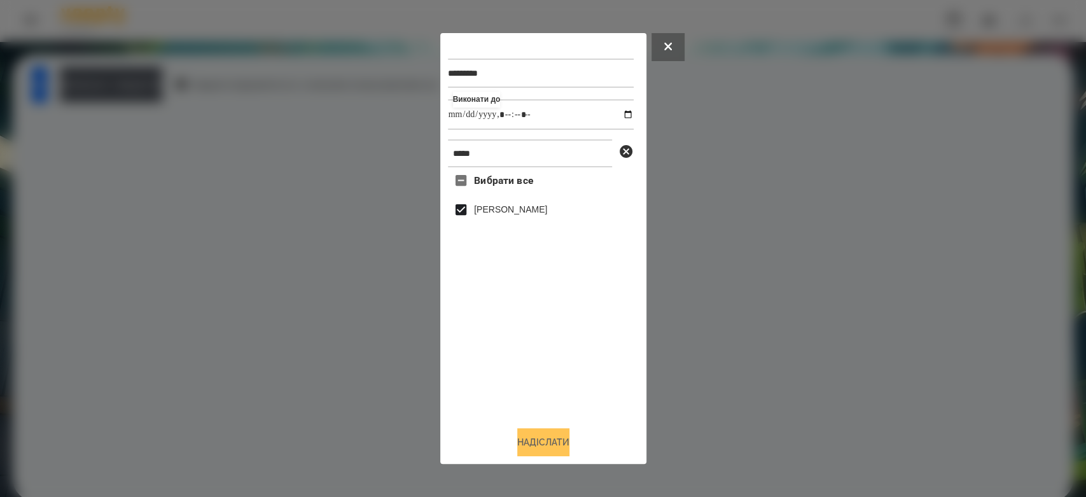
click at [562, 431] on button "Надіслати" at bounding box center [543, 442] width 52 height 28
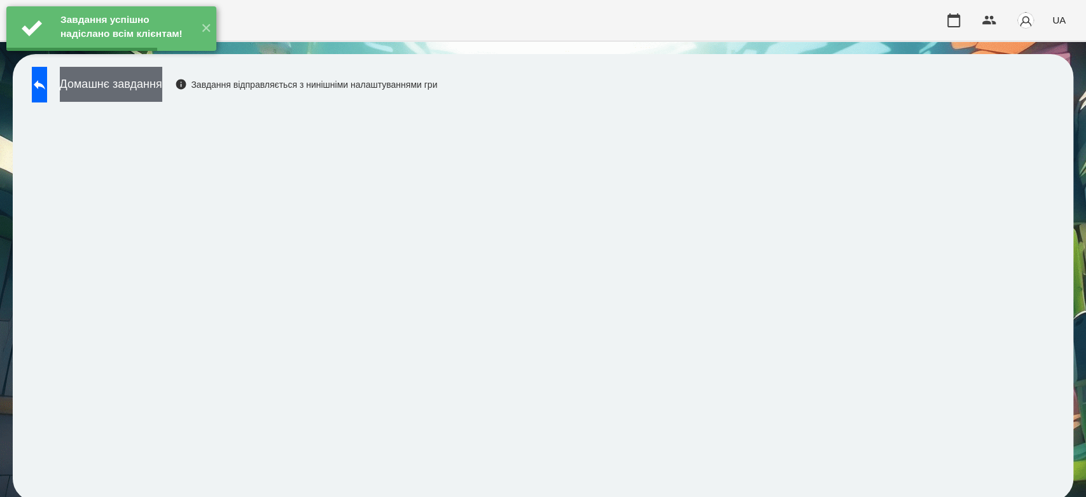
click at [162, 84] on button "Домашнє завдання" at bounding box center [111, 84] width 102 height 35
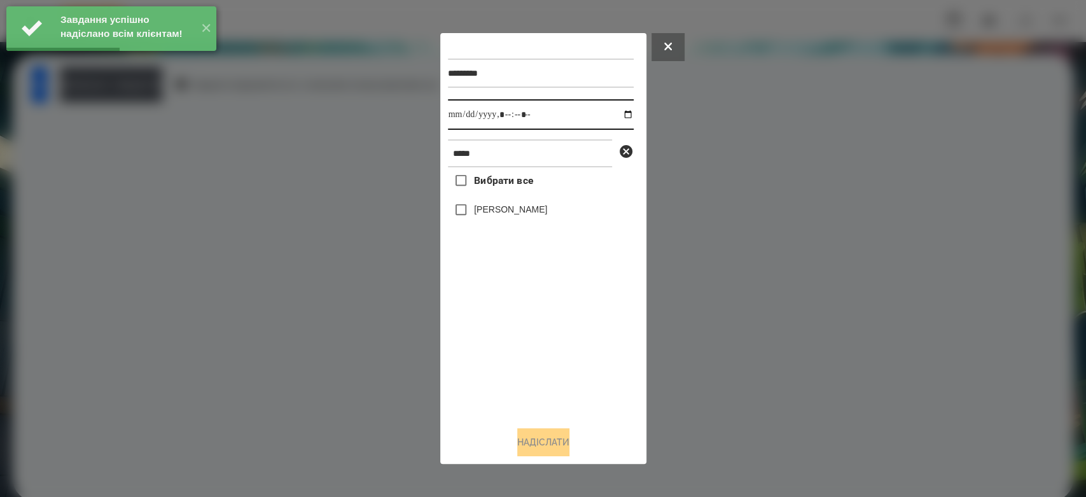
click at [611, 109] on input "datetime-local" at bounding box center [541, 114] width 186 height 31
type input "**********"
click at [561, 381] on div "Вибрати все Лео Гришаков" at bounding box center [541, 291] width 186 height 249
click at [503, 216] on label "[PERSON_NAME]" at bounding box center [510, 209] width 73 height 13
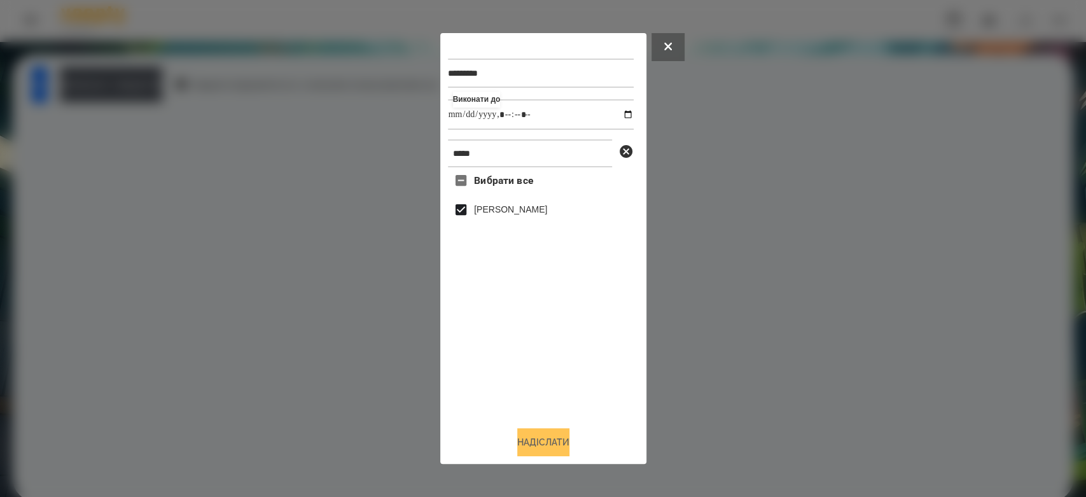
click at [549, 442] on button "Надіслати" at bounding box center [543, 442] width 52 height 28
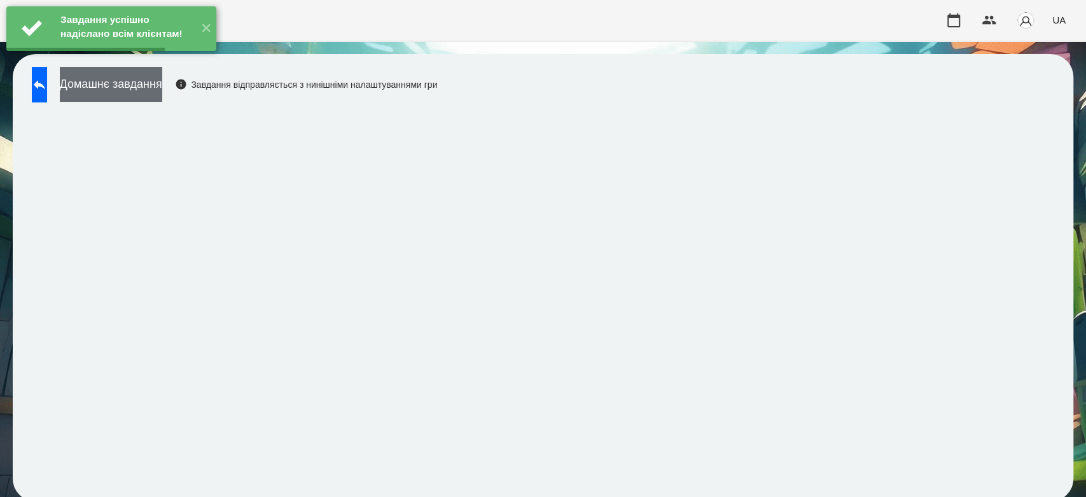
click at [162, 80] on button "Домашнє завдання" at bounding box center [111, 84] width 102 height 35
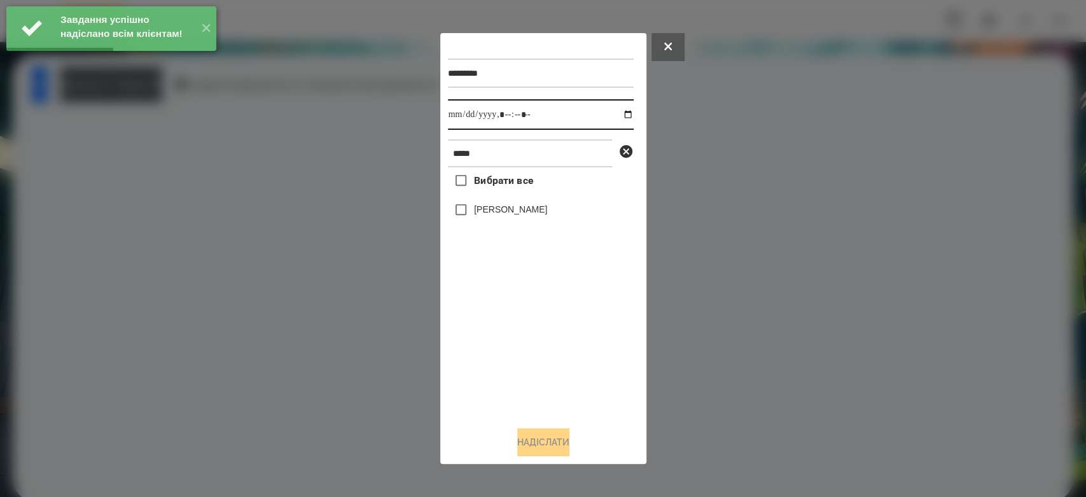
click at [621, 111] on input "datetime-local" at bounding box center [541, 114] width 186 height 31
type input "**********"
click at [543, 356] on div "Вибрати все Лео Гришаков" at bounding box center [541, 291] width 186 height 249
click at [520, 223] on div "[PERSON_NAME]" at bounding box center [541, 210] width 186 height 27
click at [522, 211] on label "[PERSON_NAME]" at bounding box center [510, 209] width 73 height 13
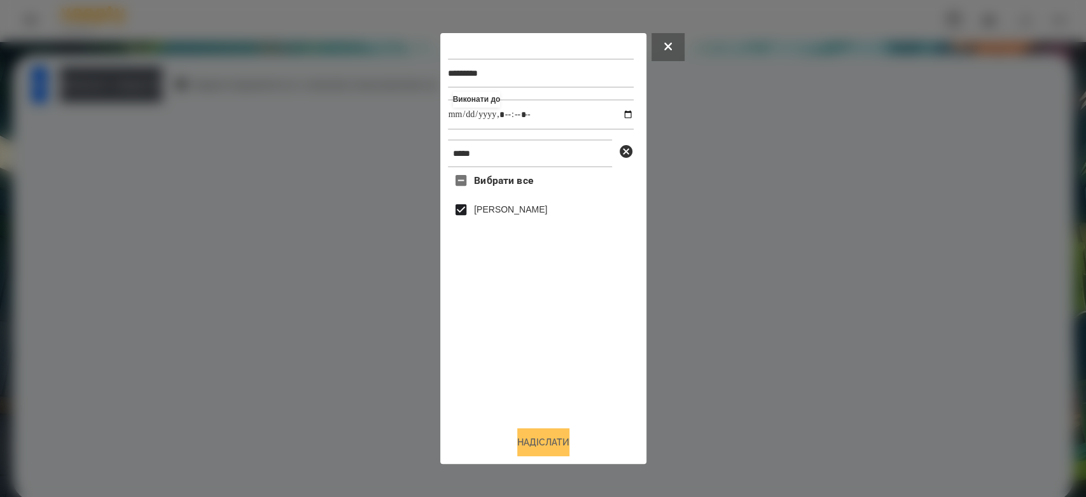
click at [564, 443] on button "Надіслати" at bounding box center [543, 442] width 52 height 28
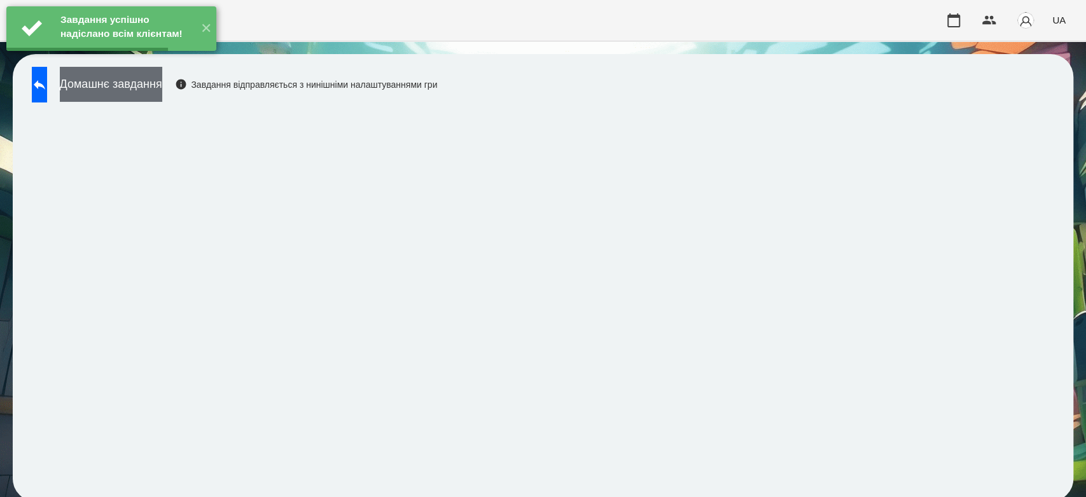
click at [162, 86] on button "Домашнє завдання" at bounding box center [111, 84] width 102 height 35
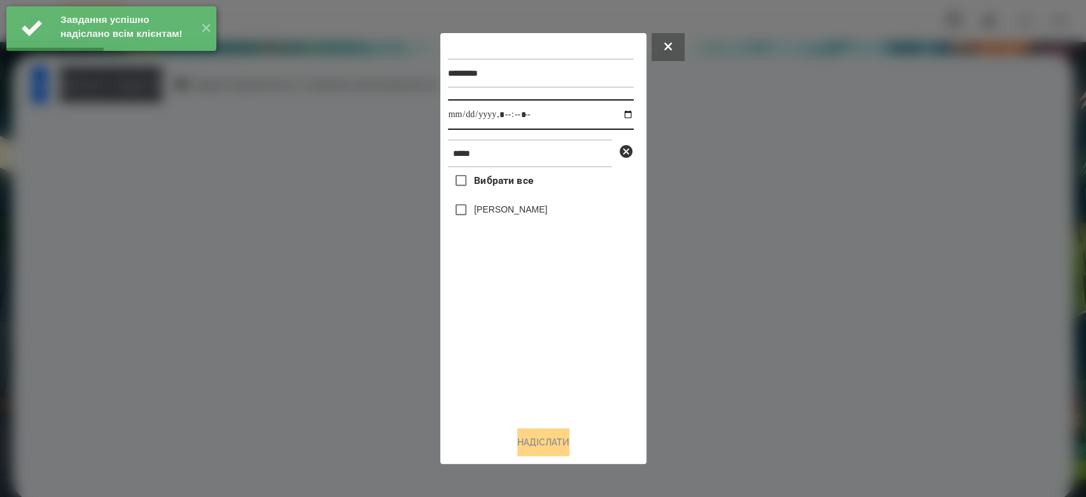
click at [619, 114] on input "datetime-local" at bounding box center [541, 114] width 186 height 31
type input "**********"
click at [582, 335] on div "Вибрати все Лео Гришаков" at bounding box center [541, 291] width 186 height 249
click at [522, 207] on label "[PERSON_NAME]" at bounding box center [510, 209] width 73 height 13
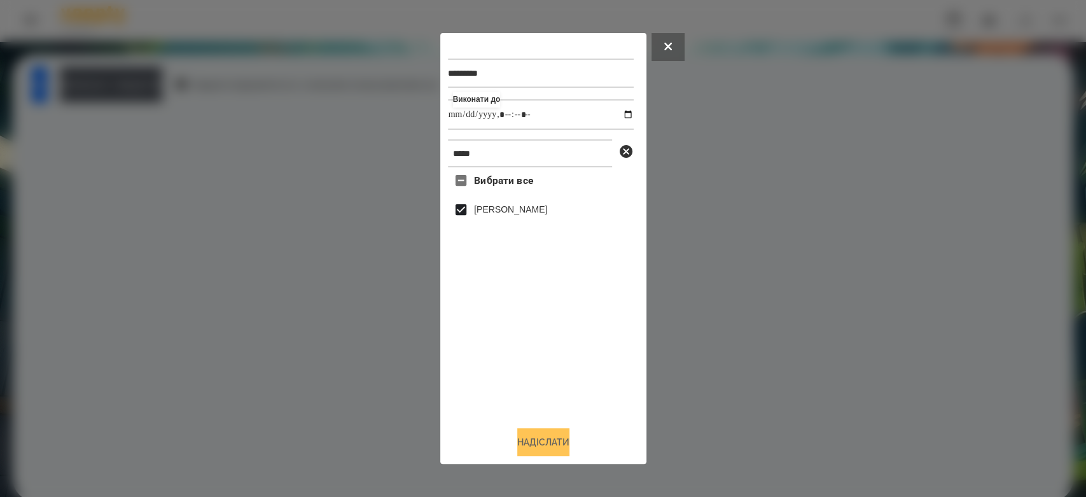
click at [553, 435] on button "Надіслати" at bounding box center [543, 442] width 52 height 28
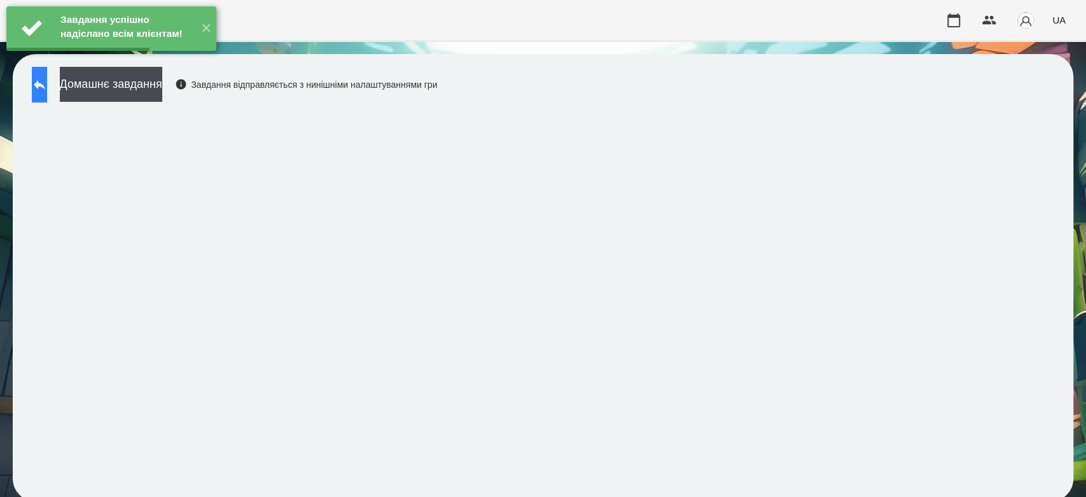
click at [47, 86] on icon at bounding box center [39, 84] width 15 height 15
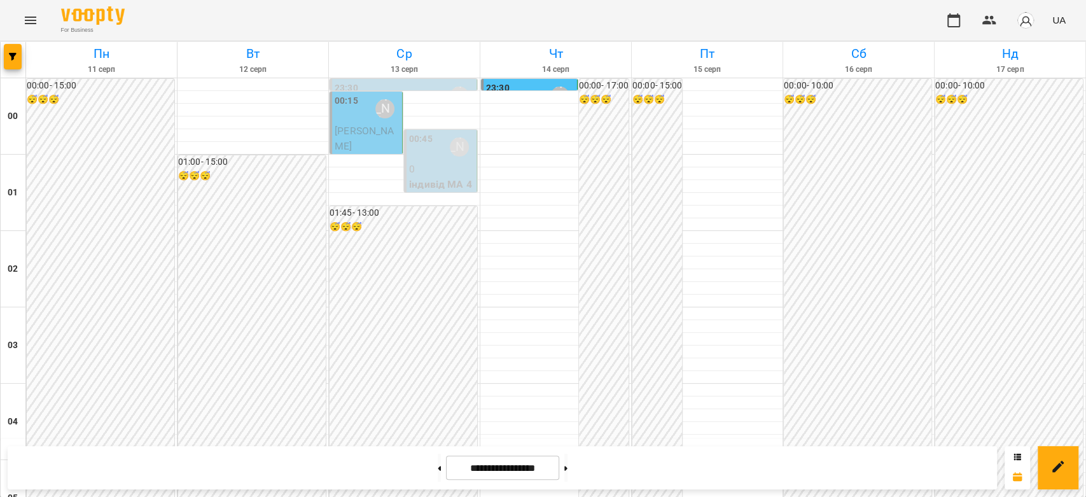
scroll to position [976, 0]
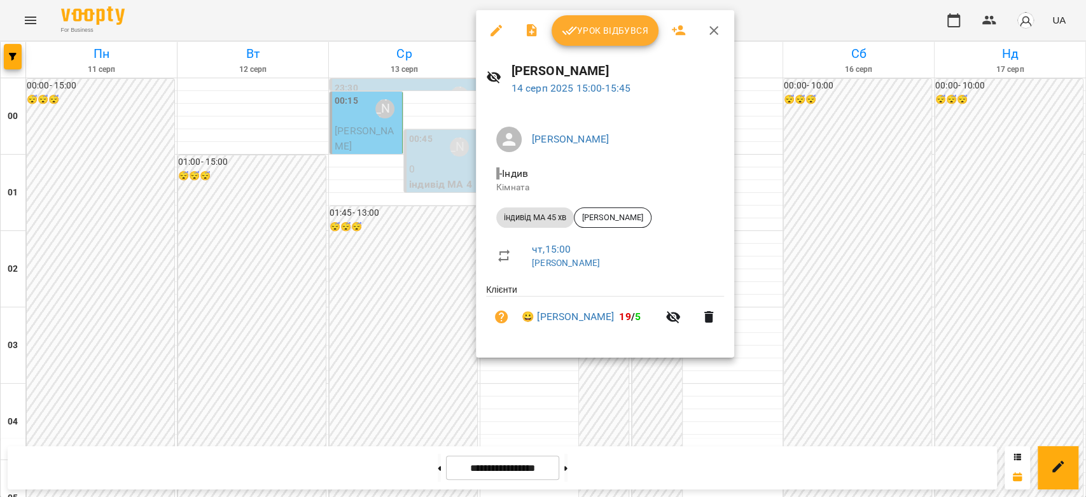
click at [595, 29] on span "Урок відбувся" at bounding box center [605, 30] width 87 height 15
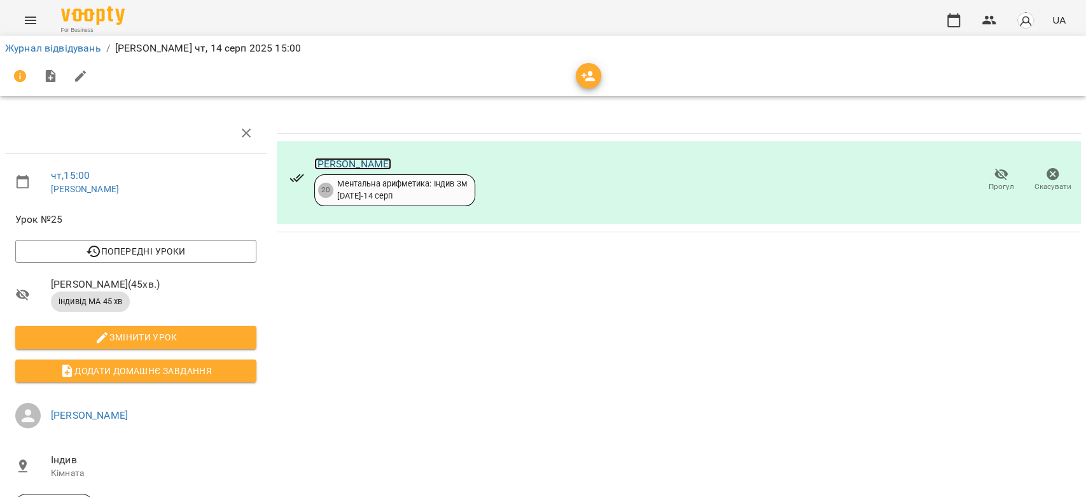
click at [337, 162] on link "Богдан Логвін" at bounding box center [352, 164] width 77 height 12
click at [61, 42] on link "Журнал відвідувань" at bounding box center [53, 48] width 96 height 12
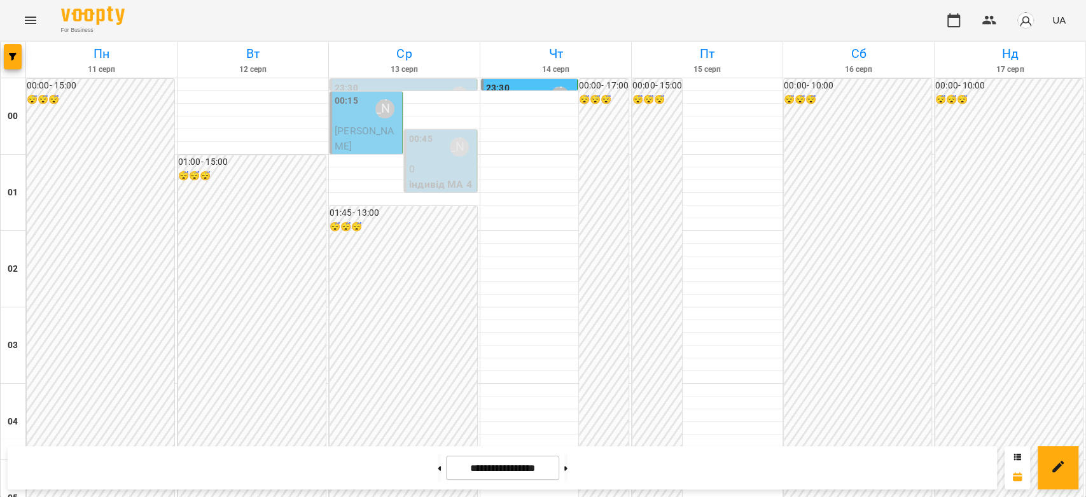
scroll to position [1201, 0]
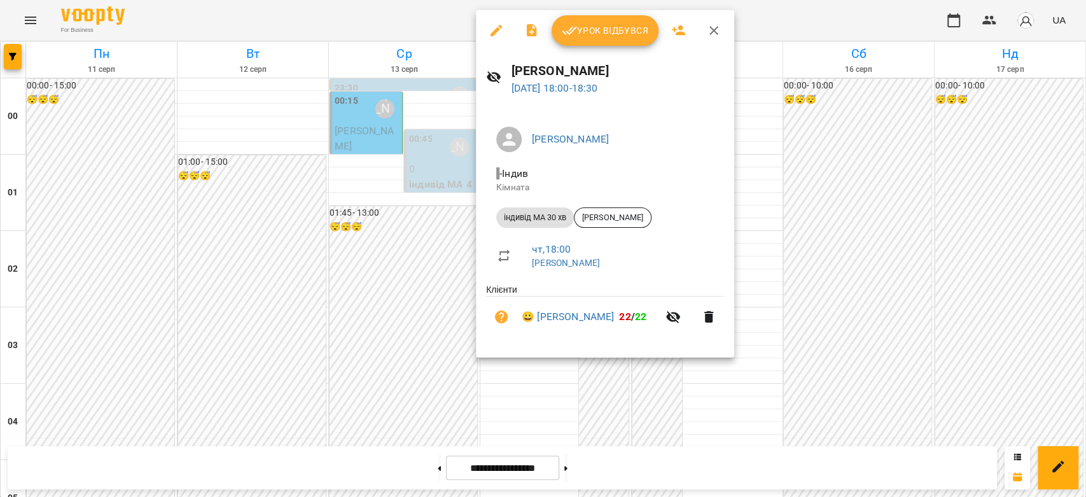
click at [823, 234] on div at bounding box center [543, 248] width 1086 height 497
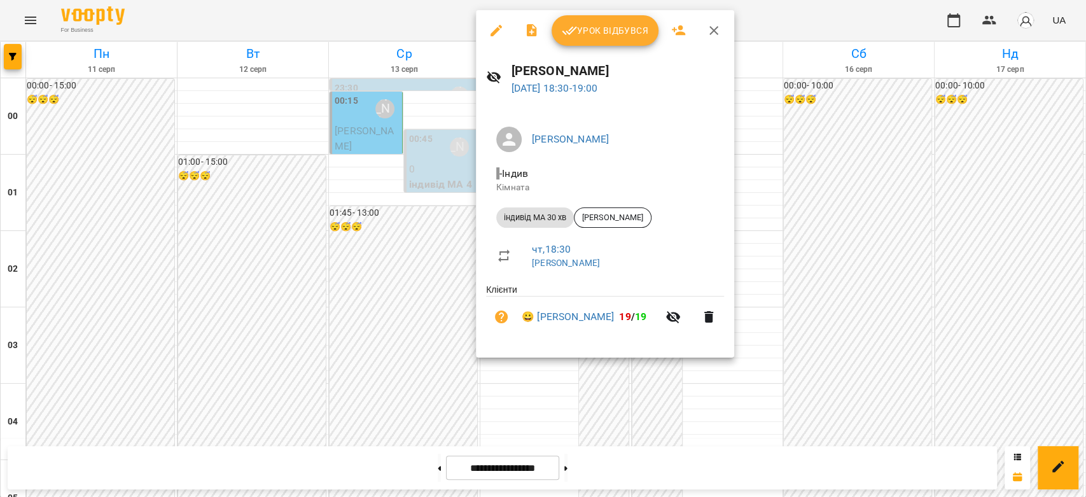
click at [590, 29] on span "Урок відбувся" at bounding box center [605, 30] width 87 height 15
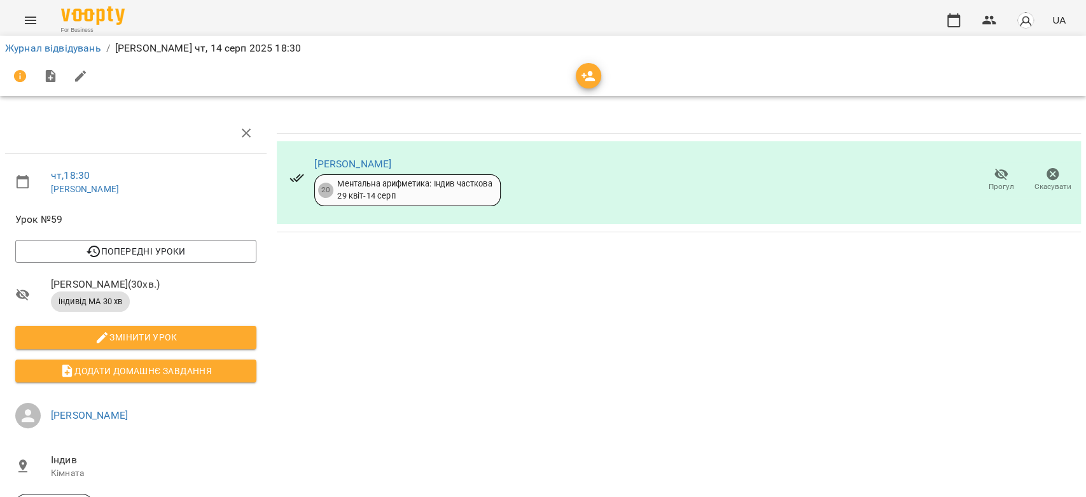
click at [1048, 181] on span "Скасувати" at bounding box center [1052, 186] width 37 height 11
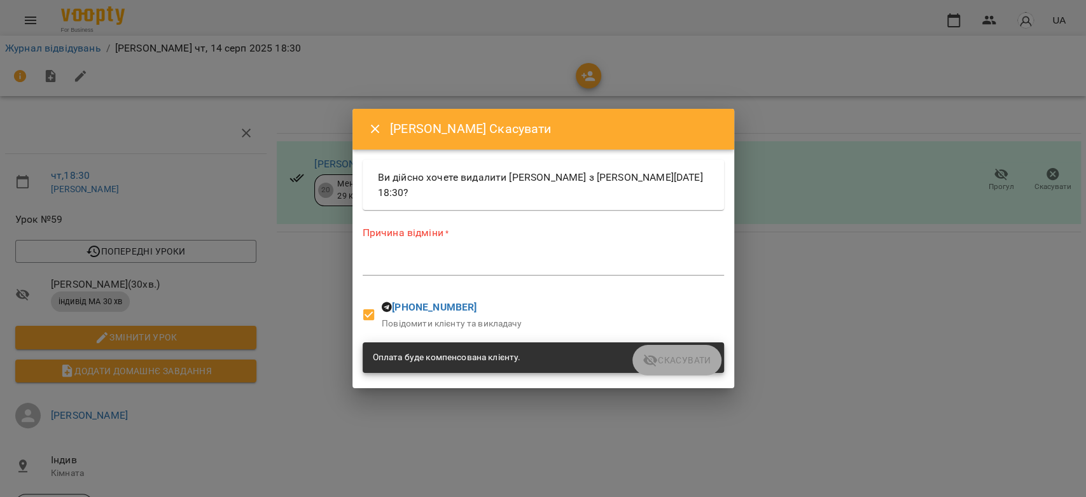
click at [487, 260] on textarea at bounding box center [543, 265] width 361 height 12
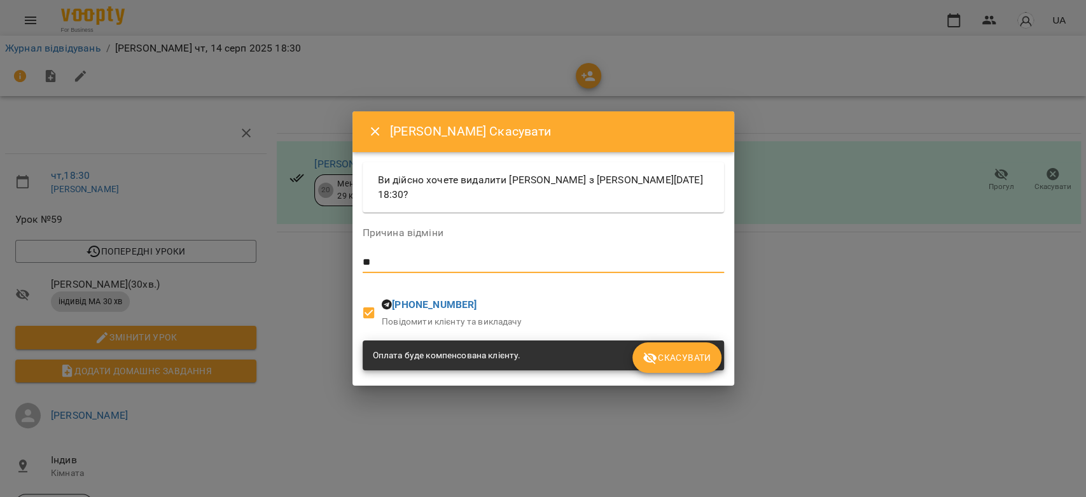
click at [655, 351] on icon "submit" at bounding box center [649, 357] width 15 height 15
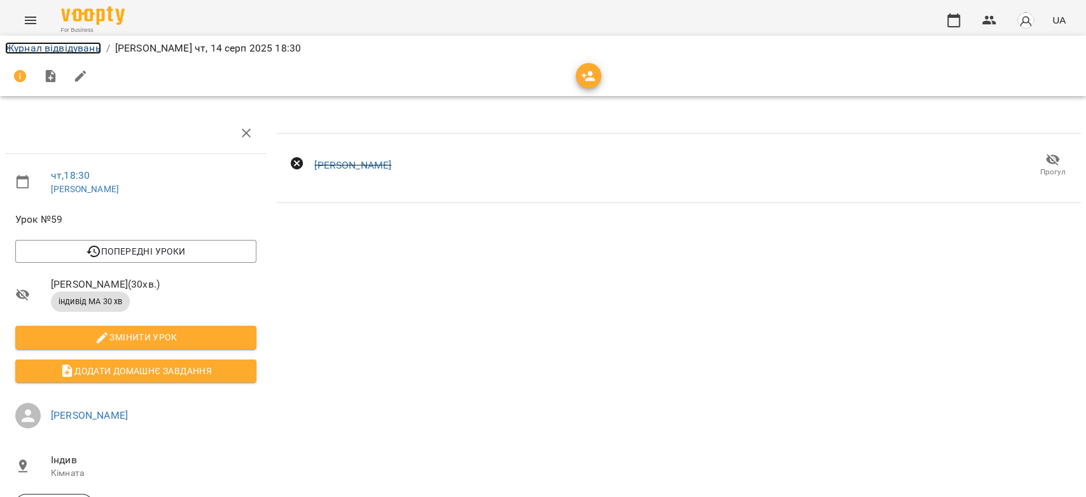
click at [67, 49] on link "Журнал відвідувань" at bounding box center [53, 48] width 96 height 12
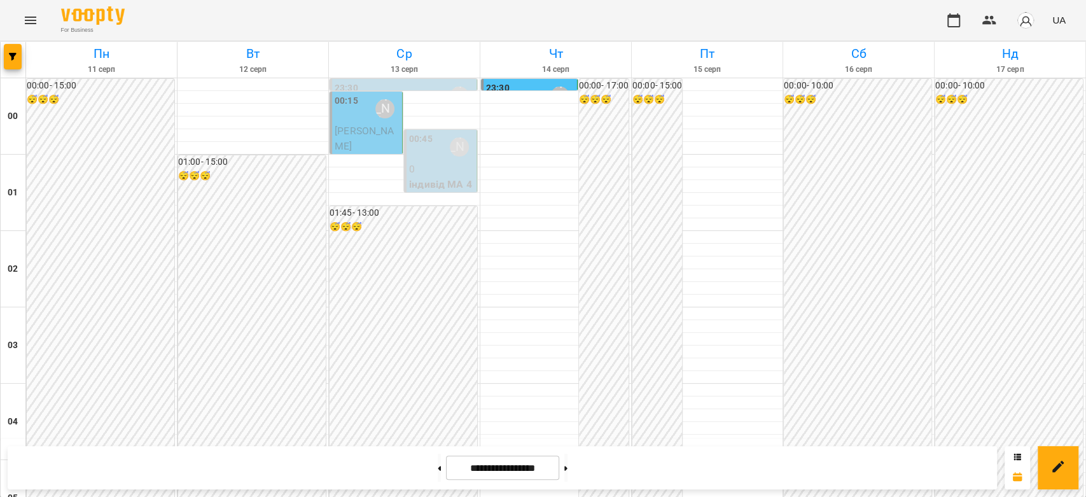
scroll to position [1130, 0]
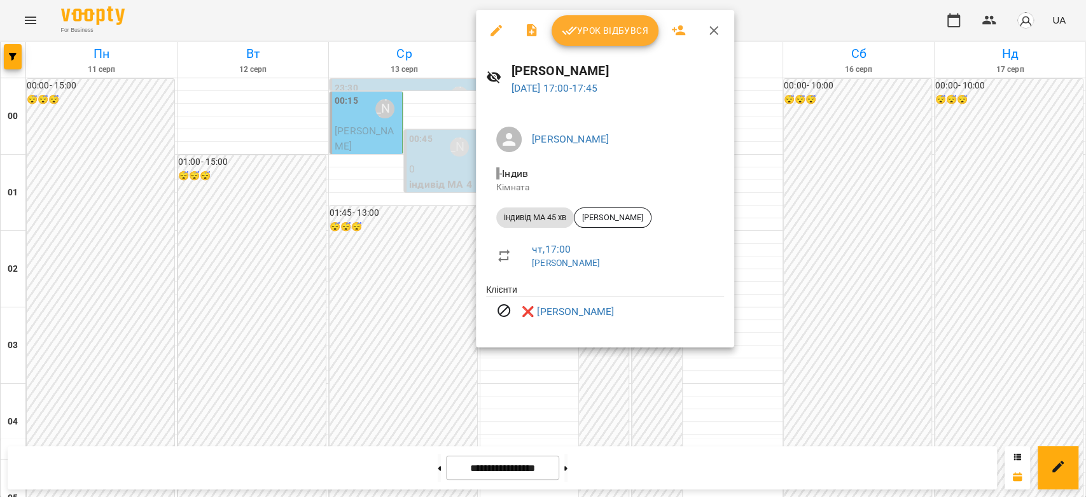
click at [798, 172] on div at bounding box center [543, 248] width 1086 height 497
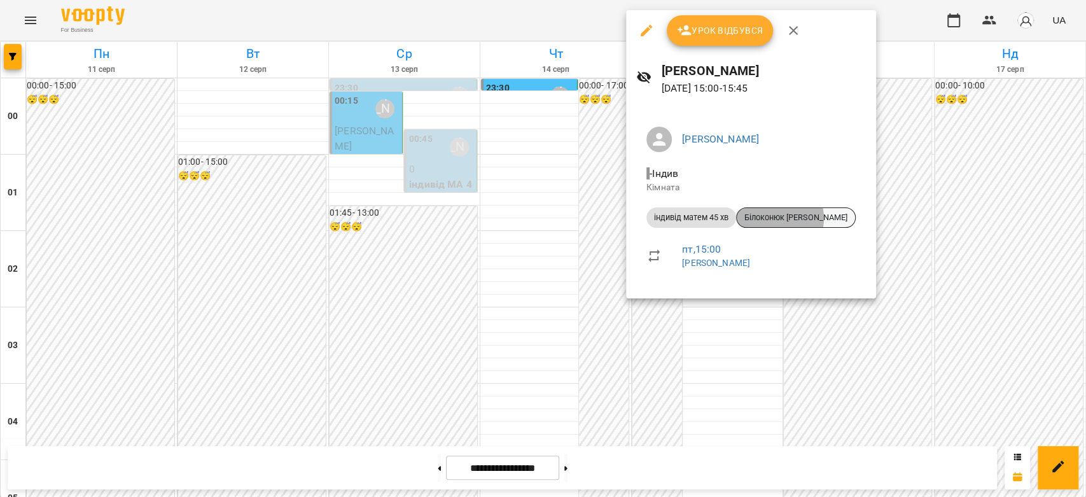
click at [780, 218] on span "Білоконюк [PERSON_NAME]" at bounding box center [796, 217] width 118 height 11
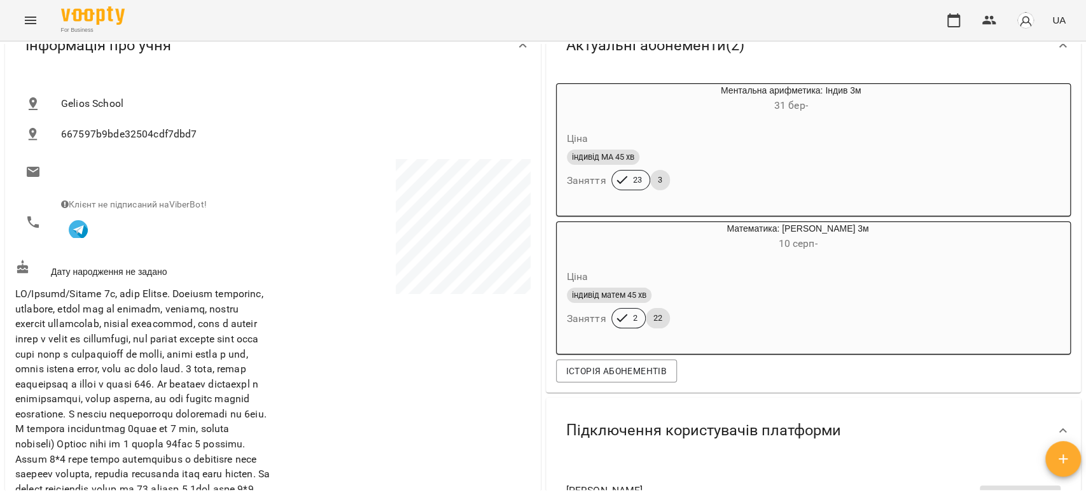
scroll to position [141, 0]
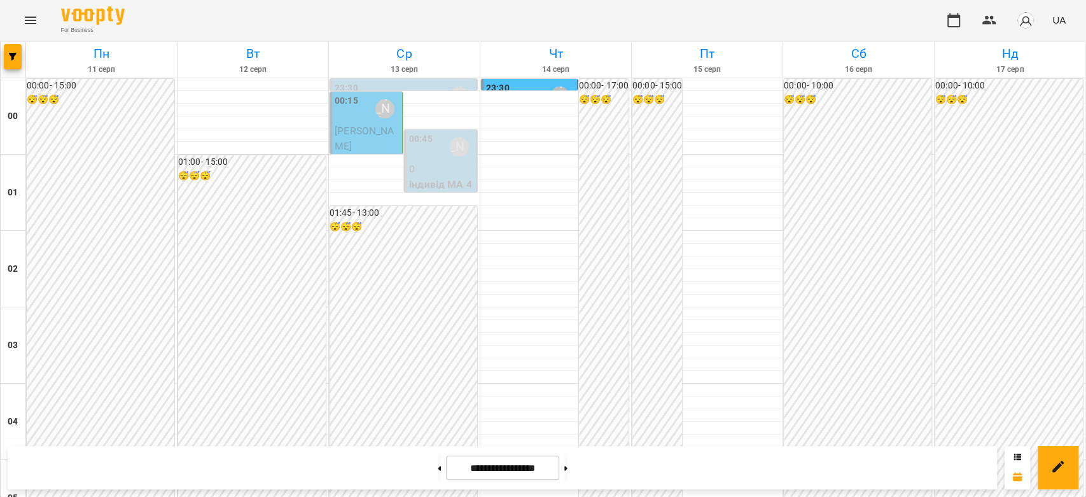
scroll to position [1201, 0]
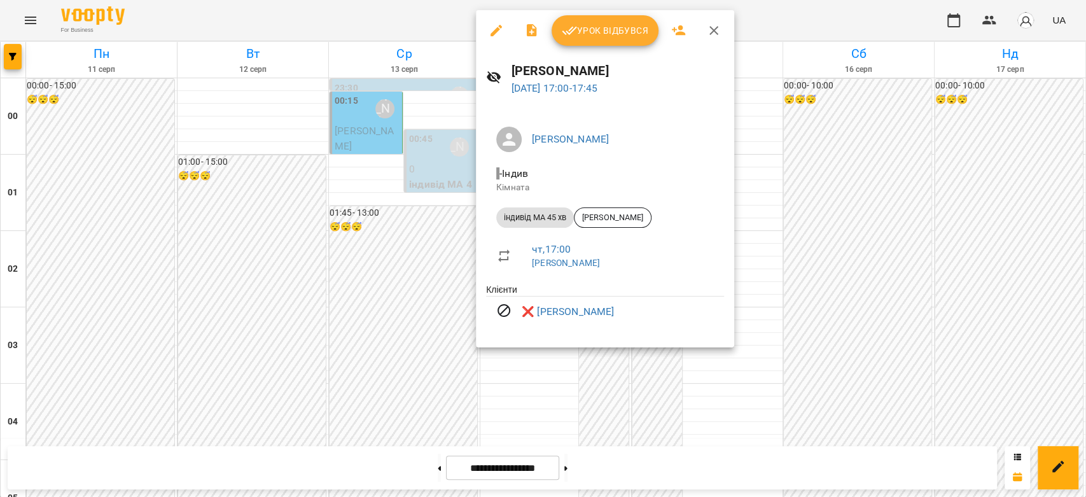
click at [920, 191] on div at bounding box center [543, 248] width 1086 height 497
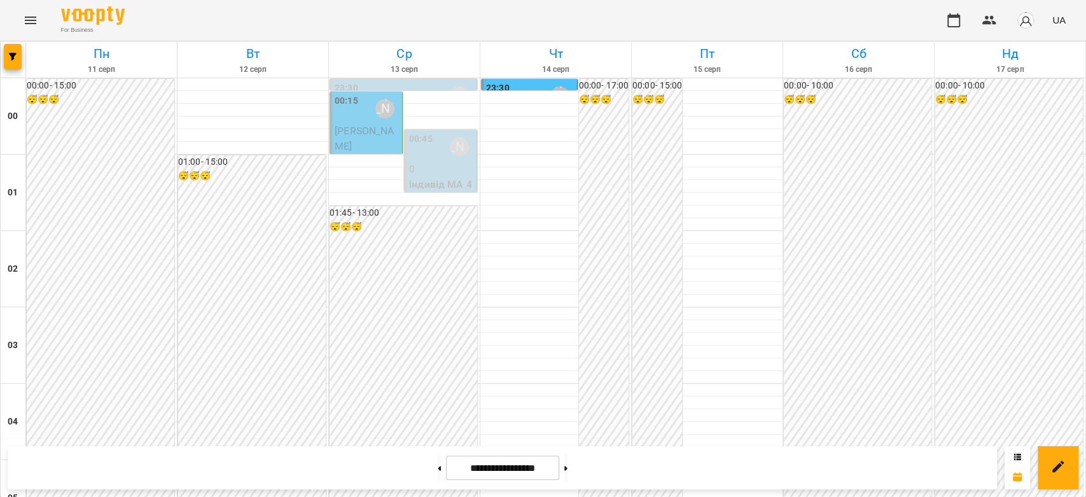
scroll to position [989, 0]
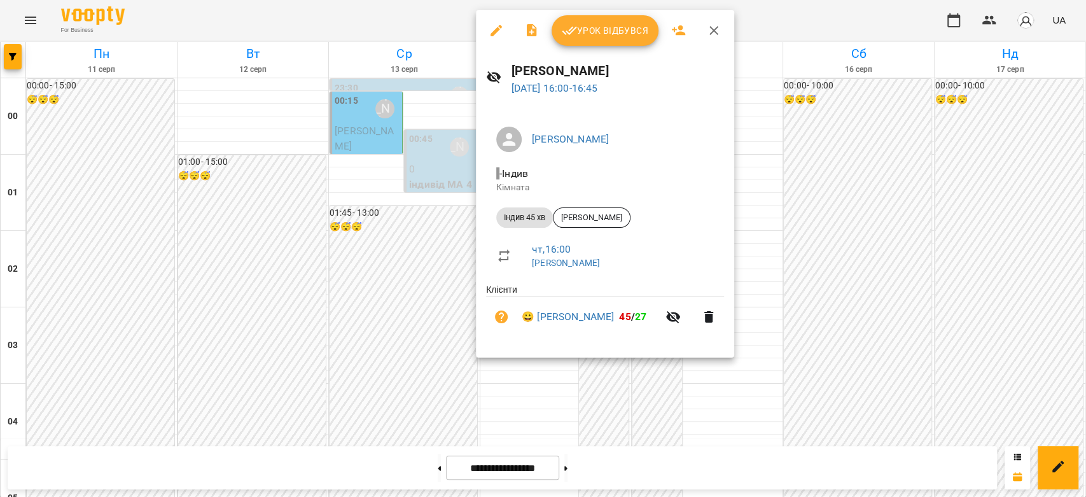
click at [595, 38] on button "Урок відбувся" at bounding box center [605, 30] width 107 height 31
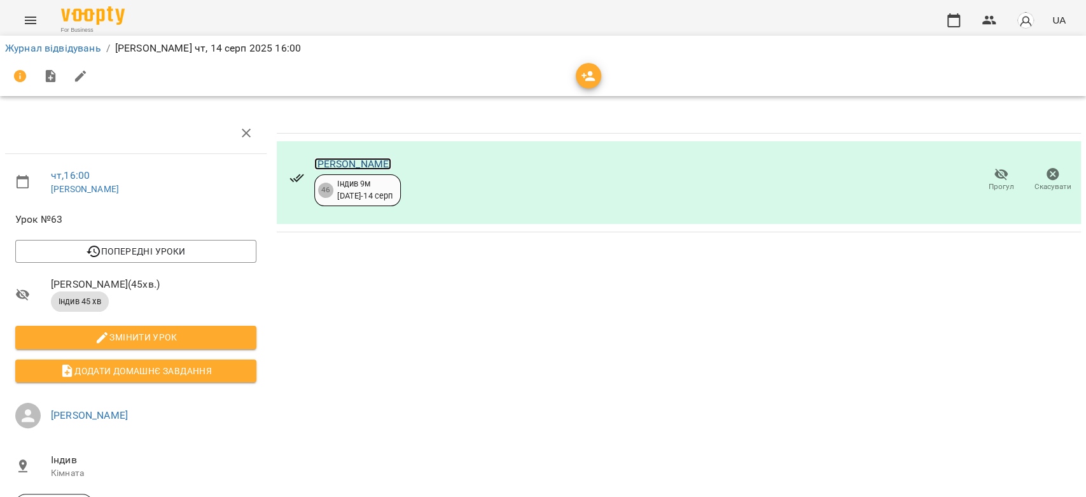
click at [349, 158] on link "[PERSON_NAME]" at bounding box center [352, 164] width 77 height 12
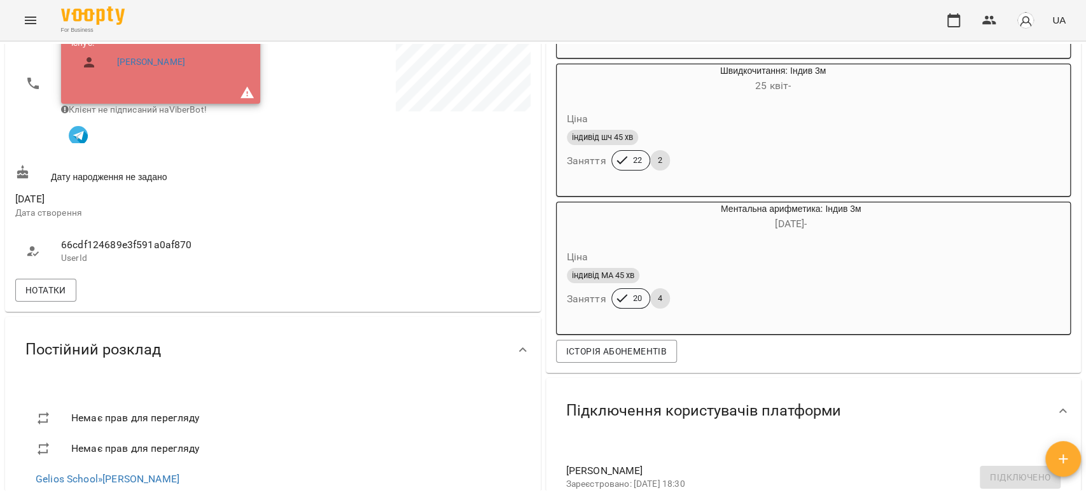
scroll to position [353, 0]
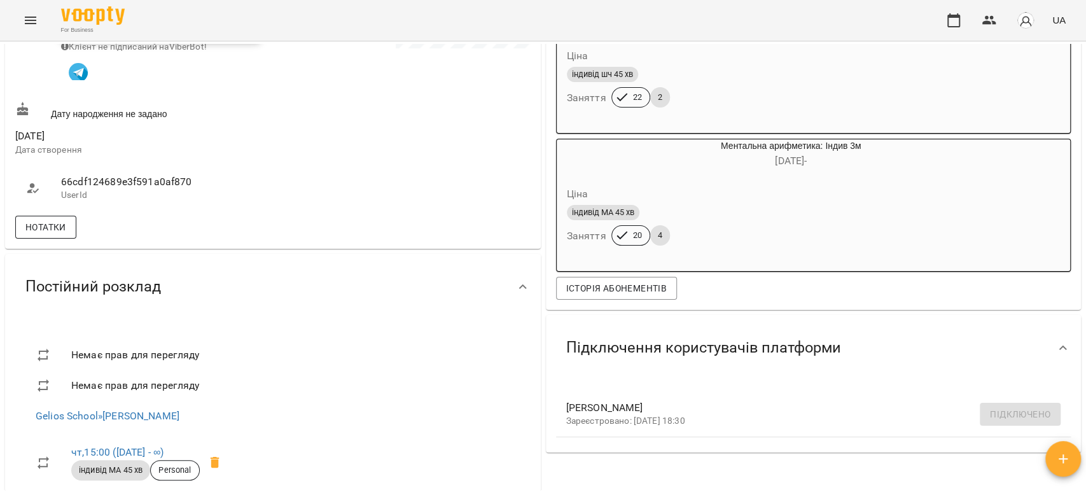
click at [58, 228] on span "Нотатки" at bounding box center [45, 226] width 41 height 15
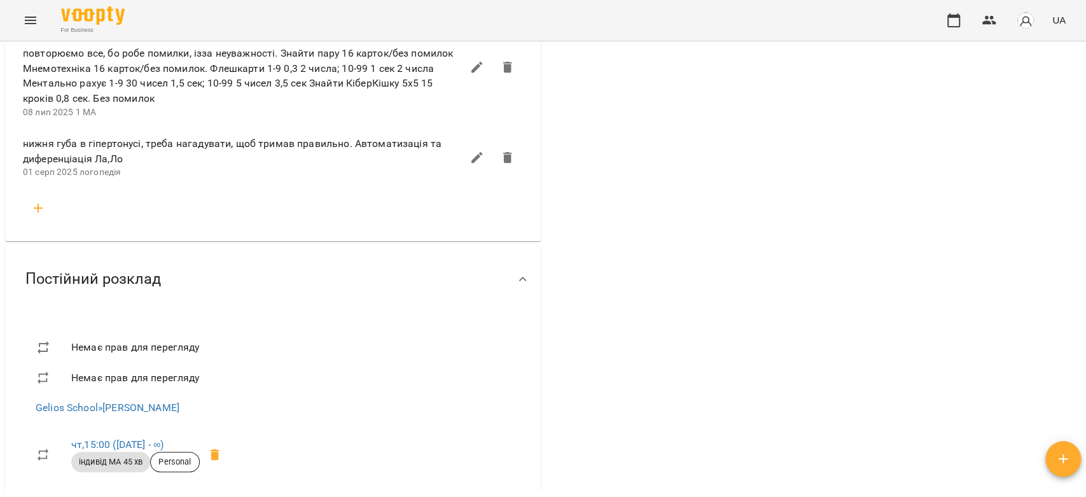
scroll to position [2191, 0]
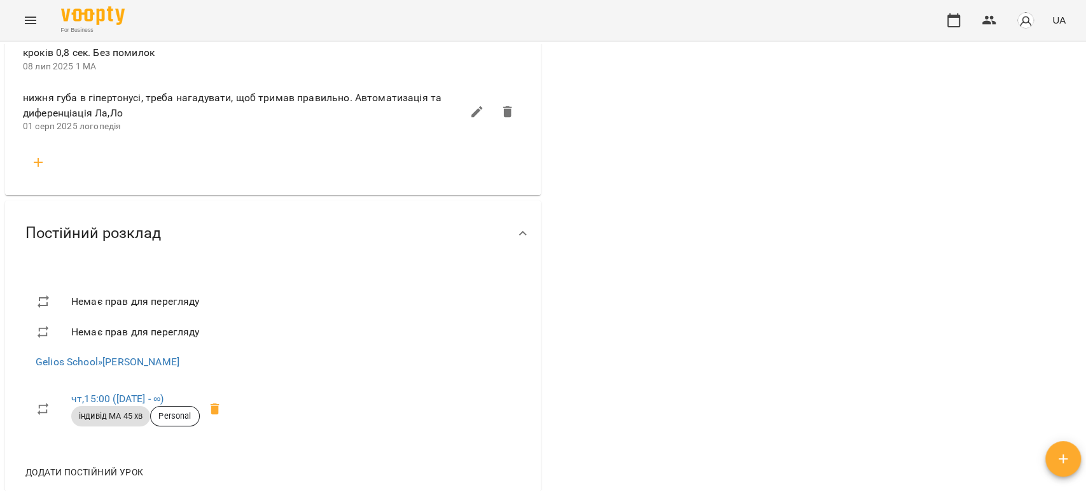
click at [43, 170] on icon "button" at bounding box center [38, 162] width 15 height 15
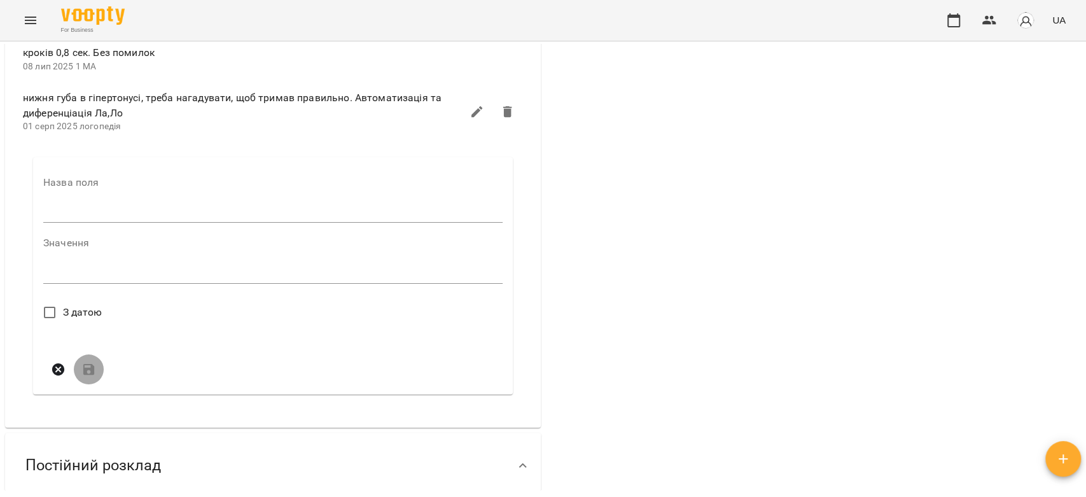
click at [125, 223] on input "text" at bounding box center [272, 213] width 459 height 20
type input "****"
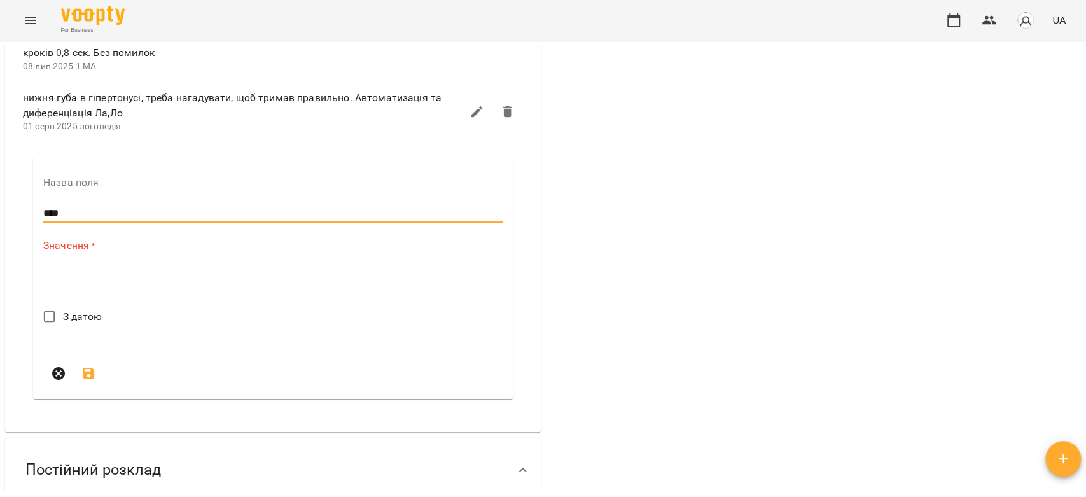
click at [151, 284] on textarea at bounding box center [272, 278] width 459 height 12
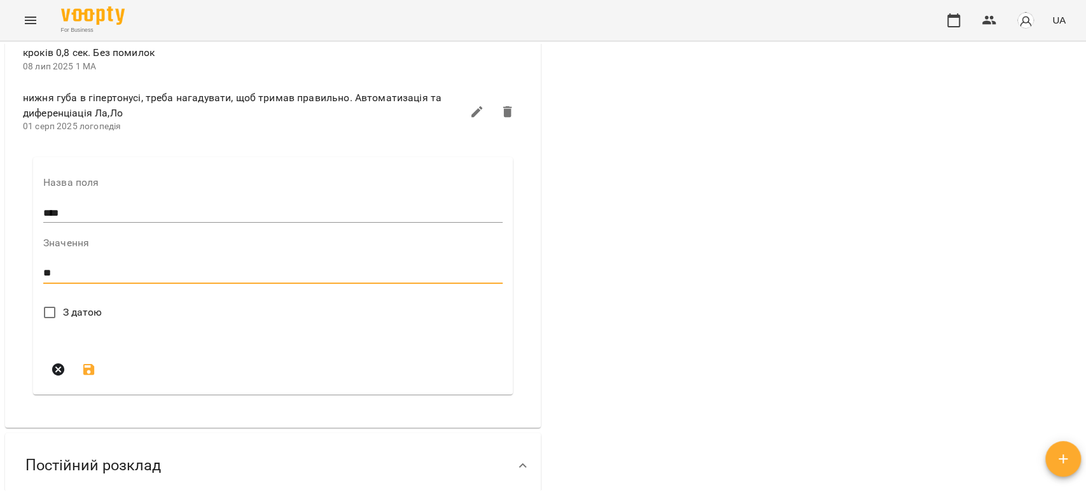
type textarea "*"
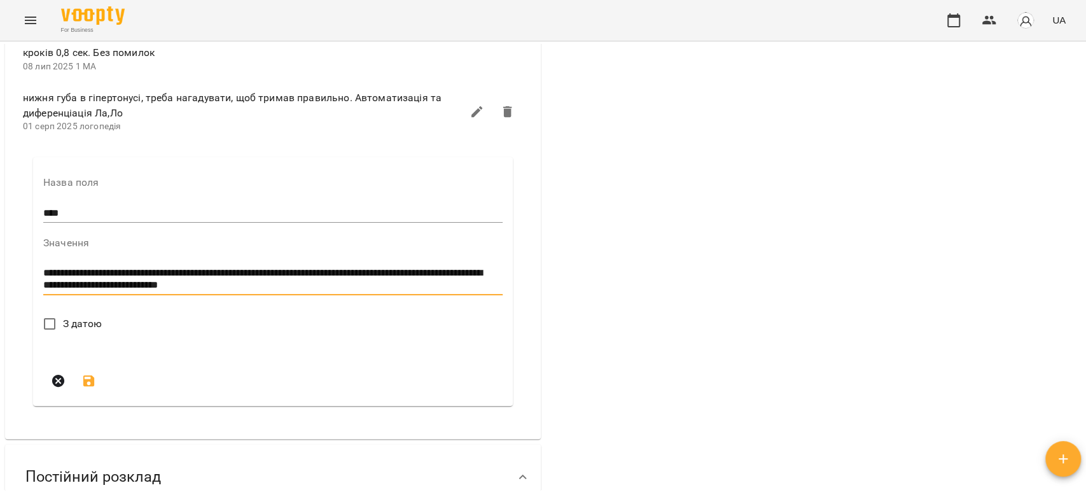
type textarea "**********"
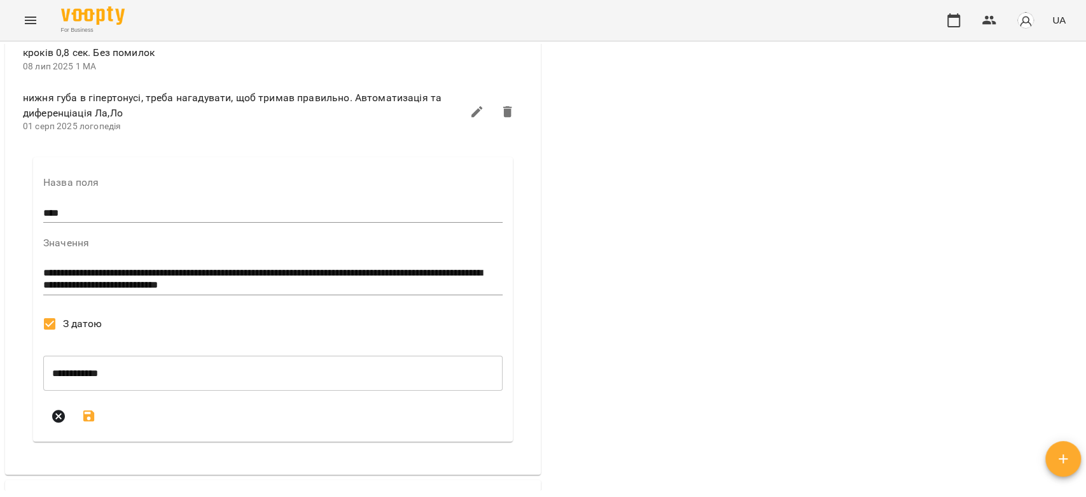
scroll to position [2403, 0]
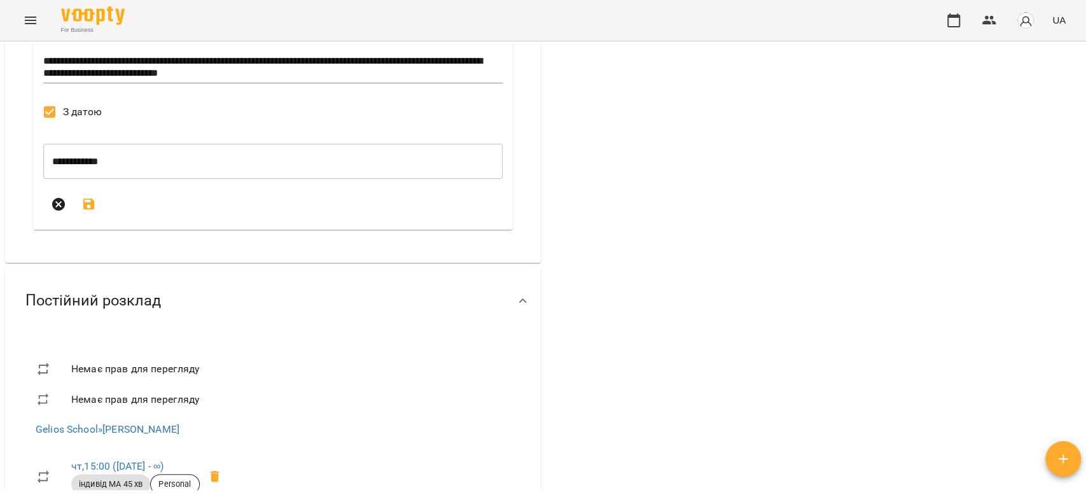
click at [87, 219] on button "submit" at bounding box center [89, 204] width 31 height 31
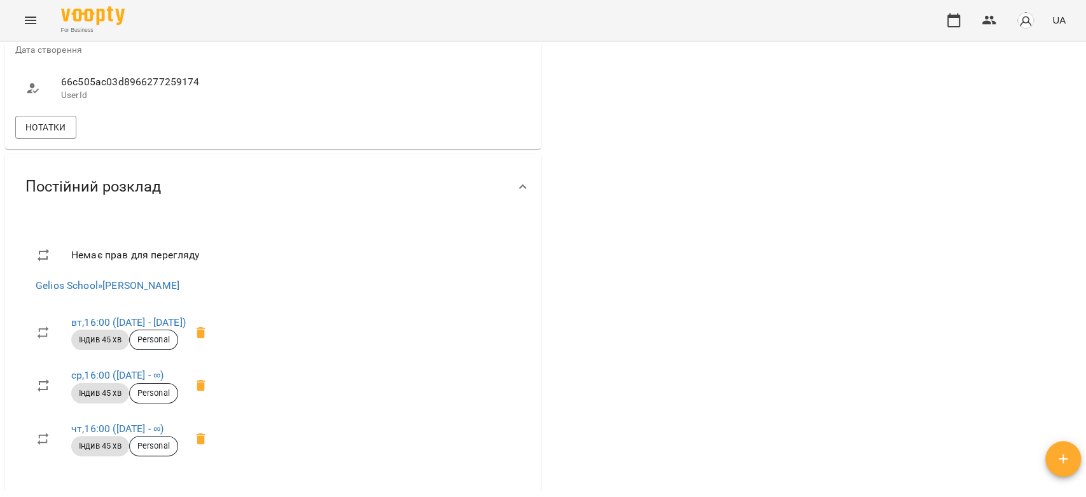
scroll to position [1060, 0]
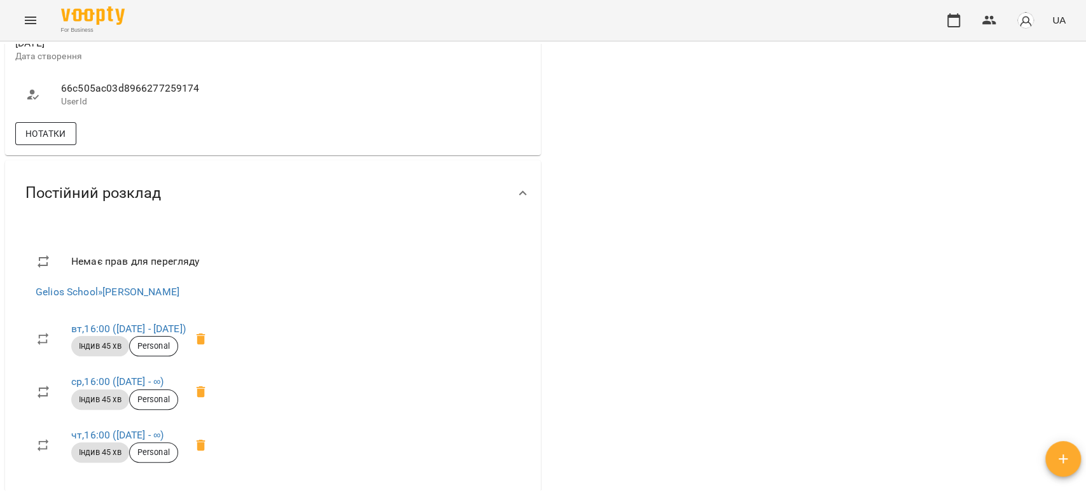
click at [65, 141] on span "Нотатки" at bounding box center [45, 133] width 41 height 15
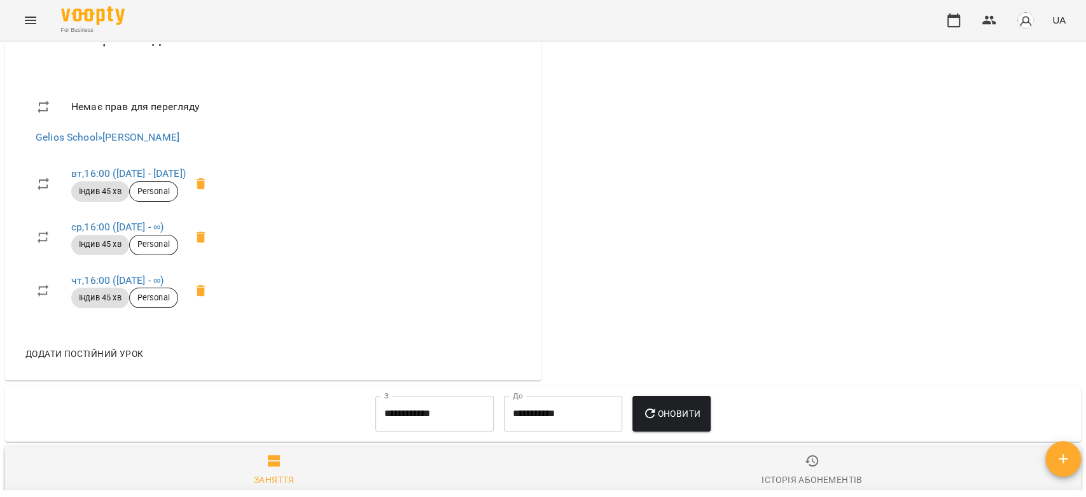
scroll to position [1908, 0]
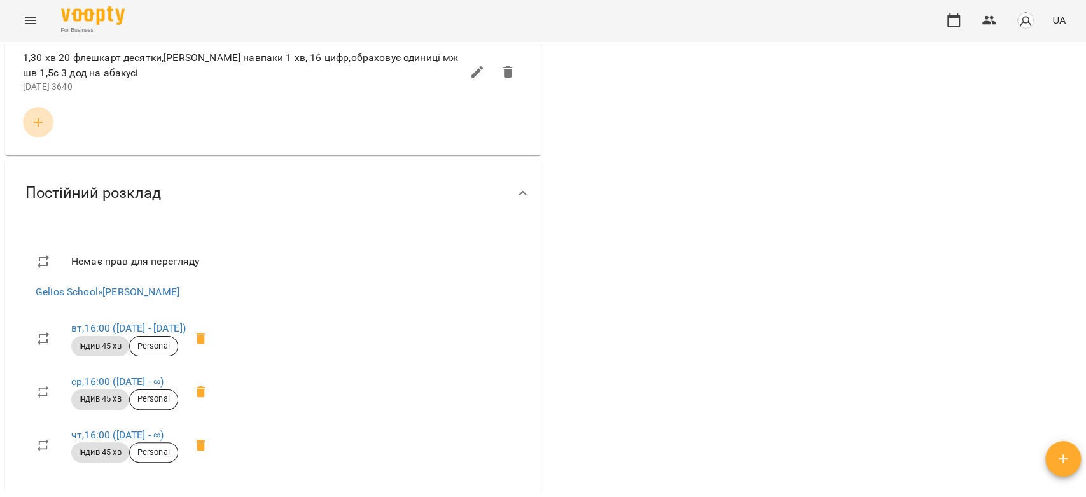
click at [35, 130] on icon "button" at bounding box center [38, 121] width 15 height 15
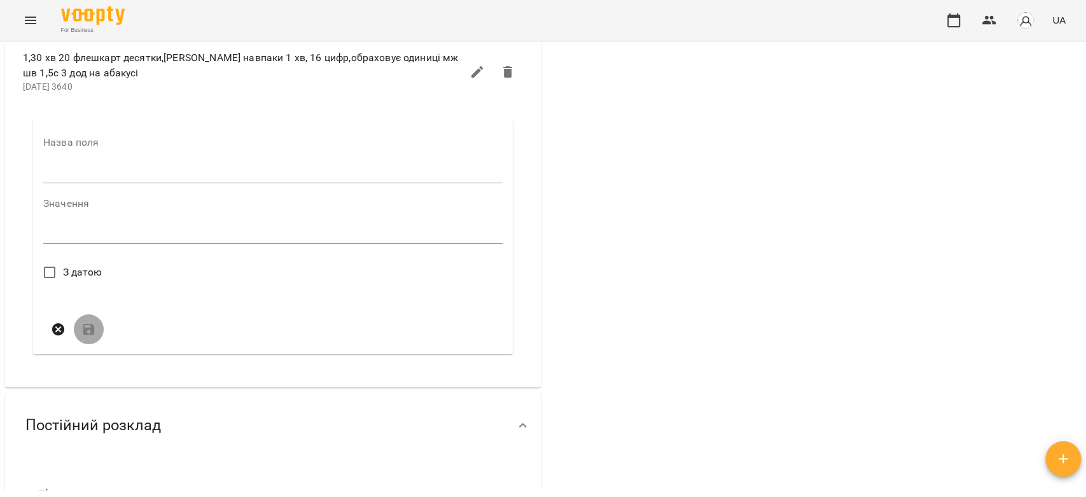
drag, startPoint x: 132, startPoint y: 272, endPoint x: 135, endPoint y: 278, distance: 6.5
click at [132, 183] on input "text" at bounding box center [272, 173] width 459 height 20
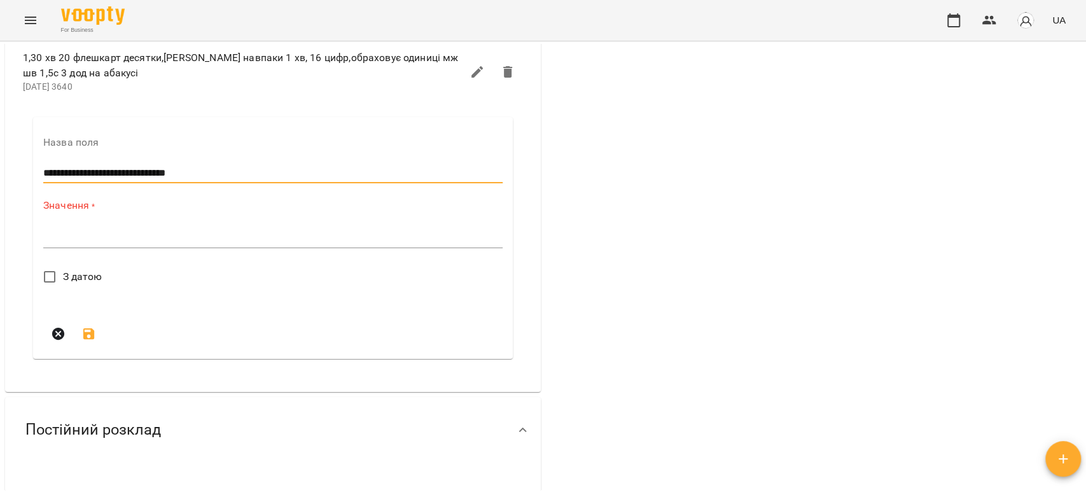
click at [246, 183] on input "**********" at bounding box center [272, 173] width 459 height 20
type input "**********"
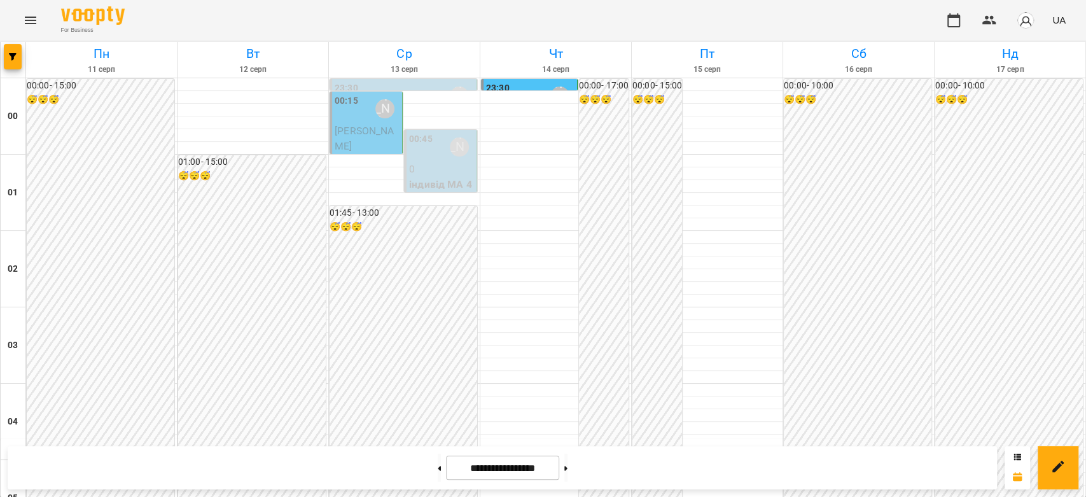
scroll to position [1201, 0]
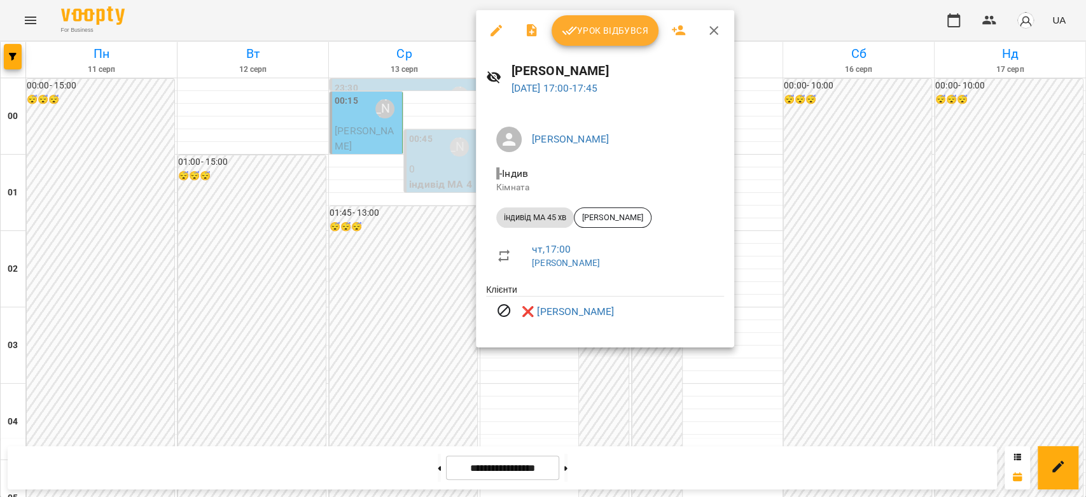
click at [403, 225] on div at bounding box center [543, 248] width 1086 height 497
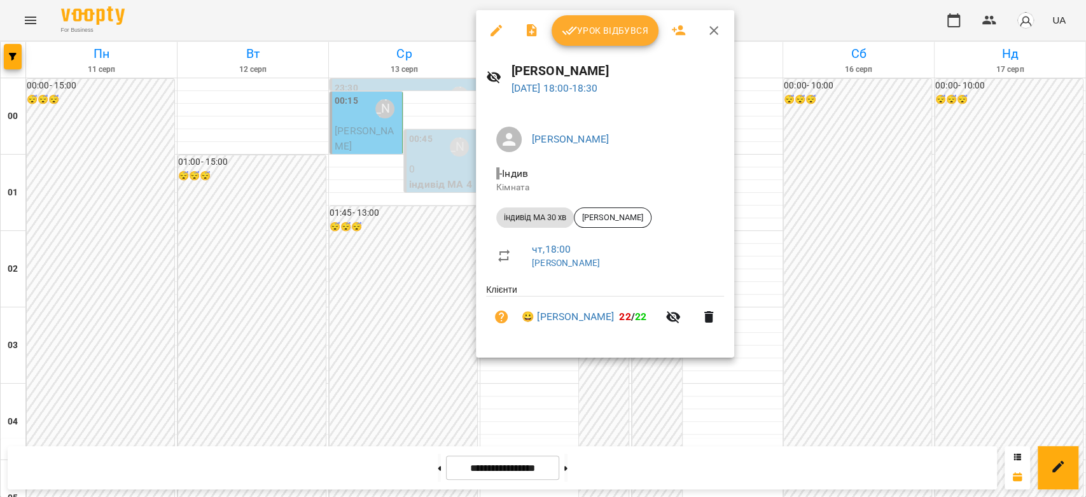
click at [329, 247] on div at bounding box center [543, 248] width 1086 height 497
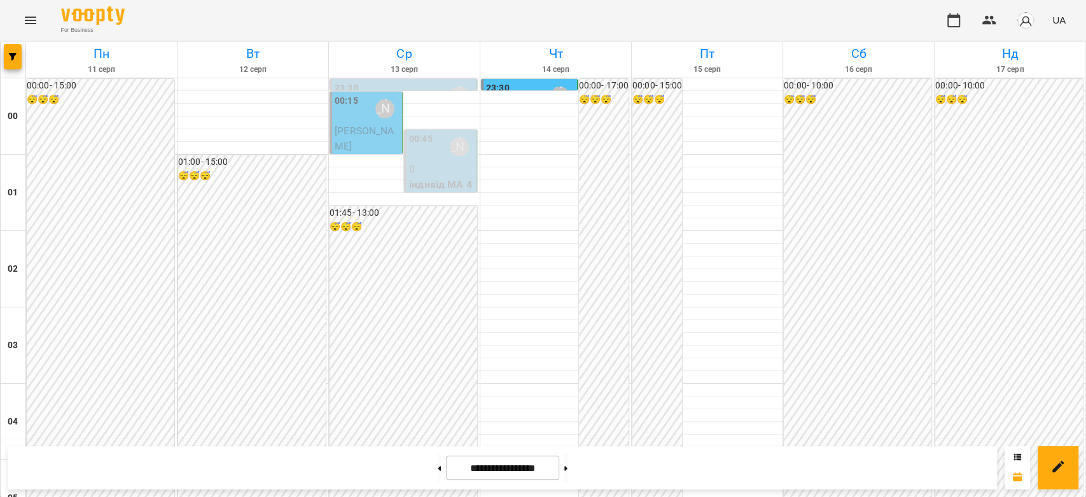
scroll to position [1188, 0]
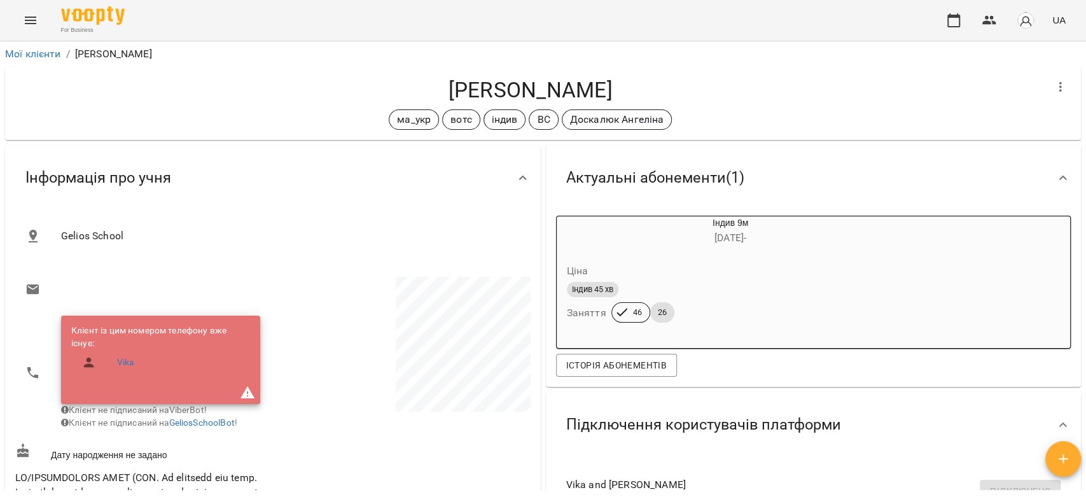
scroll to position [1908, 0]
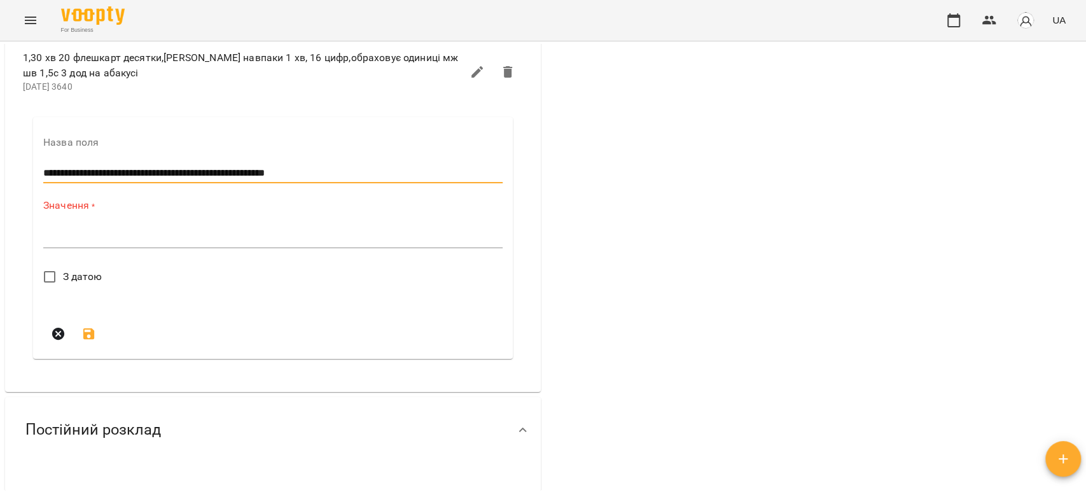
click at [88, 284] on span "З датою" at bounding box center [82, 276] width 39 height 15
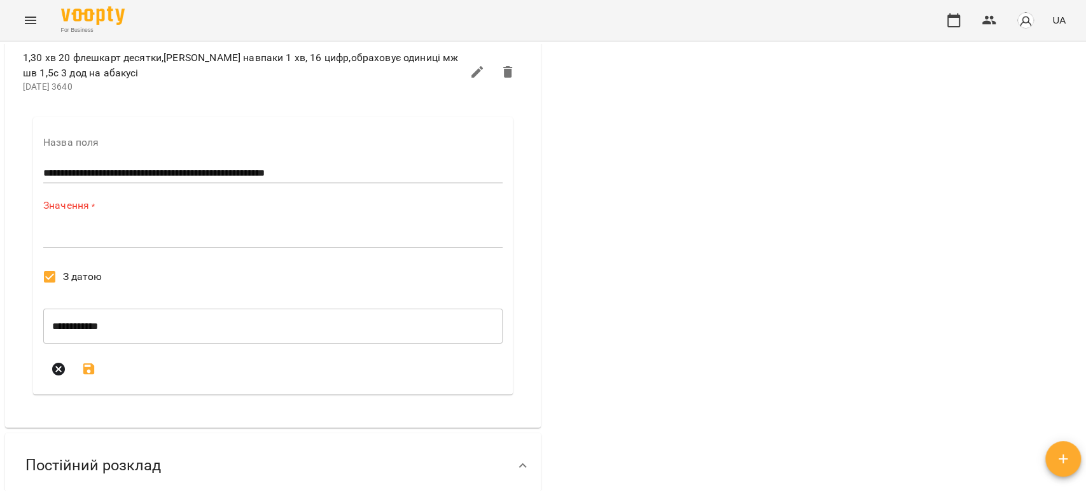
click at [93, 375] on icon "submit" at bounding box center [88, 368] width 11 height 11
click at [95, 377] on icon "submit" at bounding box center [88, 368] width 15 height 15
click at [83, 375] on icon "submit" at bounding box center [88, 368] width 11 height 11
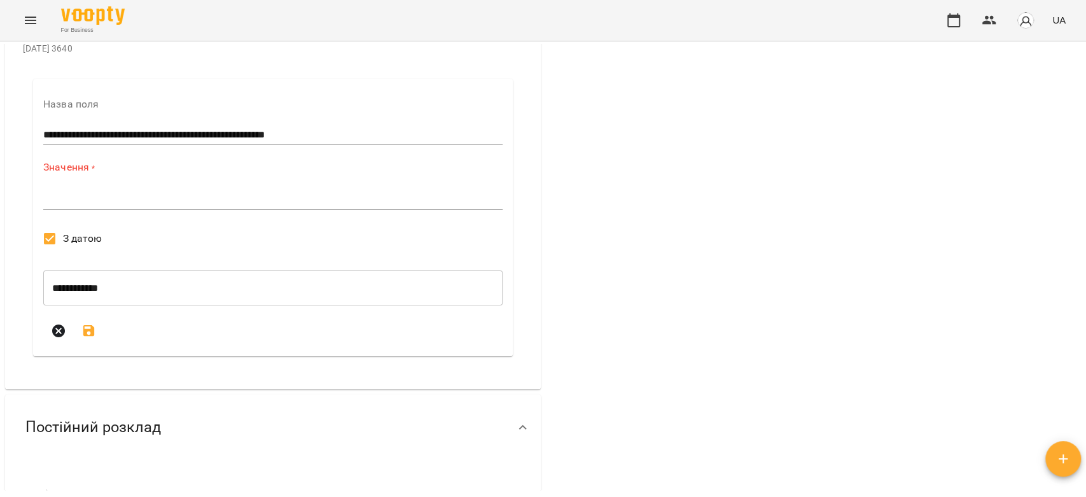
scroll to position [2050, 0]
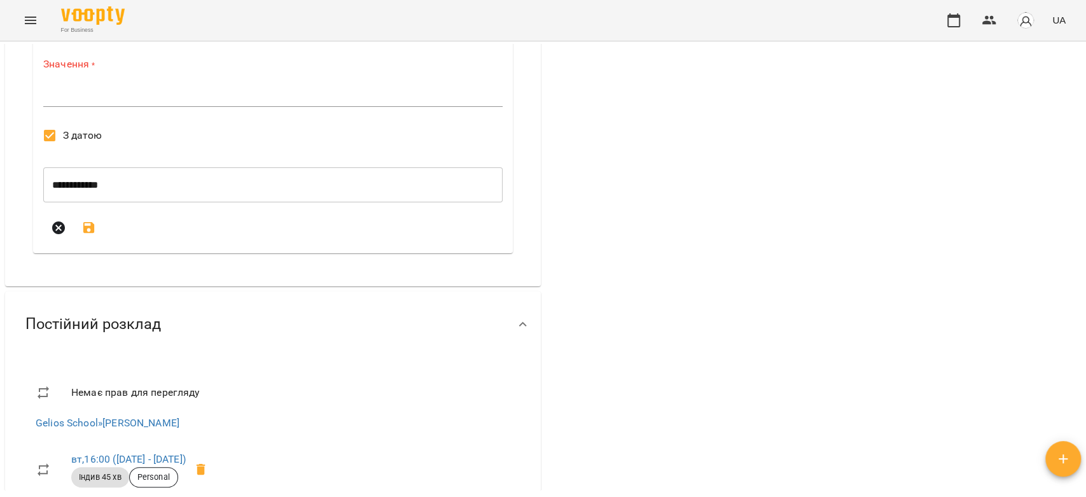
click at [102, 102] on textarea at bounding box center [272, 96] width 459 height 12
drag, startPoint x: 332, startPoint y: 135, endPoint x: 67, endPoint y: 135, distance: 264.6
click at [67, 42] on input "**********" at bounding box center [272, 32] width 459 height 20
type input "****"
drag, startPoint x: 92, startPoint y: 191, endPoint x: 97, endPoint y: 199, distance: 9.4
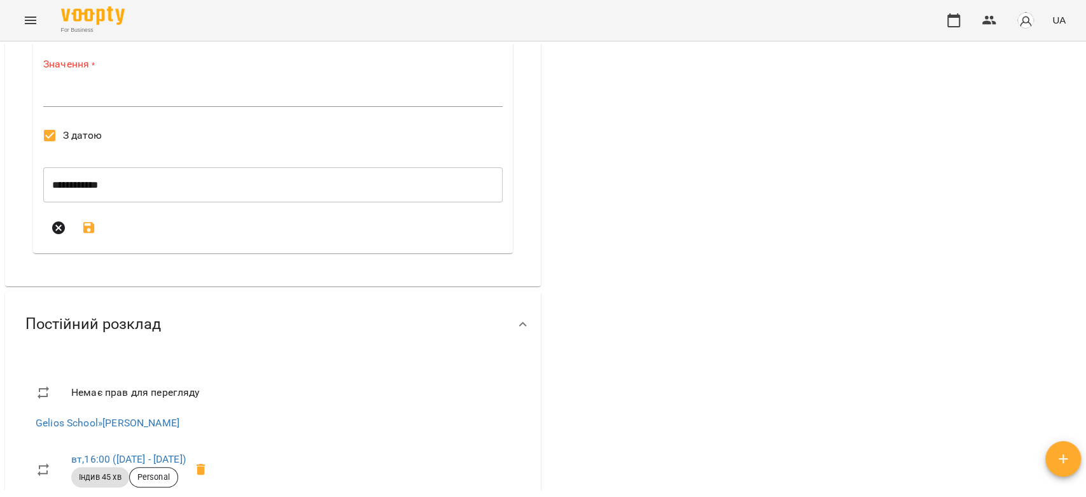
click at [97, 102] on textarea at bounding box center [272, 96] width 459 height 12
paste textarea "**********"
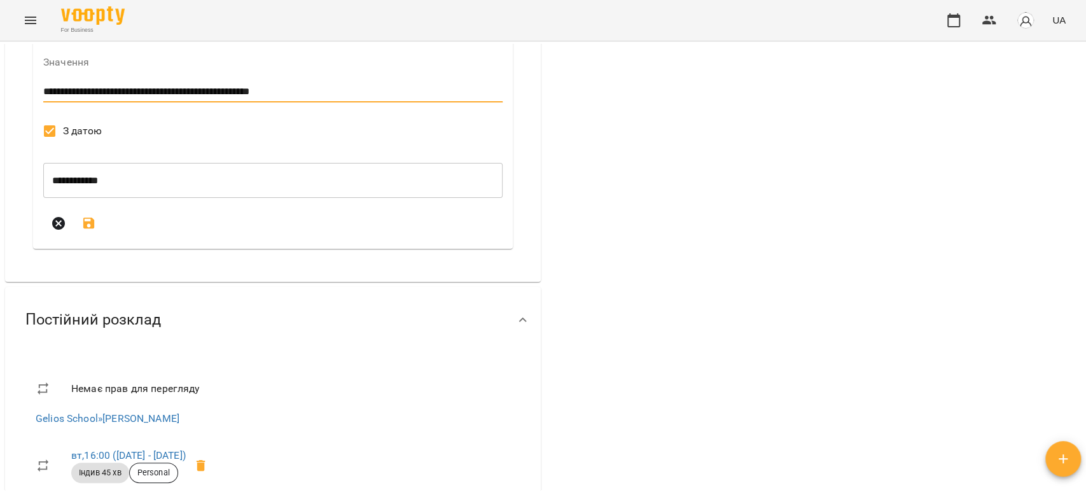
type textarea "**********"
click at [93, 229] on icon "submit" at bounding box center [88, 223] width 11 height 11
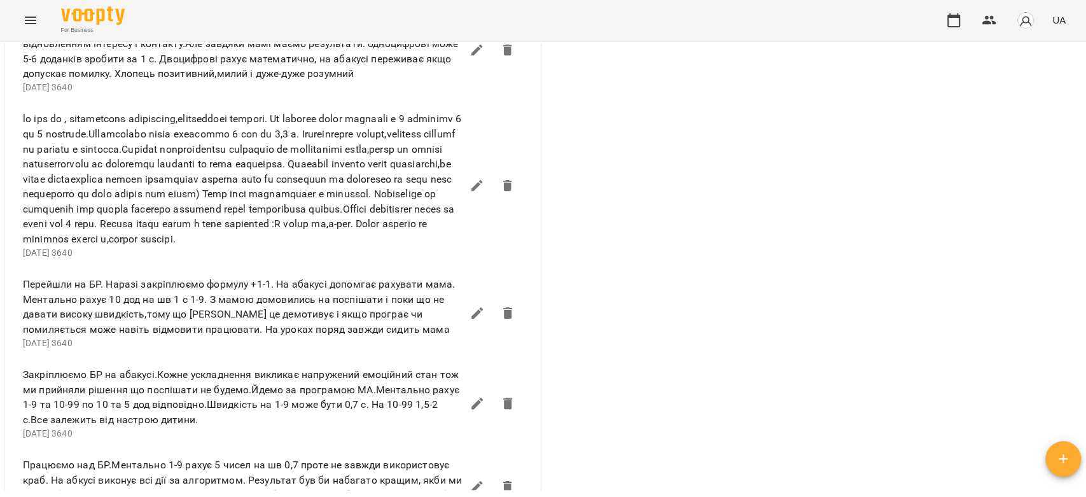
scroll to position [1130, 0]
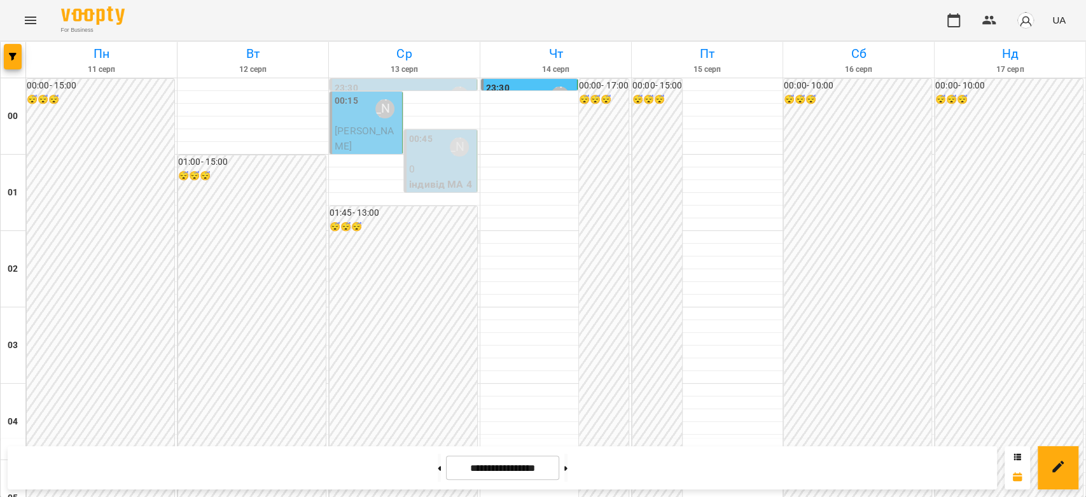
scroll to position [1201, 0]
